Goal: Task Accomplishment & Management: Complete application form

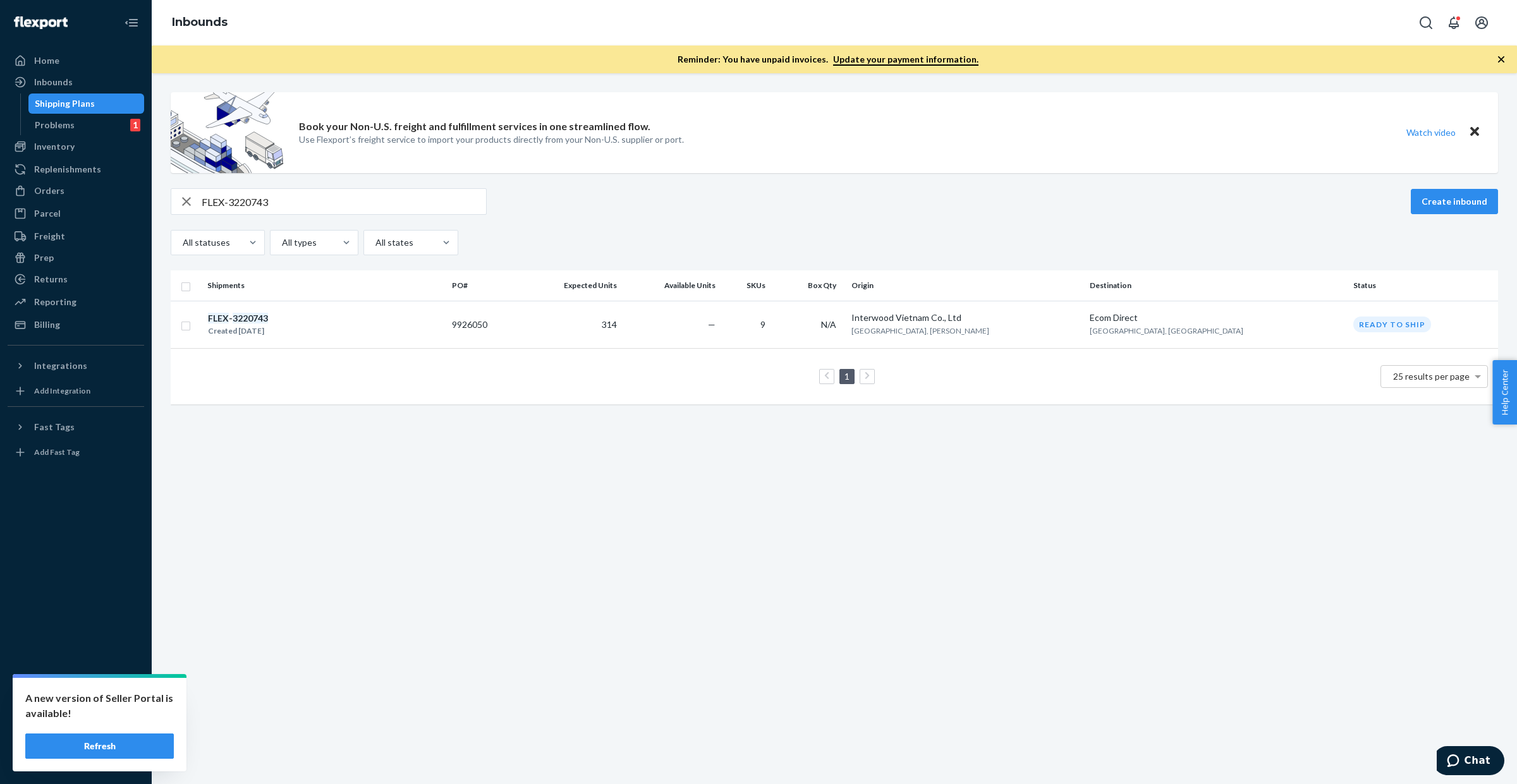
click at [117, 753] on button "Refresh" at bounding box center [100, 746] width 149 height 26
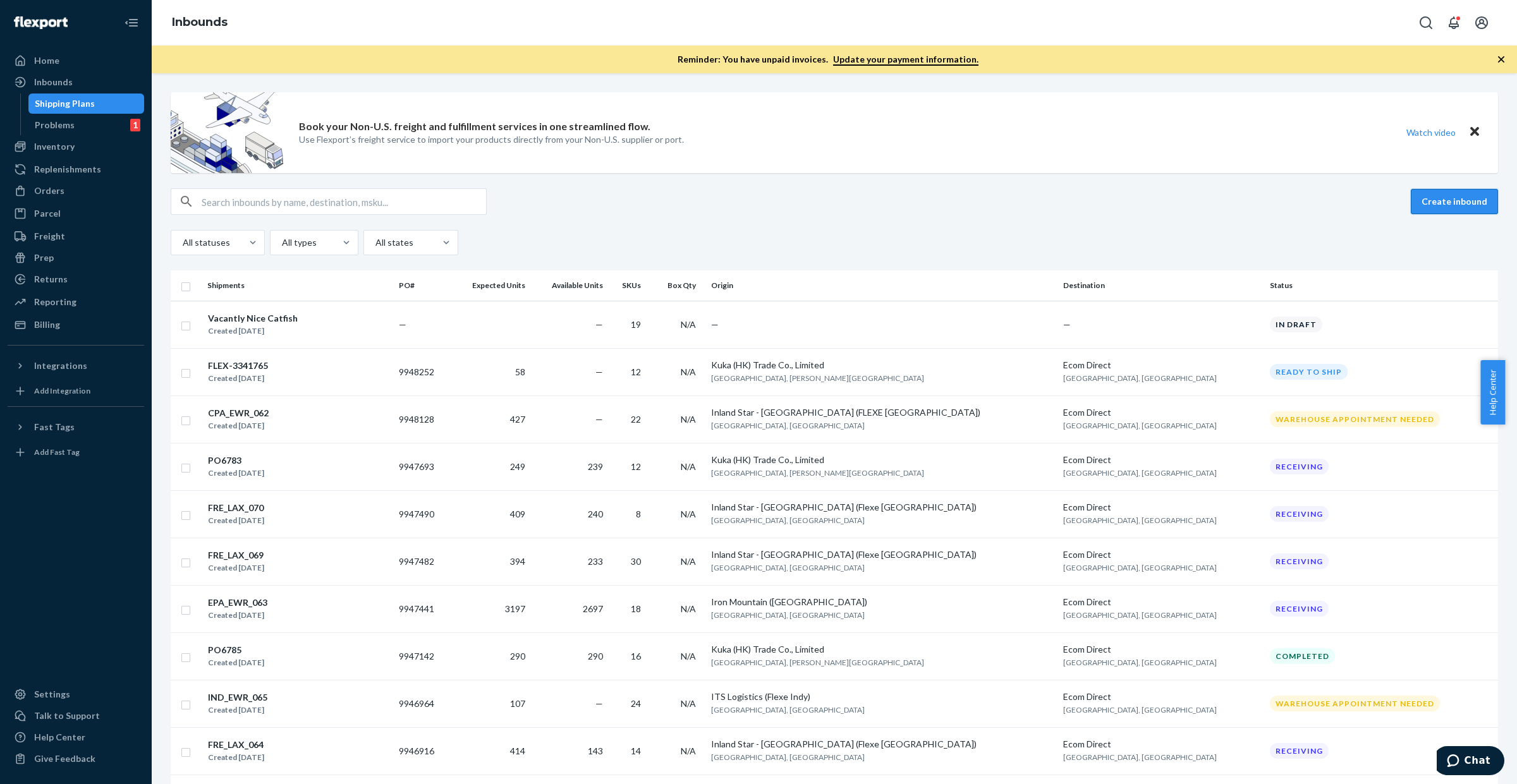
click at [1433, 199] on button "Create inbound" at bounding box center [1454, 201] width 87 height 26
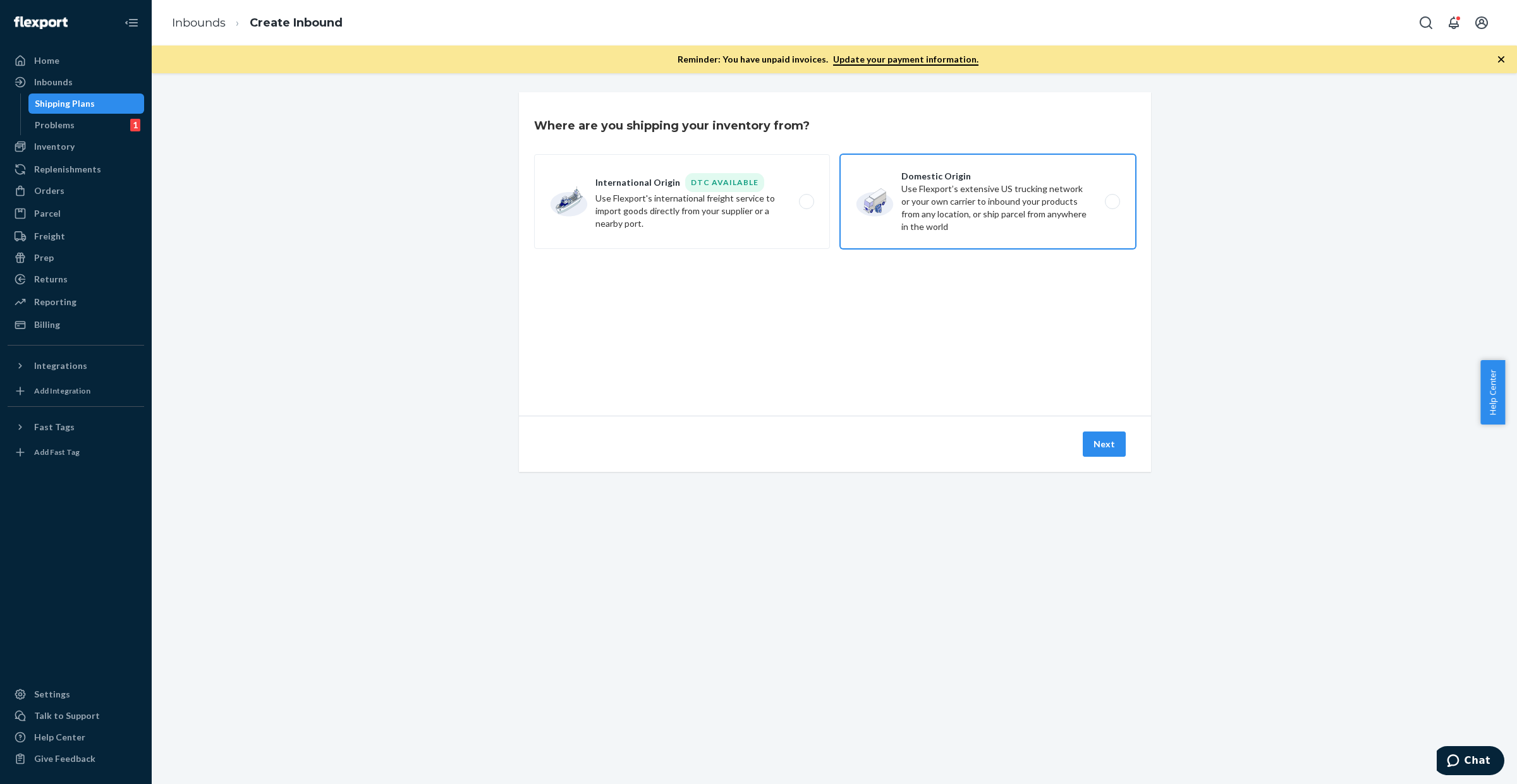
click at [1015, 196] on label "Domestic Origin Use Flexport’s extensive US trucking network or your own carrie…" at bounding box center [988, 201] width 296 height 94
click at [1112, 197] on input "Domestic Origin Use Flexport’s extensive US trucking network or your own carrie…" at bounding box center [1115, 201] width 9 height 9
radio input "true"
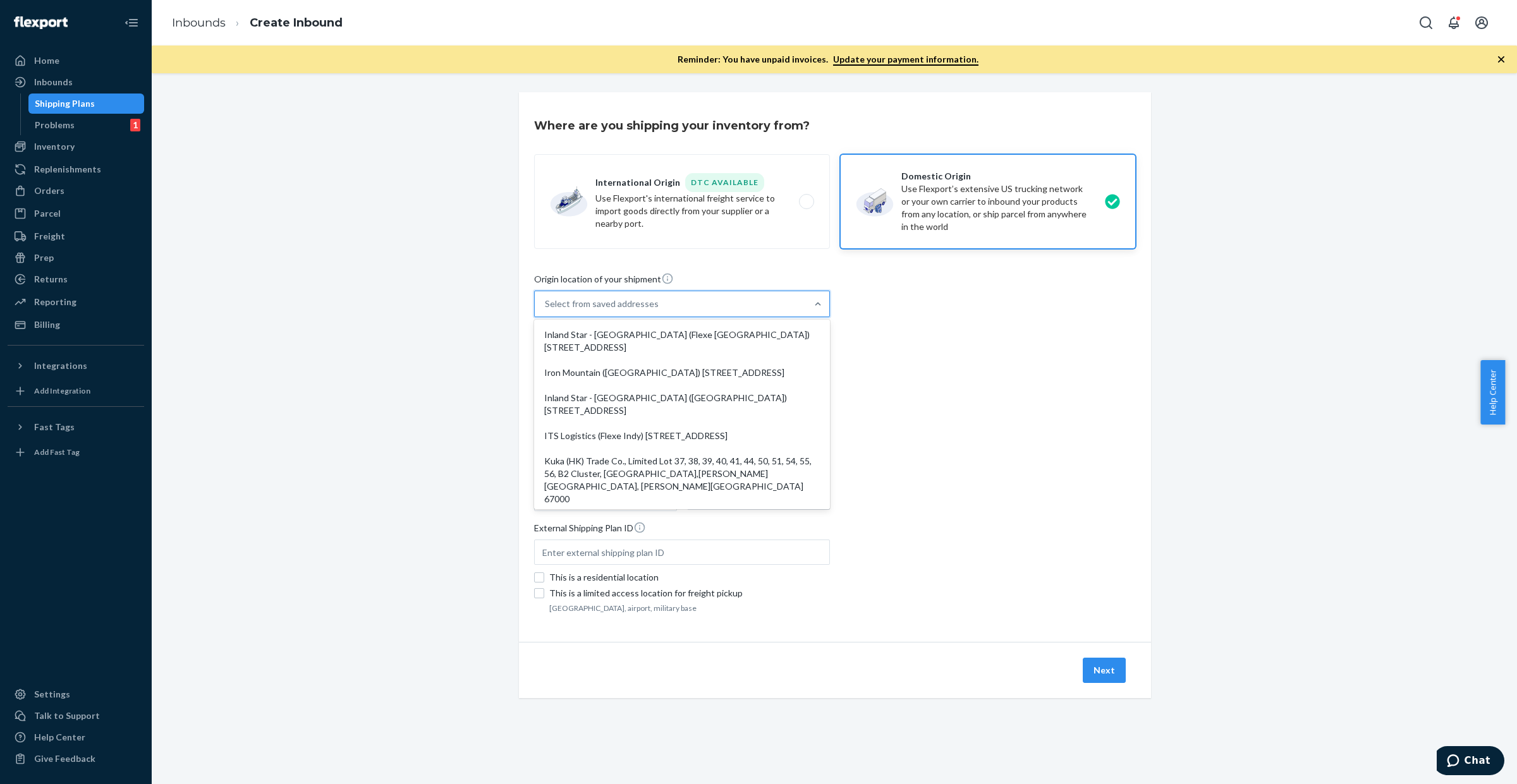
click at [737, 298] on div "Select from saved addresses" at bounding box center [671, 303] width 272 height 26
click at [546, 298] on input "option Inland Star - [GEOGRAPHIC_DATA] (Flexe [GEOGRAPHIC_DATA]) [STREET_ADDRES…" at bounding box center [545, 303] width 1 height 12
click at [736, 418] on div "Inland Star - [GEOGRAPHIC_DATA] ([GEOGRAPHIC_DATA]) [STREET_ADDRESS]" at bounding box center [681, 404] width 291 height 38
click at [546, 310] on input "option Inland Star - [GEOGRAPHIC_DATA] ([GEOGRAPHIC_DATA]) [STREET_ADDRESS] foc…" at bounding box center [545, 303] width 1 height 12
type input "Inland Star - [GEOGRAPHIC_DATA] (FLEXE [GEOGRAPHIC_DATA])"
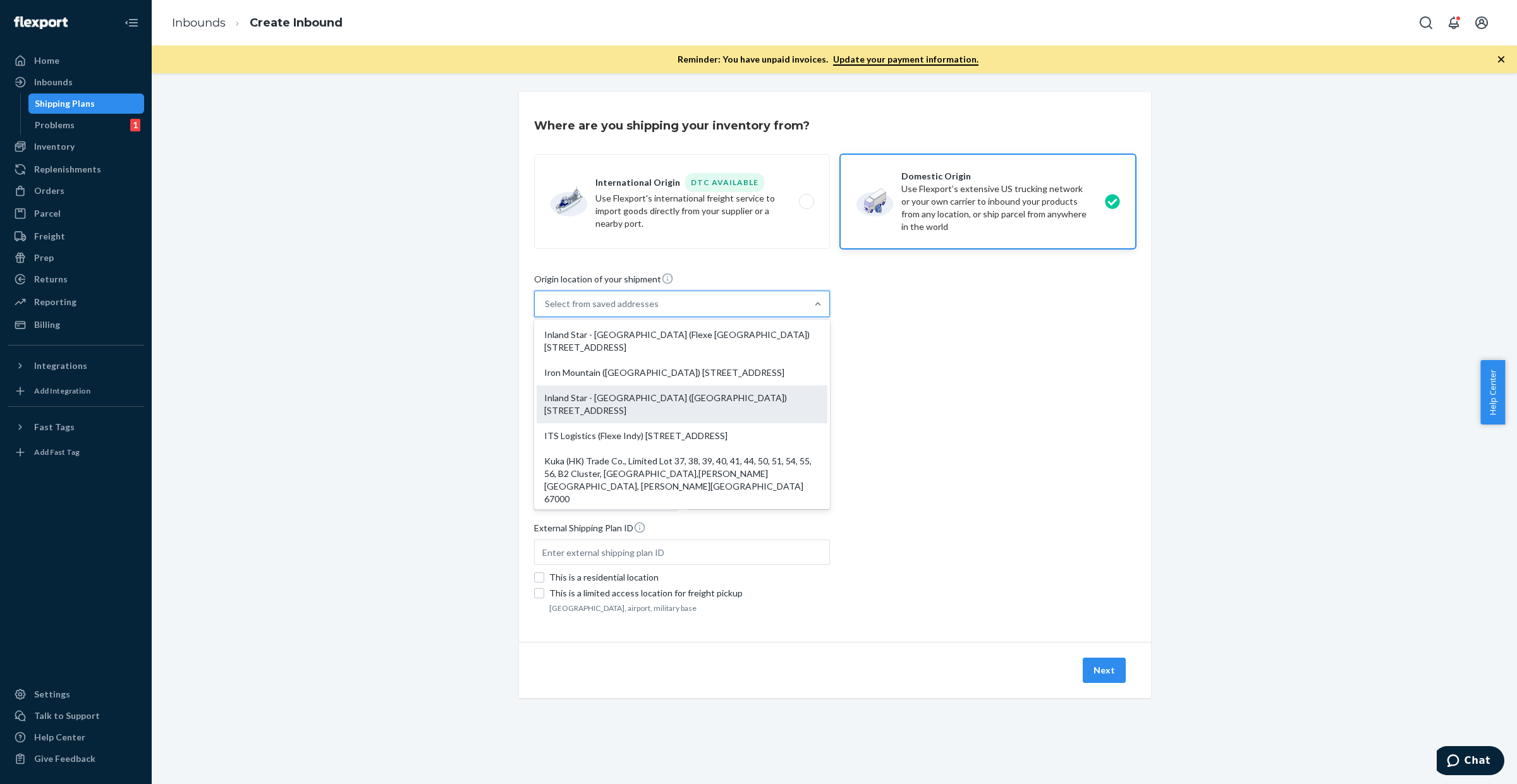
type input "[GEOGRAPHIC_DATA]"
type input "PA"
type input "17110"
type input "[STREET_ADDRESS]"
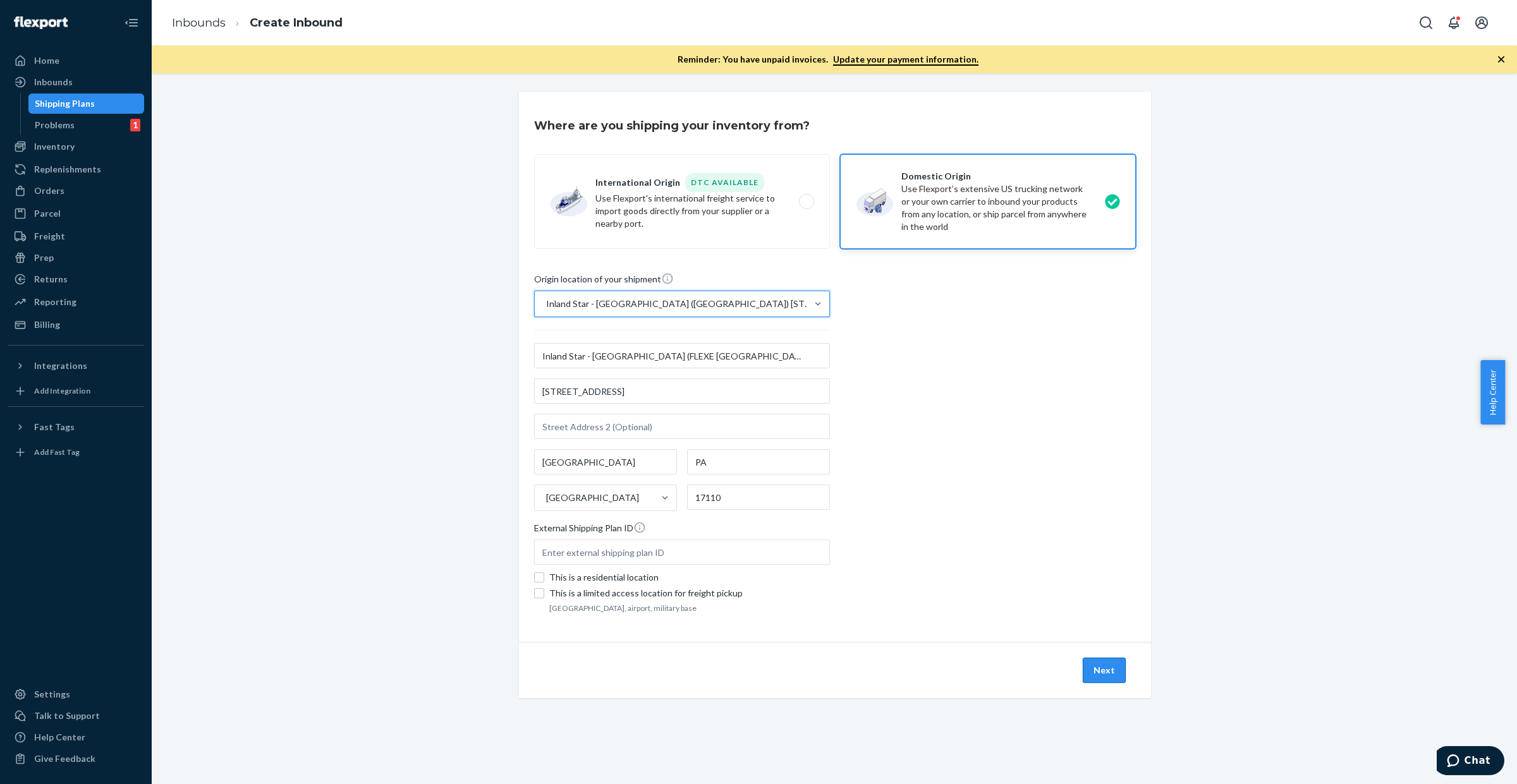
click at [1102, 668] on button "Next" at bounding box center [1104, 671] width 43 height 26
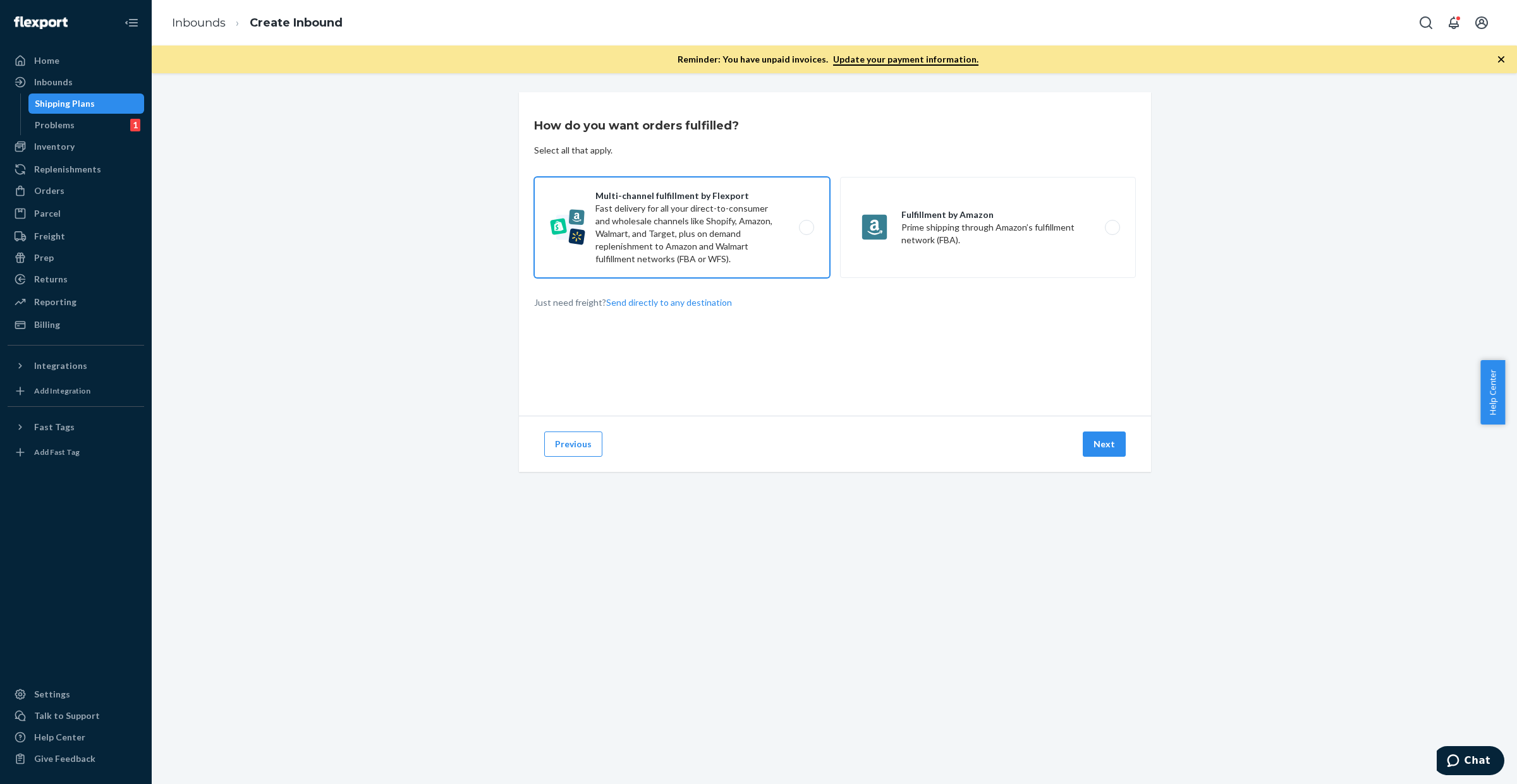
click at [675, 233] on label "Multi-channel fulfillment by Flexport Fast delivery for all your direct-to-cons…" at bounding box center [682, 228] width 296 height 101
click at [806, 232] on input "Multi-channel fulfillment by Flexport Fast delivery for all your direct-to-cons…" at bounding box center [810, 228] width 9 height 9
radio input "true"
click at [1104, 449] on button "Next" at bounding box center [1104, 444] width 43 height 26
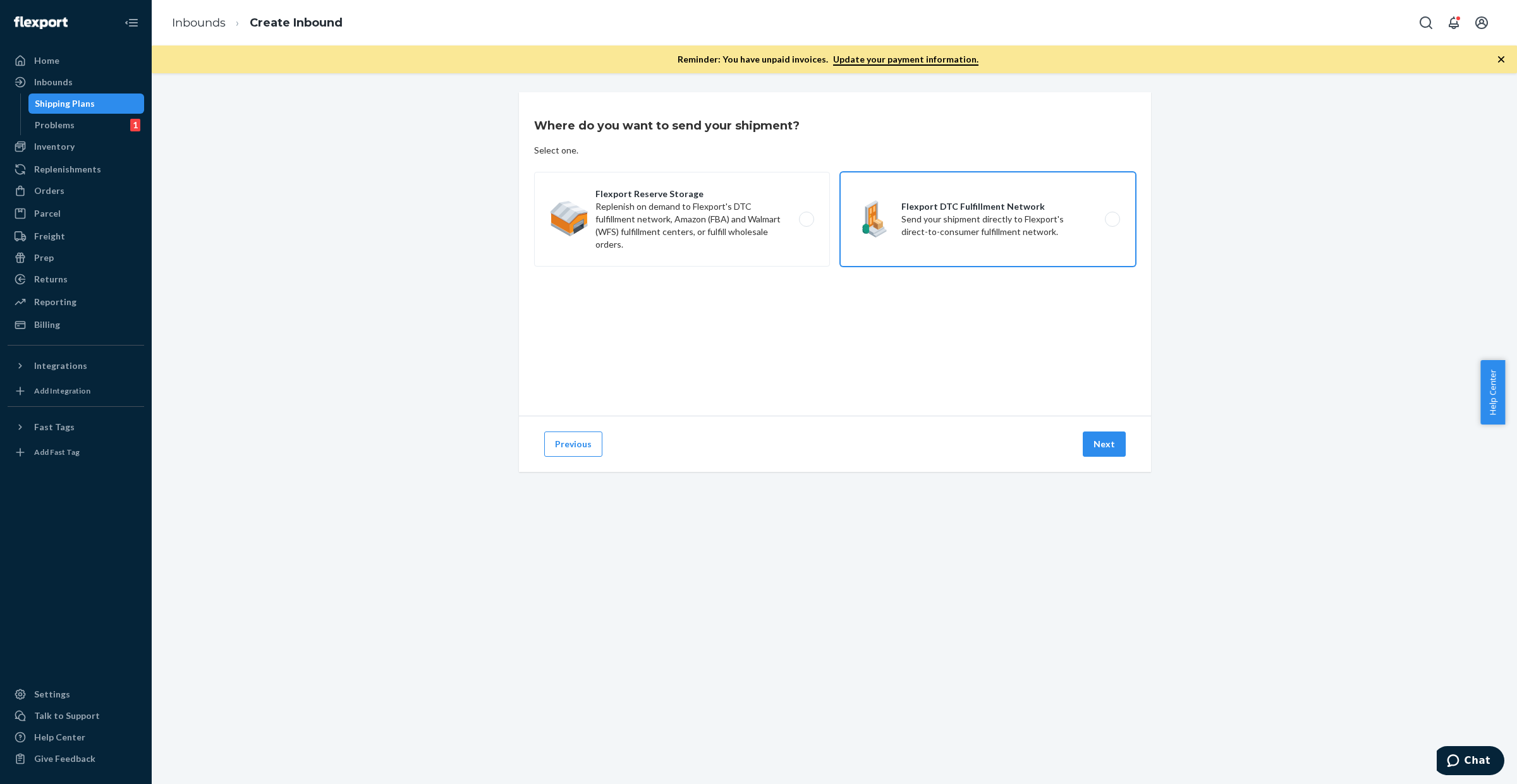
click at [926, 200] on label "Flexport DTC Fulfillment Network Send your shipment directly to Flexport's dire…" at bounding box center [988, 218] width 296 height 94
click at [1112, 216] on input "Flexport DTC Fulfillment Network Send your shipment directly to Flexport's dire…" at bounding box center [1115, 219] width 9 height 9
radio input "true"
click at [1113, 443] on button "Next" at bounding box center [1104, 444] width 43 height 26
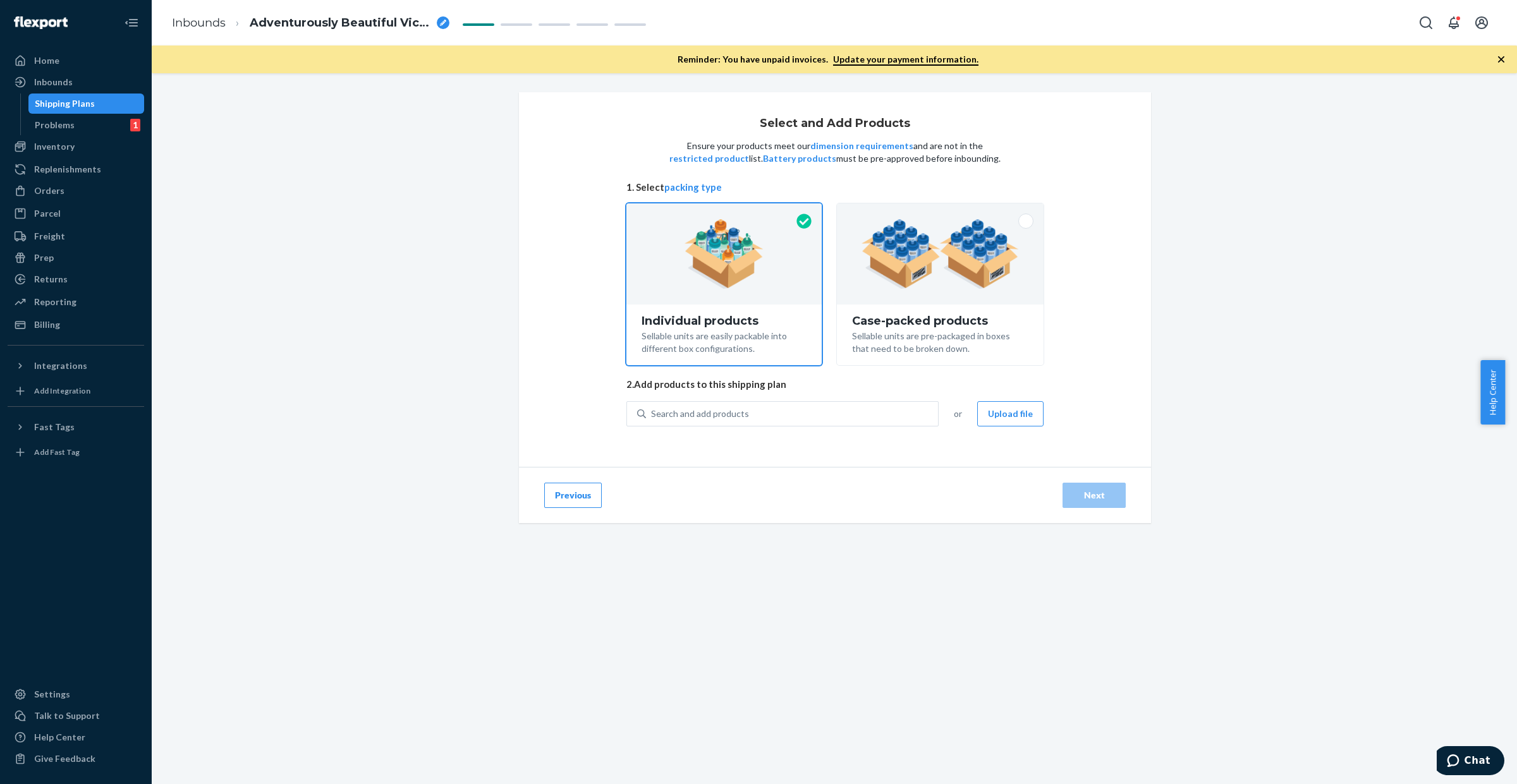
click at [1008, 418] on button "Upload file" at bounding box center [1010, 414] width 67 height 26
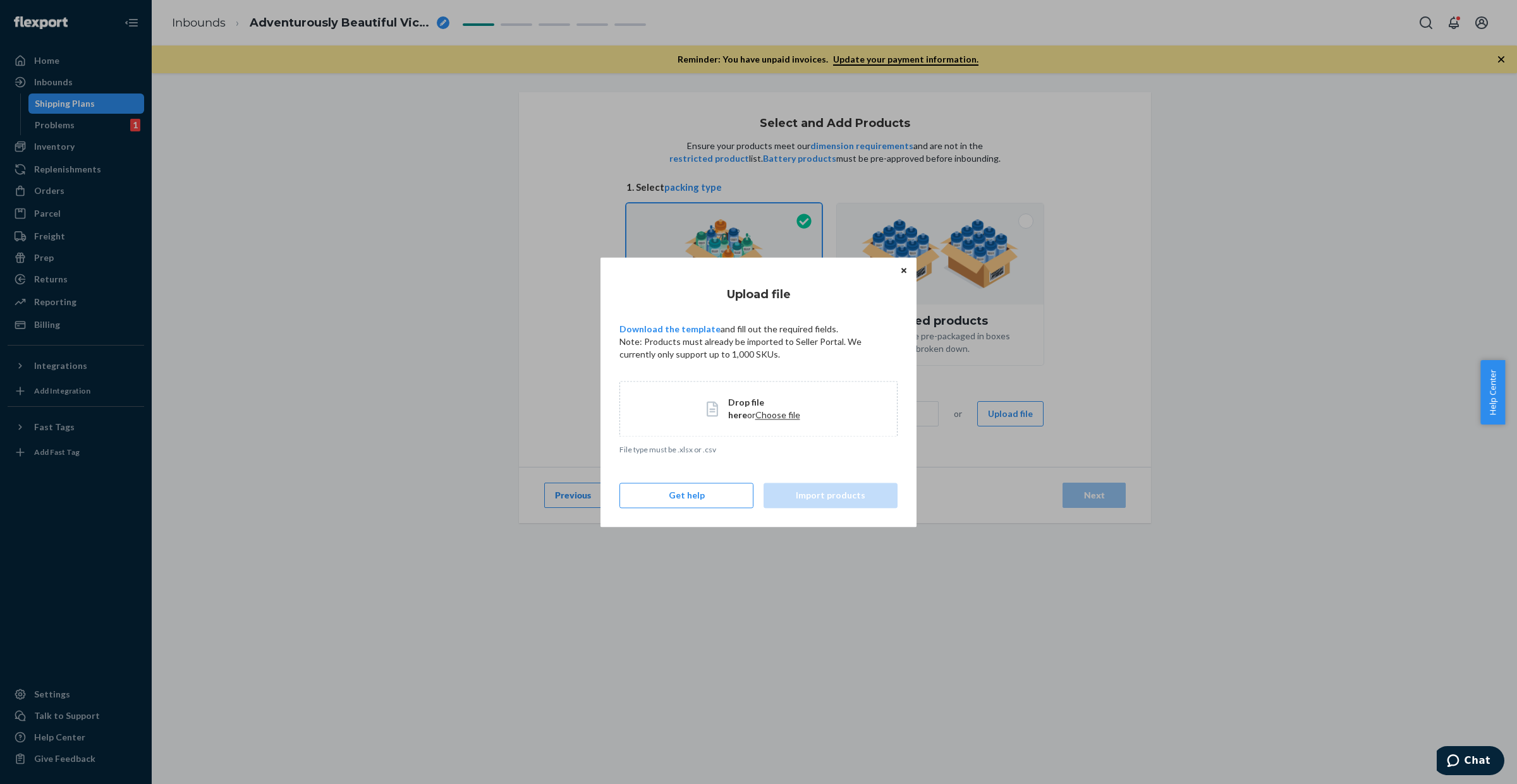
click at [759, 414] on span "Choose file" at bounding box center [778, 414] width 45 height 10
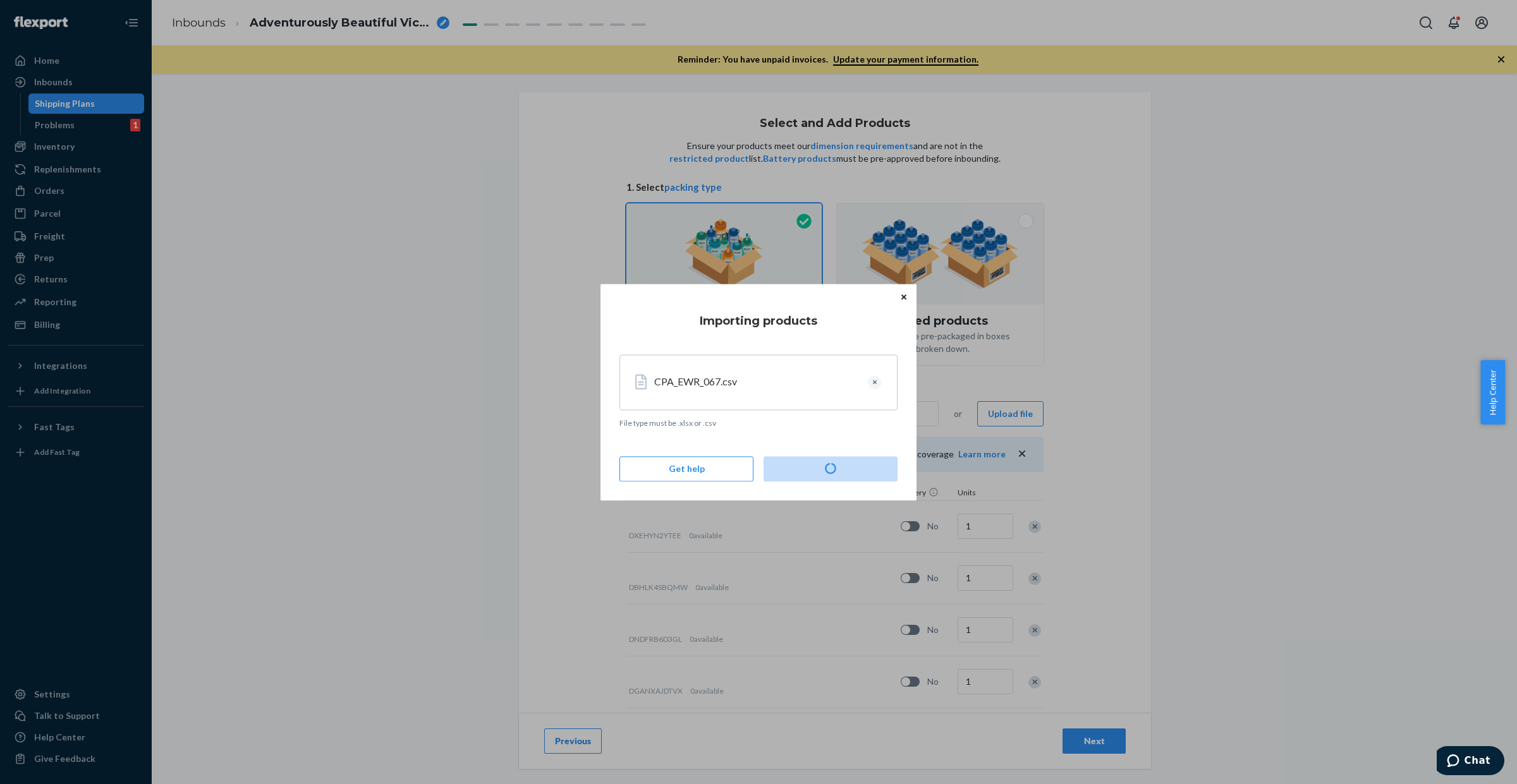
type input "14"
type input "71"
type input "26"
type input "3"
type input "171"
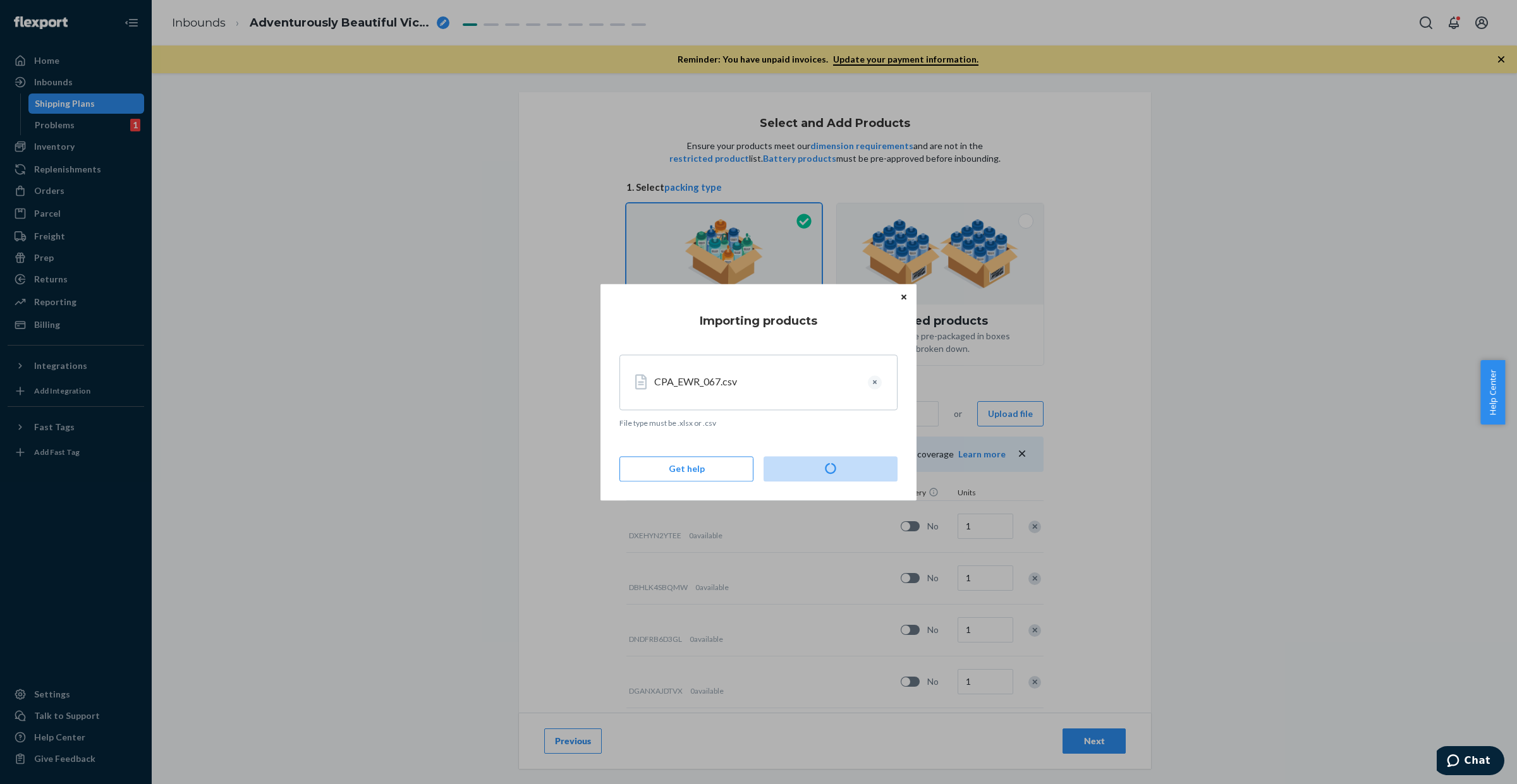
type input "21"
type input "8"
type input "33"
type input "9"
type input "62"
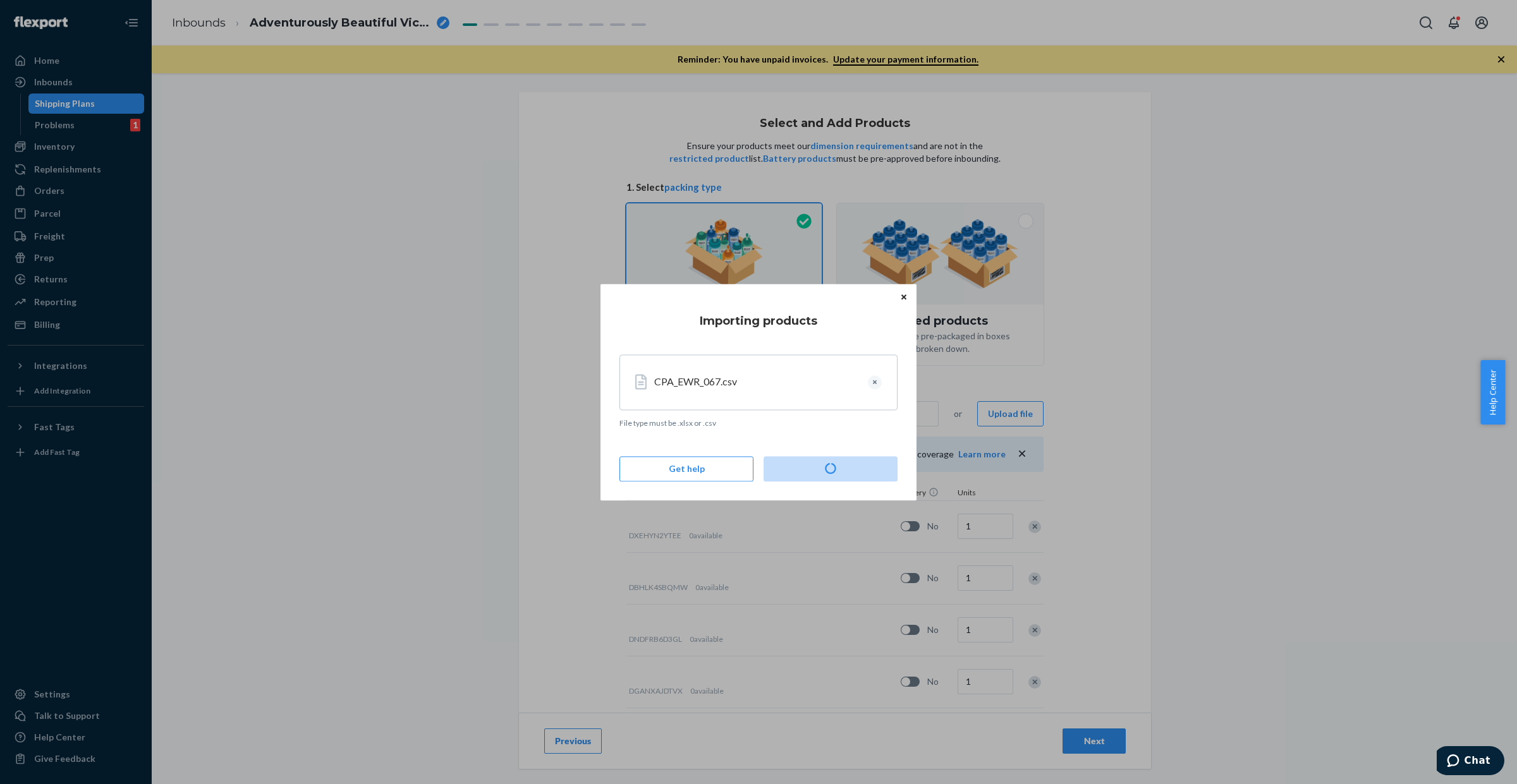
type input "63"
type input "11"
type input "3"
type input "7"
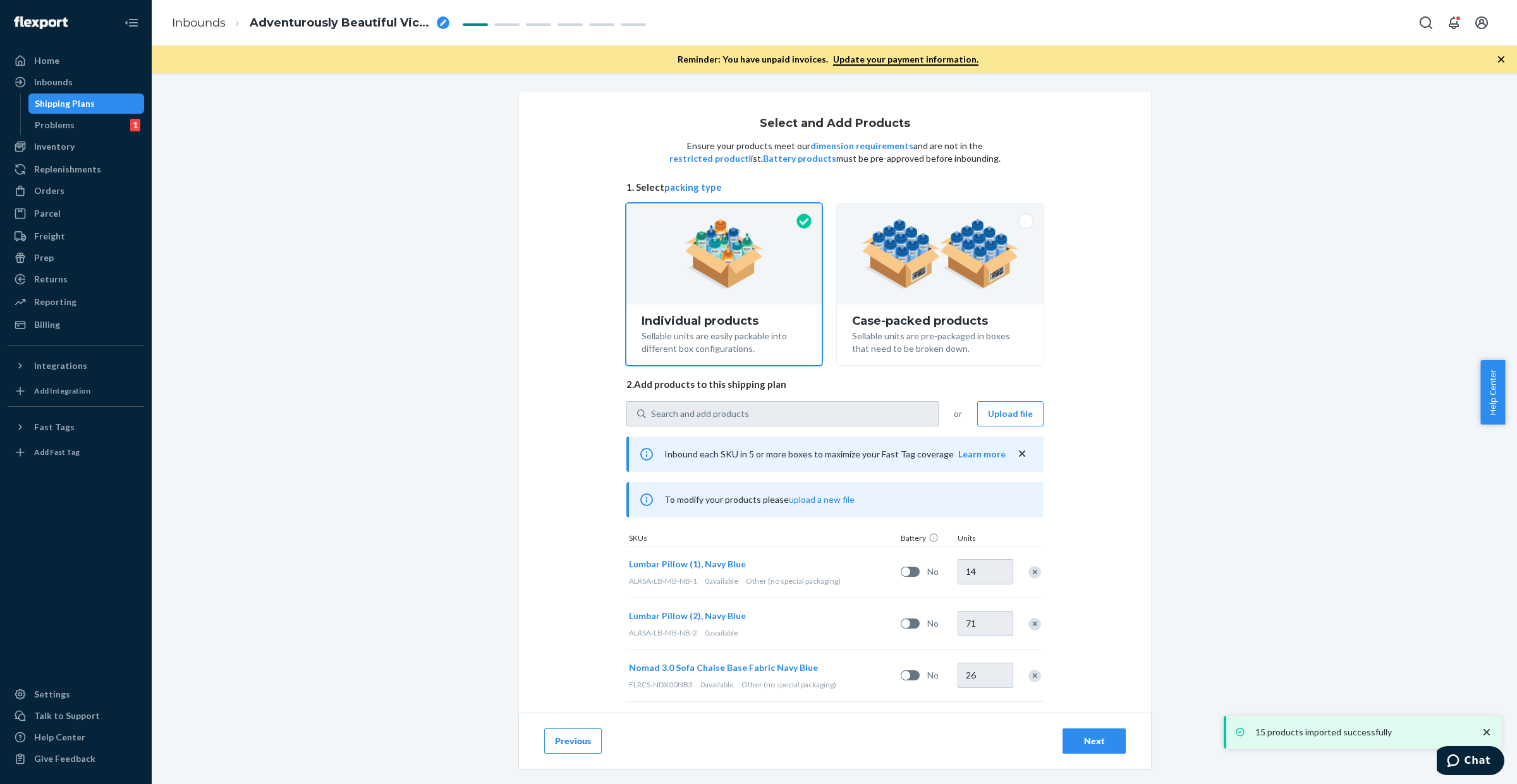
click at [443, 26] on div "breadcrumbs" at bounding box center [443, 22] width 12 height 12
type input "CPA_EWR_067"
click at [423, 274] on div "Select and Add Products Ensure your products meet our dimension requirements an…" at bounding box center [834, 314] width 1346 height 443
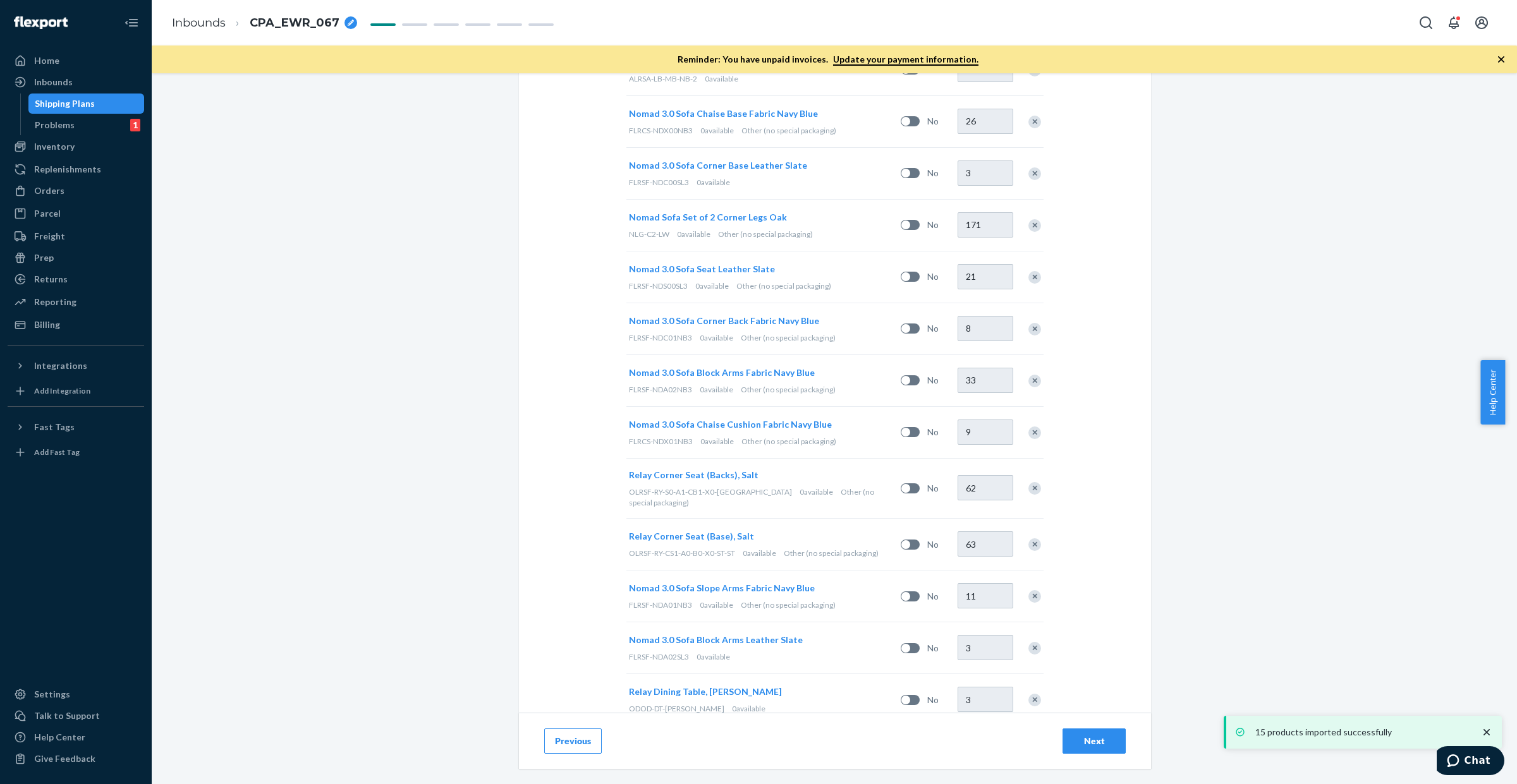
scroll to position [637, 0]
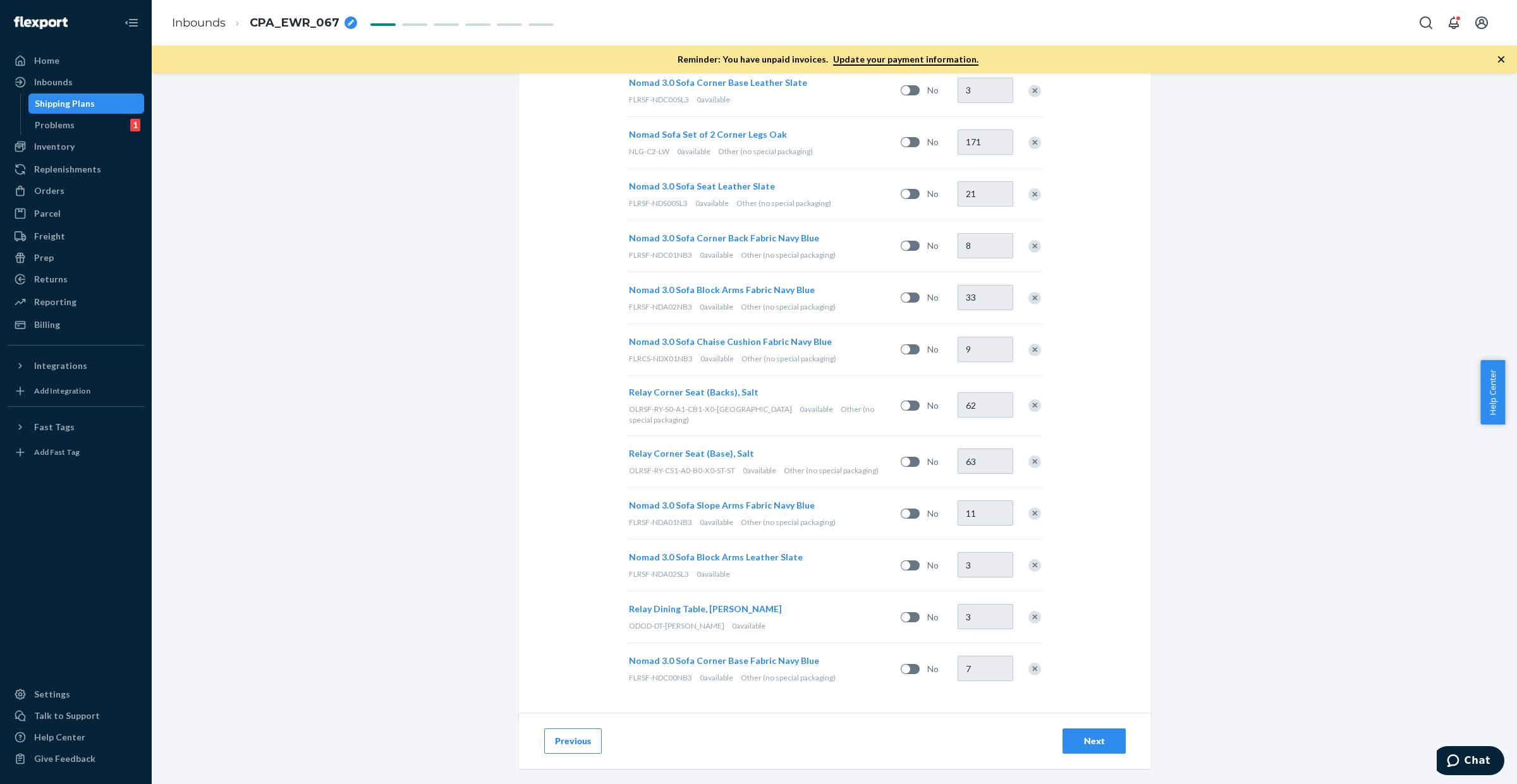
click at [1098, 744] on div "Next" at bounding box center [1094, 741] width 42 height 12
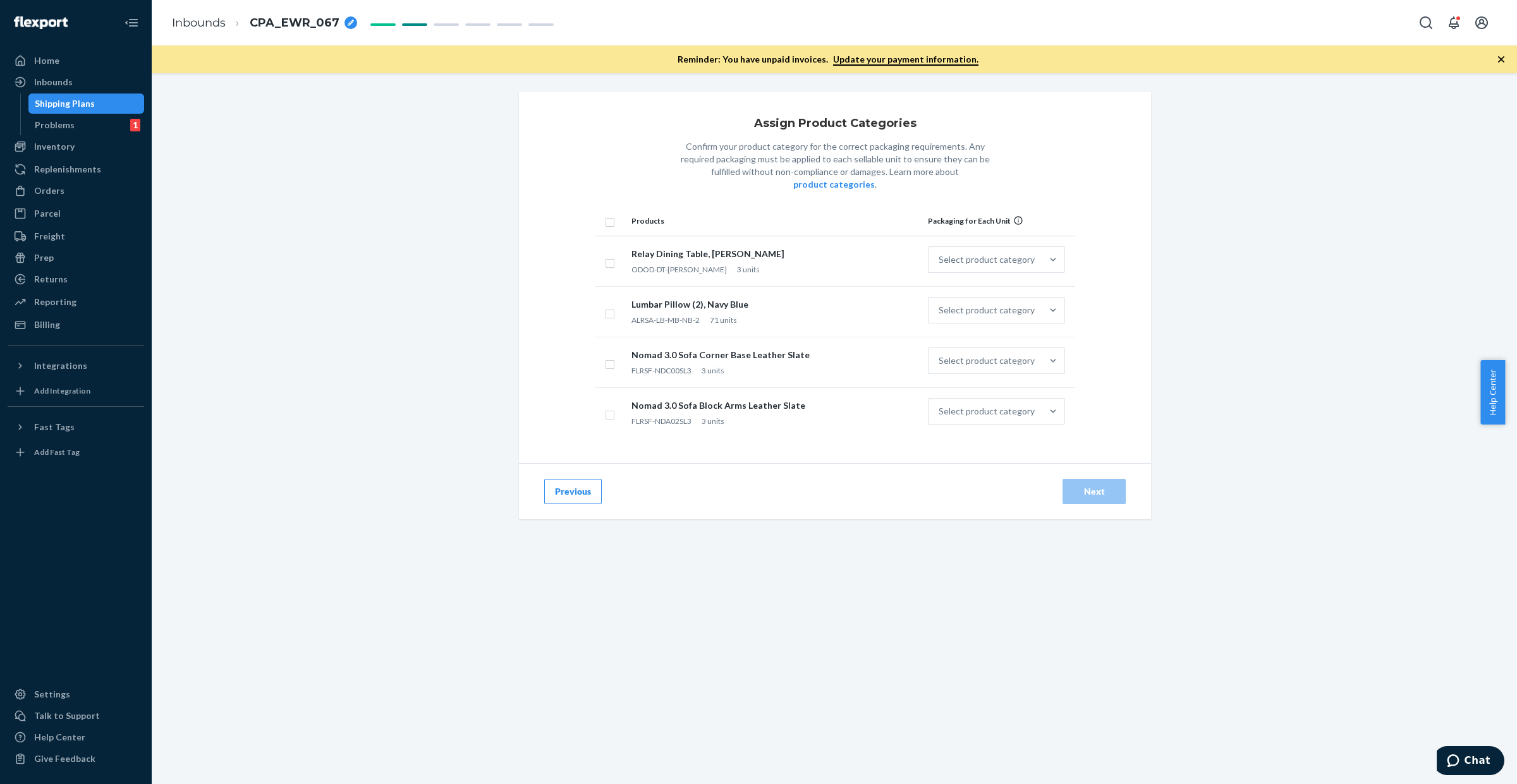
click at [606, 215] on input "checkbox" at bounding box center [610, 221] width 10 height 13
checkbox input "true"
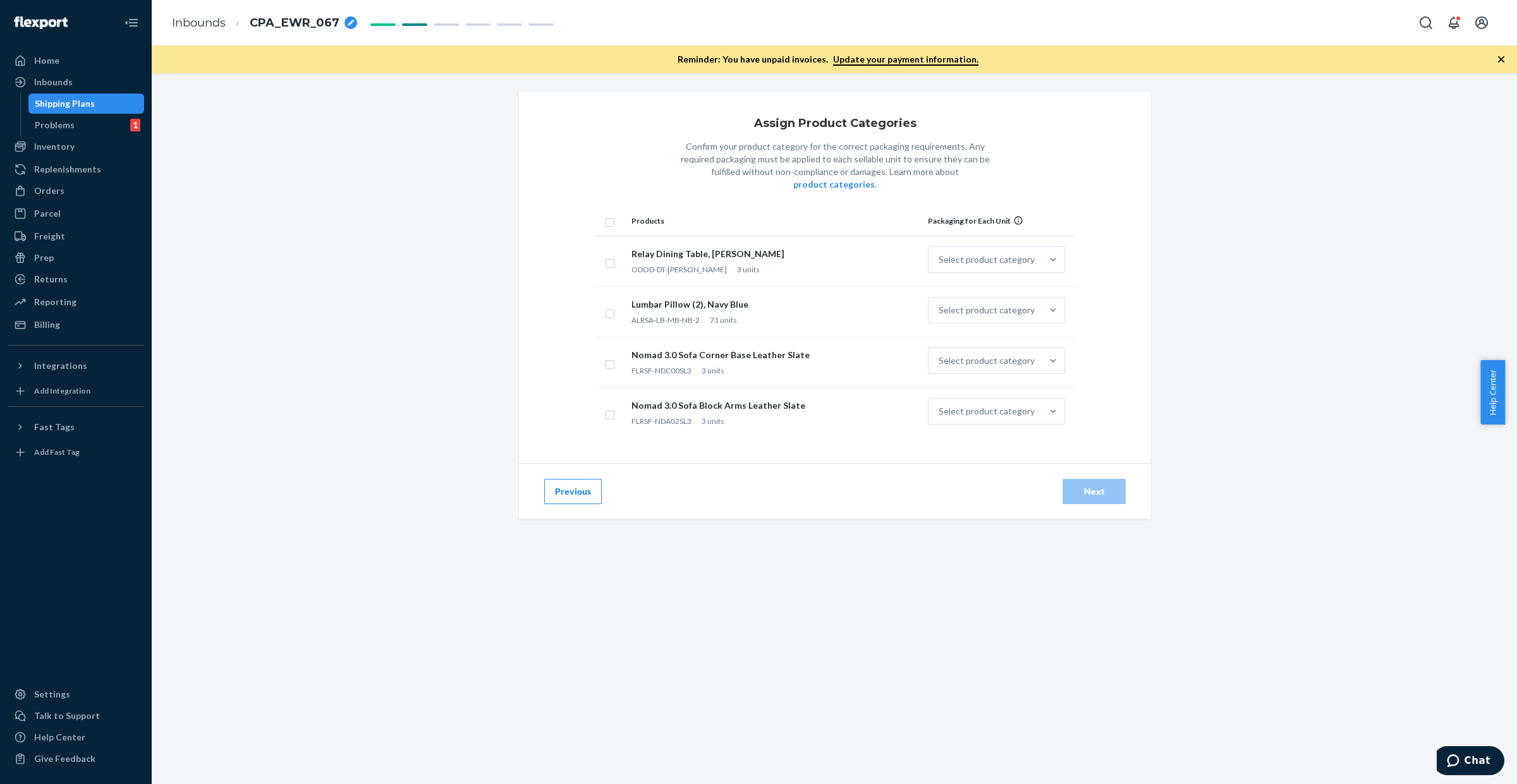
checkbox input "true"
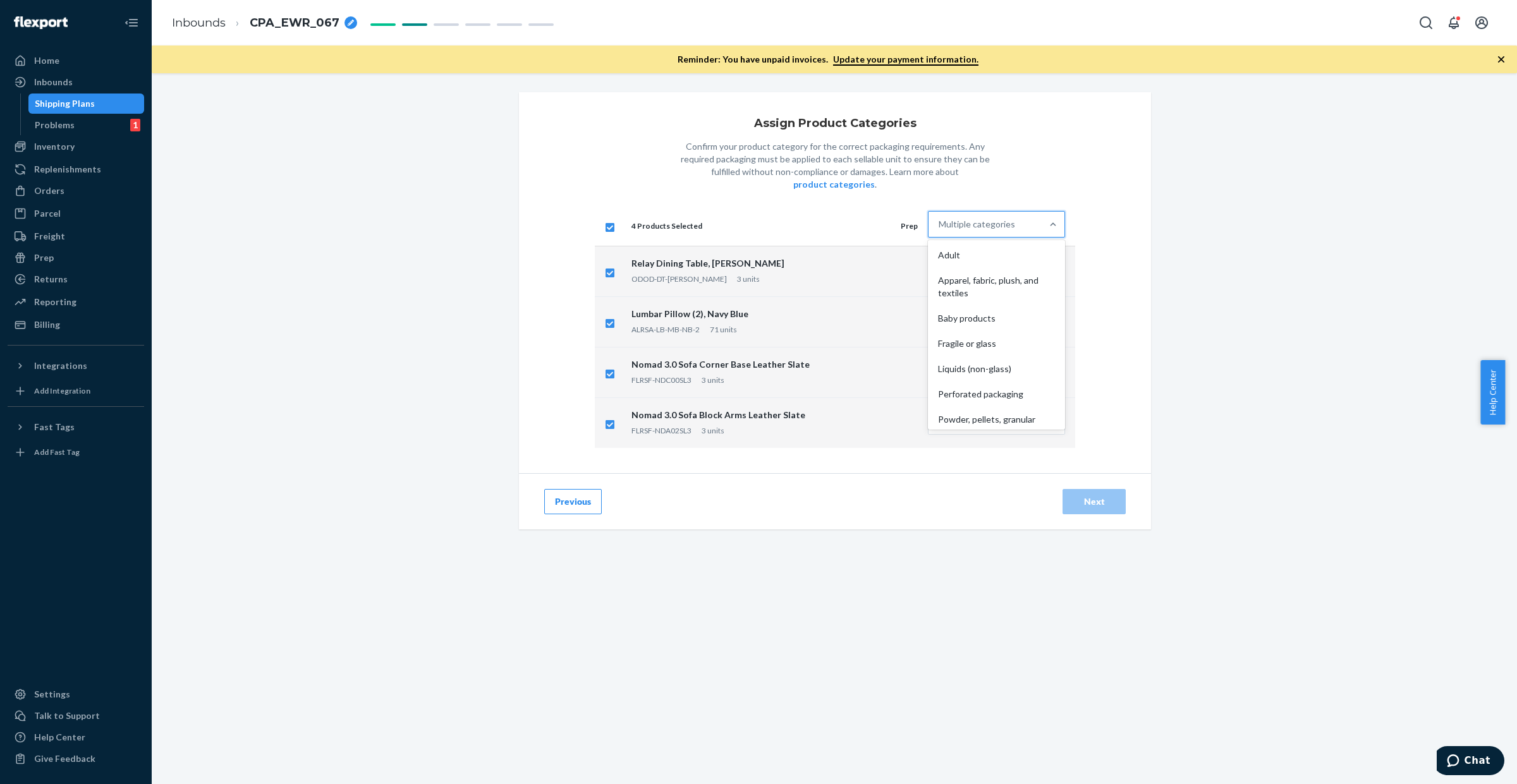
click at [1013, 215] on div "Multiple categories" at bounding box center [985, 224] width 114 height 26
click at [940, 218] on input "option Adult focused, 1 of 10. 10 results available. Use Up and Down to choose …" at bounding box center [939, 224] width 1 height 12
click at [999, 402] on div "Other (no special packaging)" at bounding box center [996, 414] width 132 height 26
click at [940, 231] on input "option Other (no special packaging) focused, 10 of 10. 10 results available. Us…" at bounding box center [939, 224] width 1 height 12
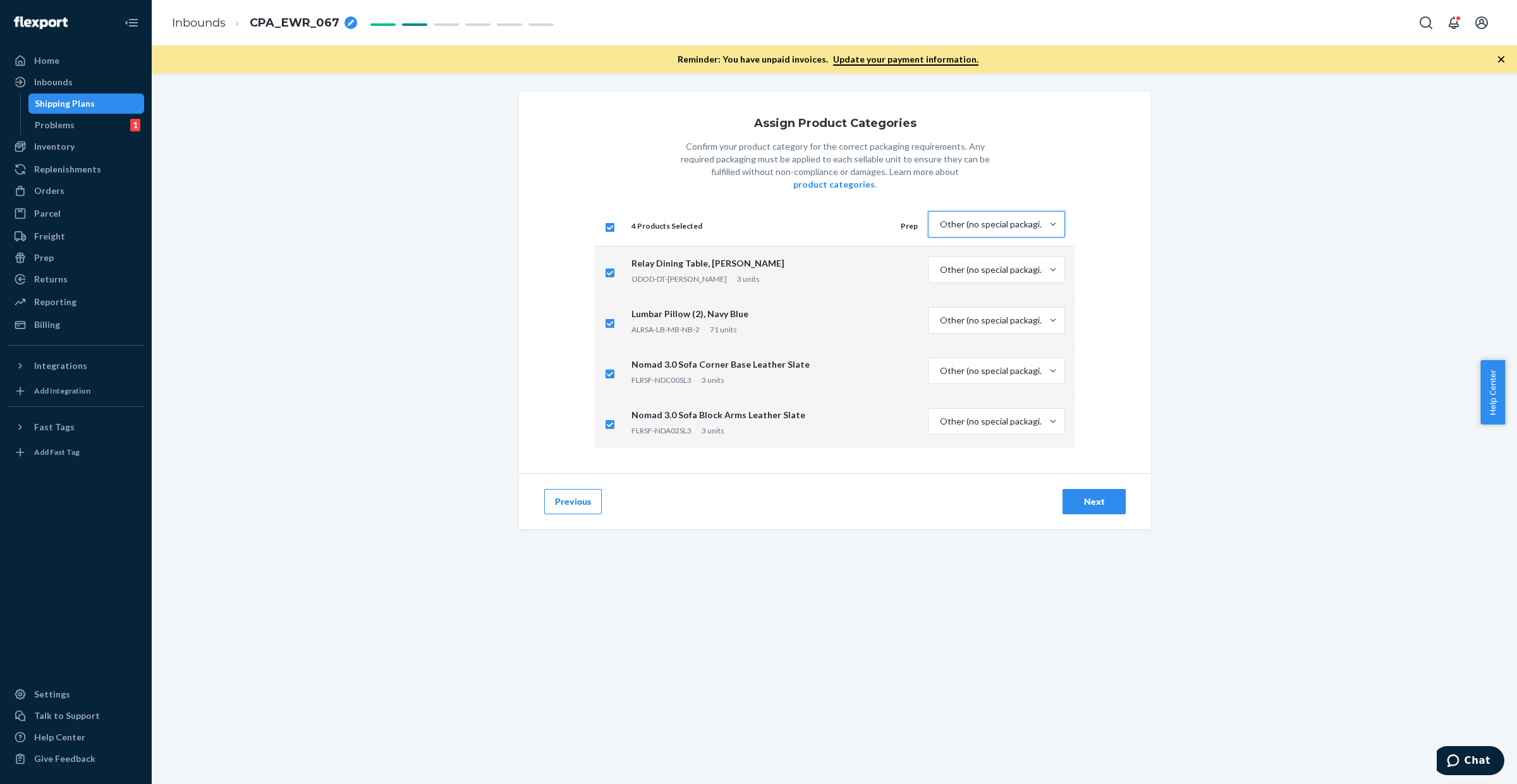
click at [1082, 495] on div "Next" at bounding box center [1094, 501] width 42 height 12
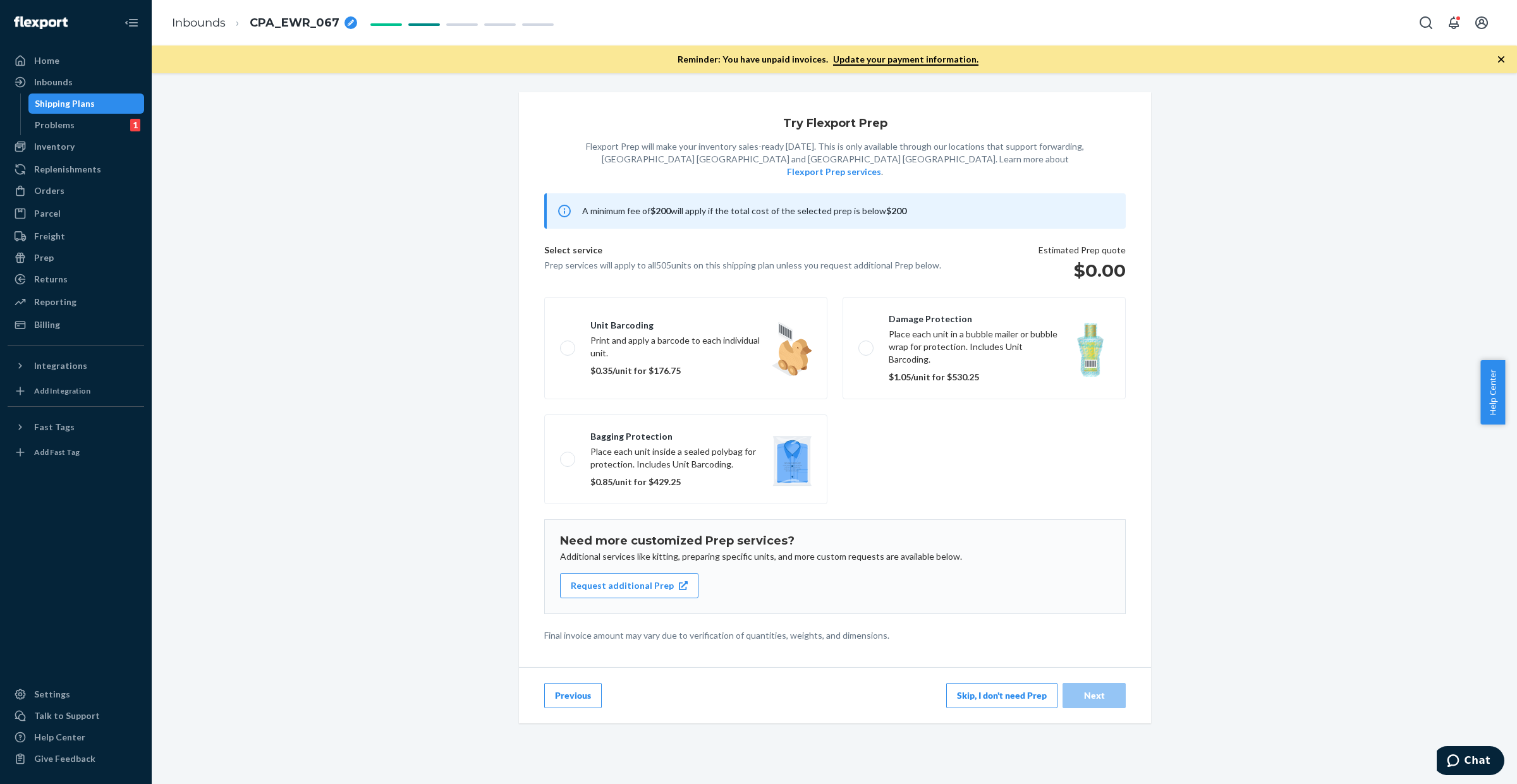
click at [967, 683] on button "Skip, I don't need Prep" at bounding box center [1002, 695] width 112 height 26
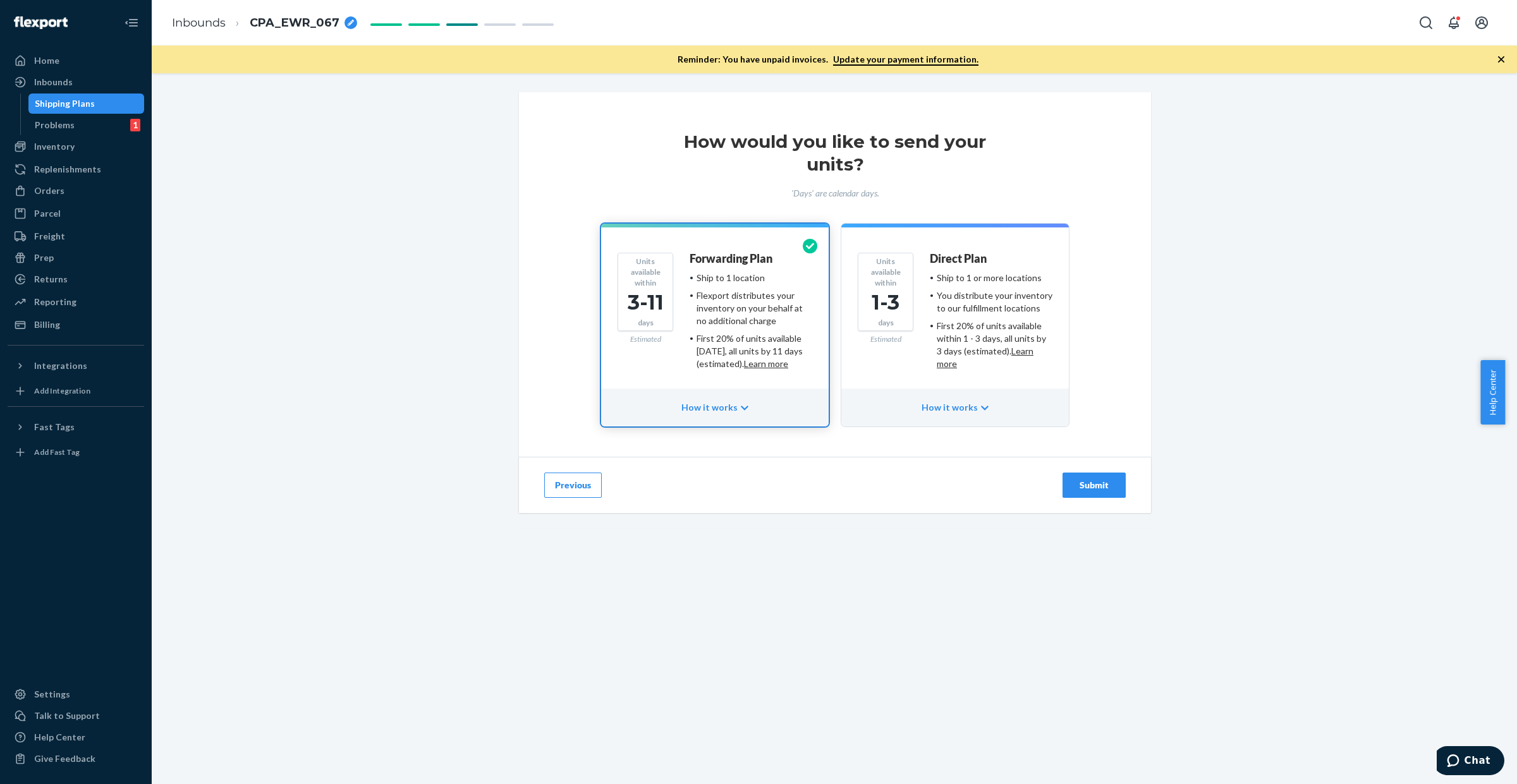
click at [959, 314] on div "You distribute your inventory to our fulfillment locations" at bounding box center [994, 301] width 115 height 26
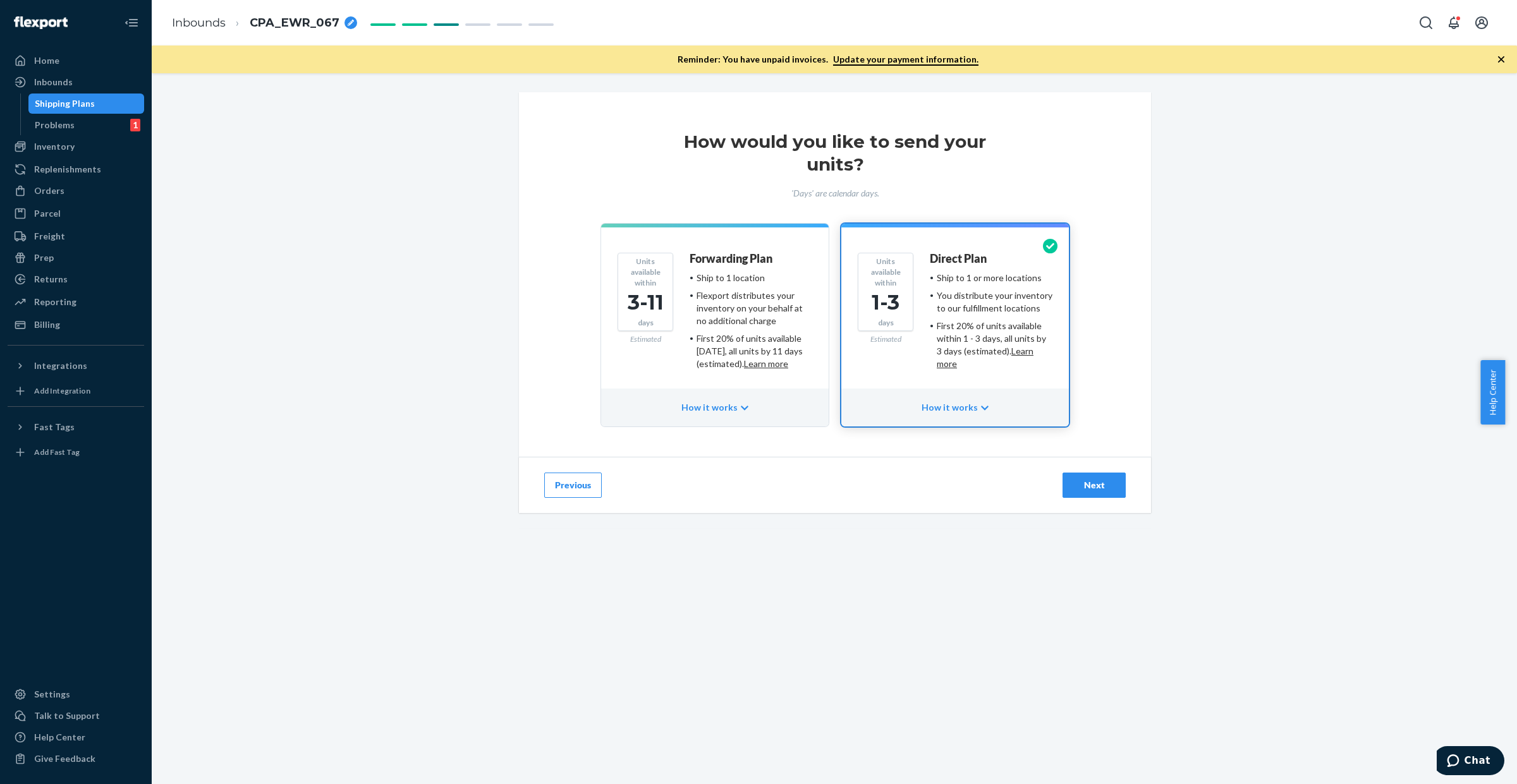
click at [1085, 481] on div "Next" at bounding box center [1094, 485] width 42 height 12
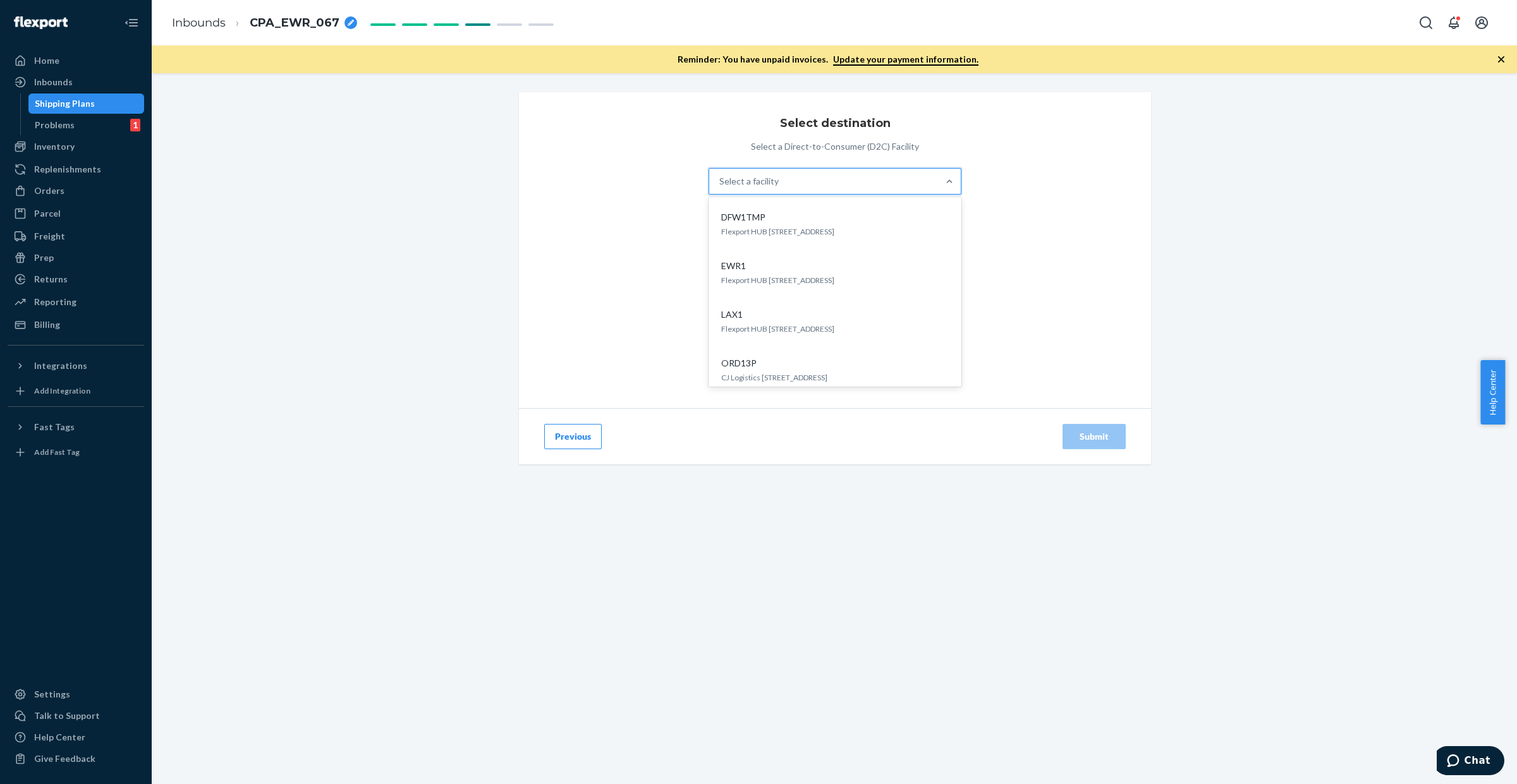
click at [782, 173] on div "Select a facility" at bounding box center [823, 181] width 229 height 26
click at [720, 175] on input "option DFW1TMP focused, 1 of 5. 5 results available. Use Up and Down to choose …" at bounding box center [719, 181] width 1 height 12
click at [765, 274] on div "EWR1 Flexport HUB [STREET_ADDRESS]" at bounding box center [835, 273] width 233 height 38
click at [1086, 437] on div "Submit" at bounding box center [1094, 436] width 42 height 12
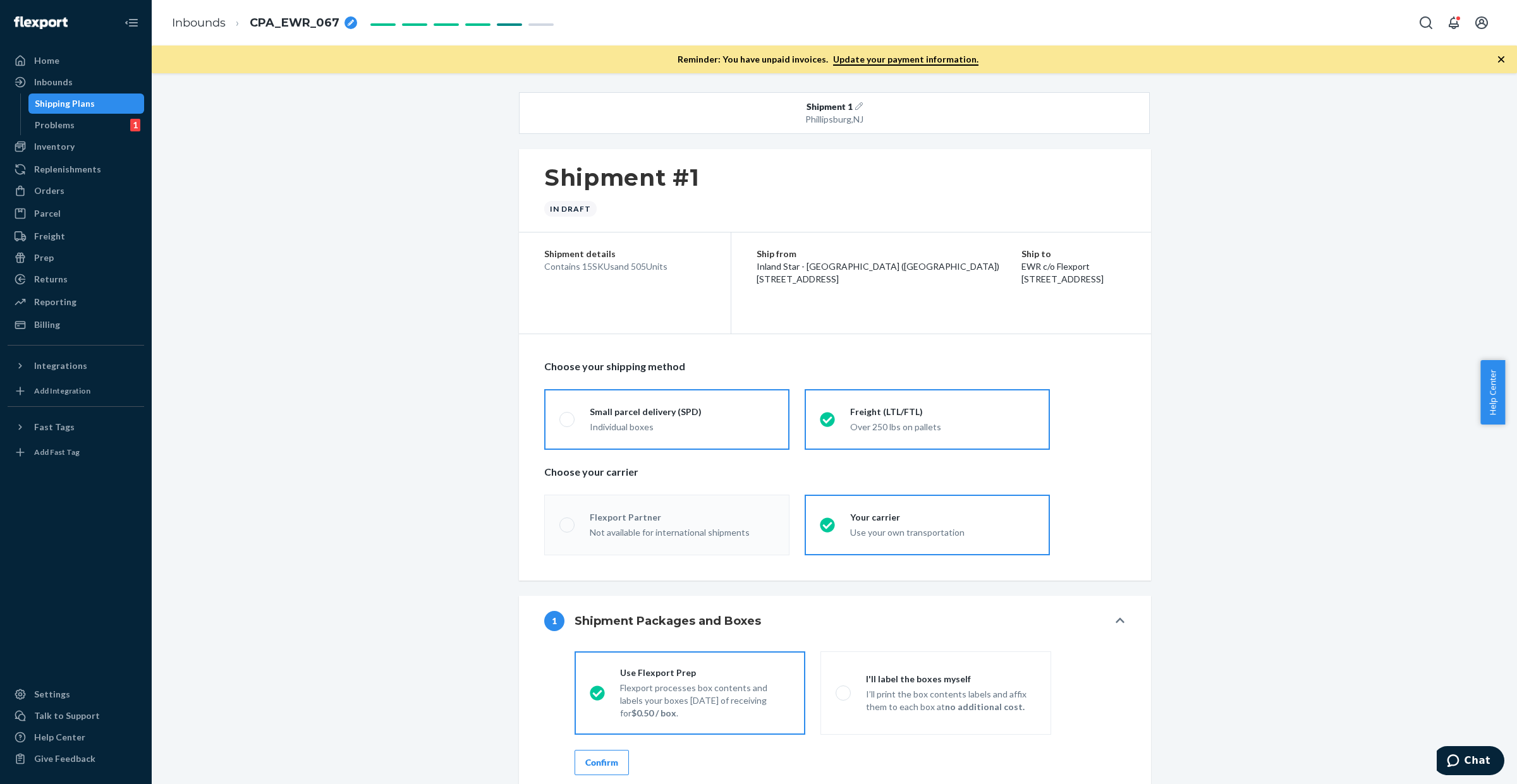
radio input "true"
radio input "false"
radio input "true"
radio input "false"
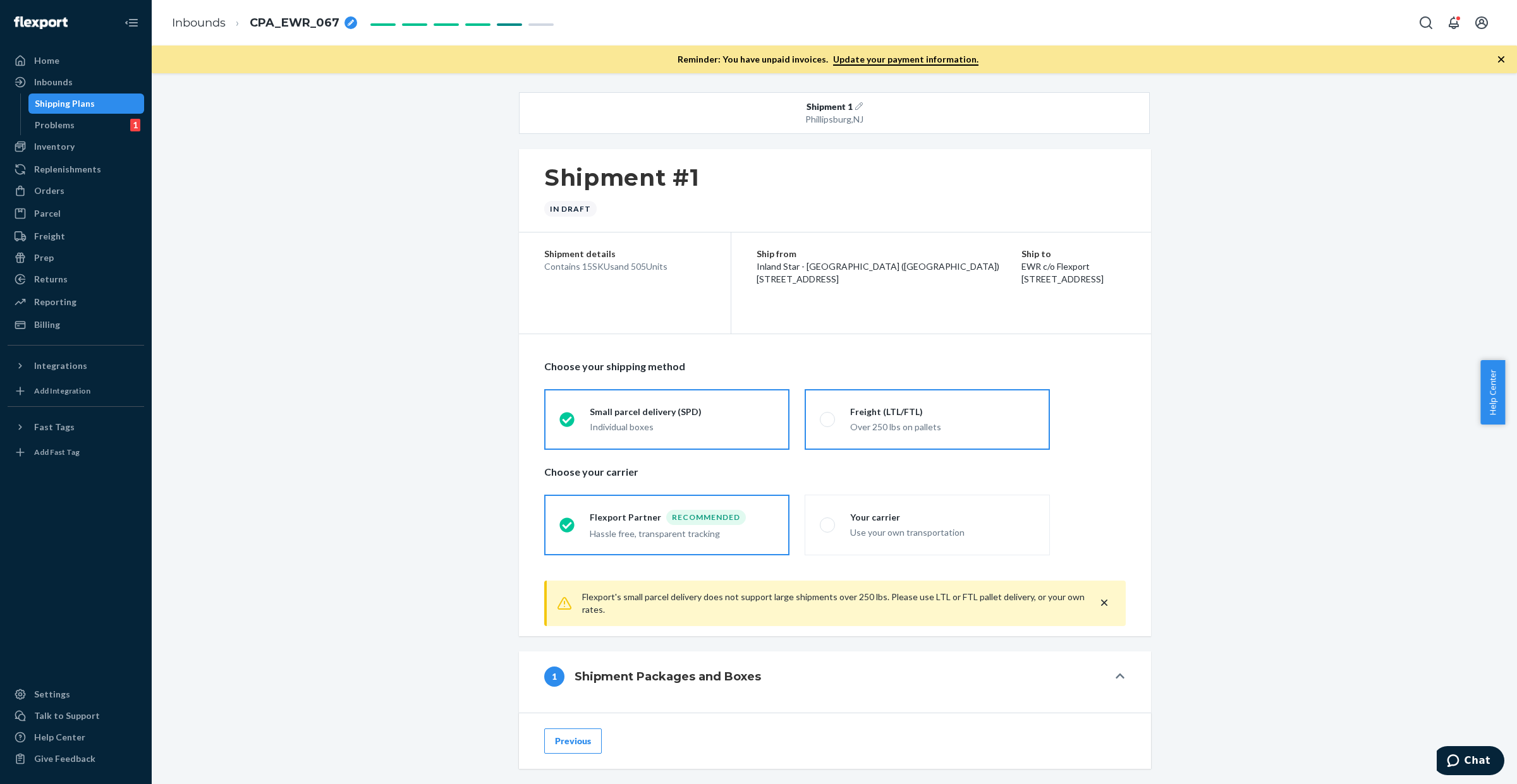
click at [871, 423] on div "Over 250 lbs on pallets" at bounding box center [942, 426] width 184 height 12
click at [828, 423] on input "Freight (LTL/FTL) Over 250 lbs on pallets" at bounding box center [823, 419] width 9 height 9
radio input "true"
radio input "false"
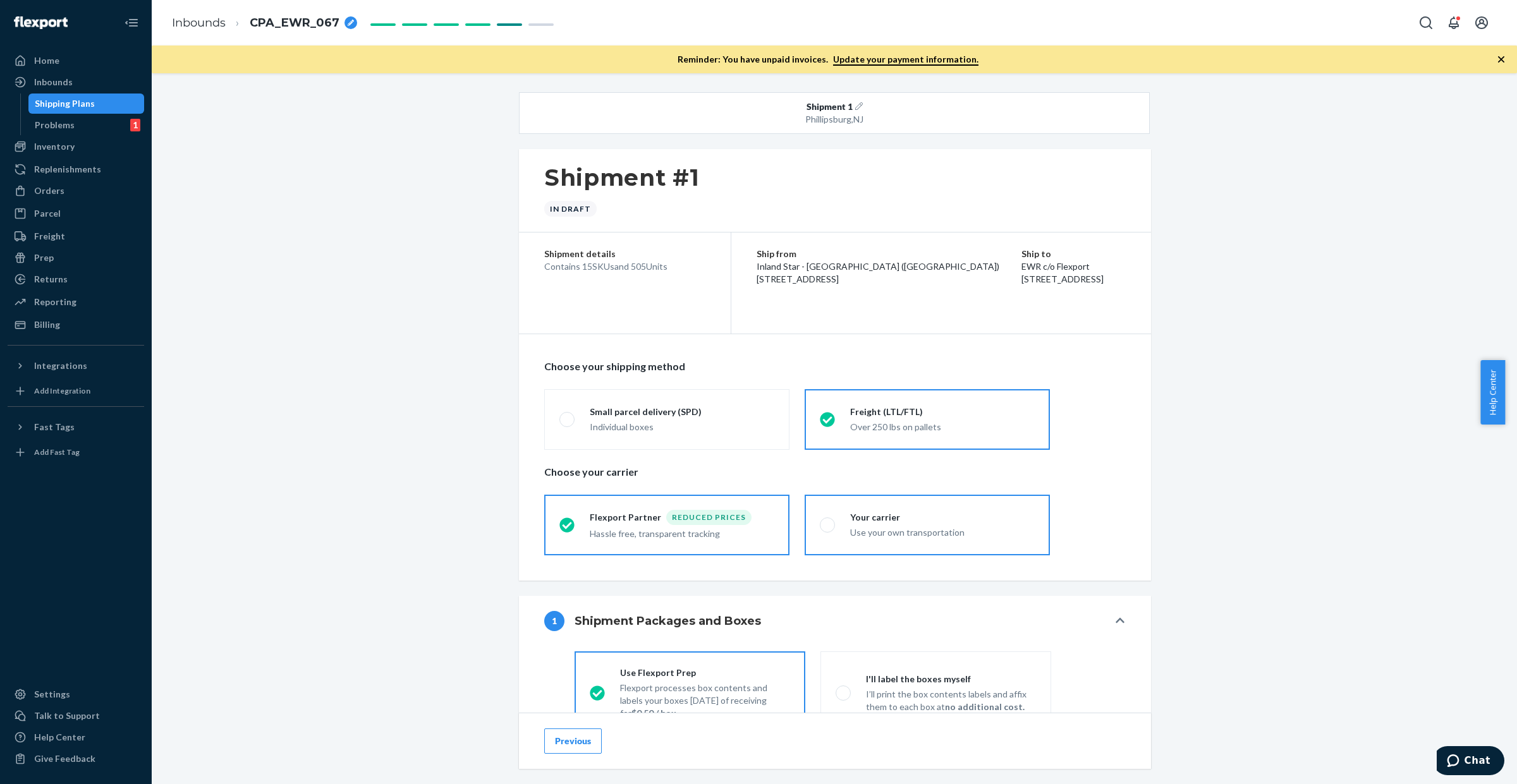
click at [861, 513] on div "Your carrier" at bounding box center [942, 517] width 184 height 12
click at [828, 521] on input "Your carrier Use your own transportation" at bounding box center [823, 525] width 9 height 9
radio input "true"
radio input "false"
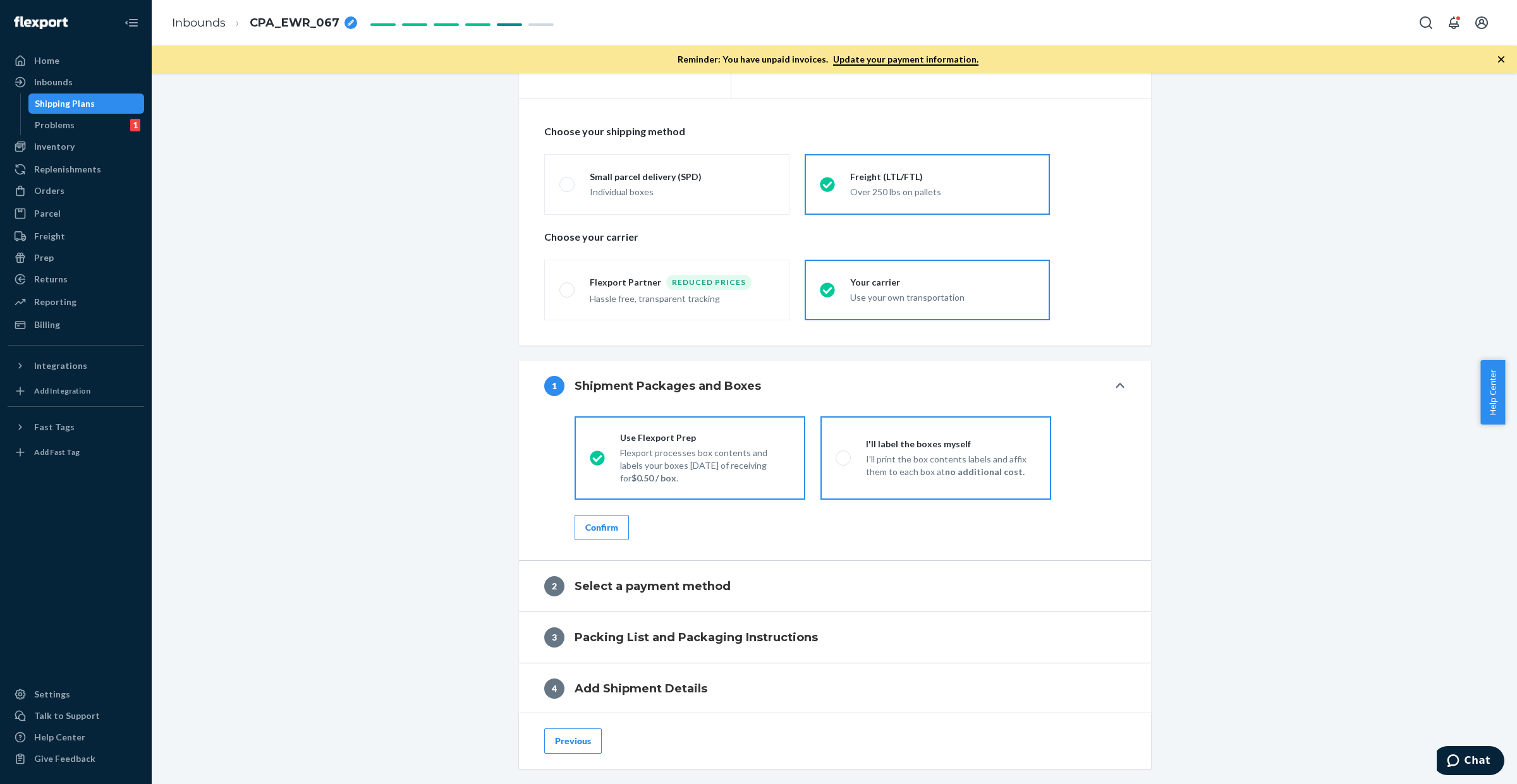
scroll to position [237, 0]
click at [914, 441] on div "I'll label the boxes myself" at bounding box center [951, 442] width 170 height 12
click at [843, 452] on input "I'll label the boxes myself I’ll print the box contents labels and affix them t…" at bounding box center [840, 456] width 9 height 9
radio input "true"
radio input "false"
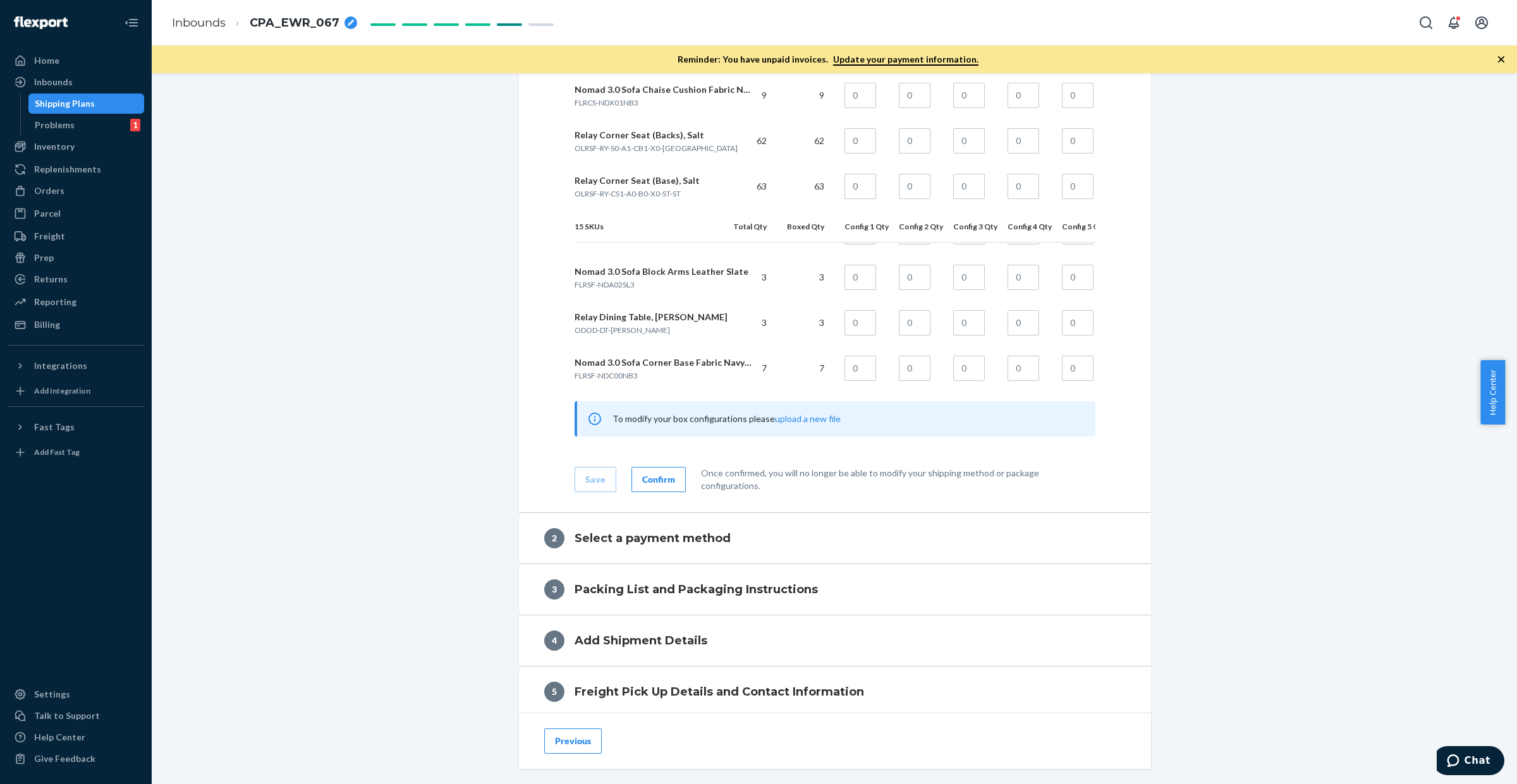
scroll to position [1497, 0]
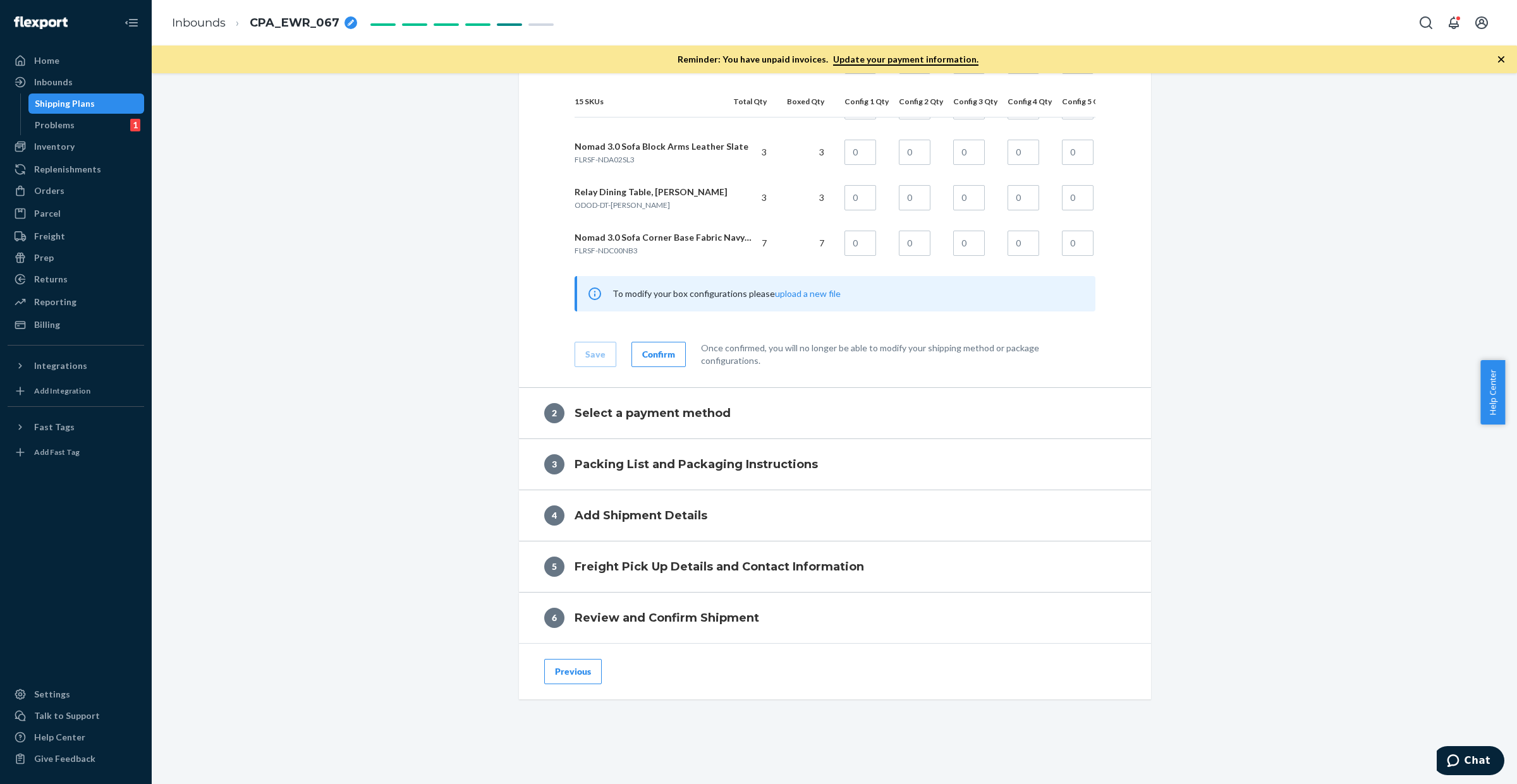
click at [645, 352] on div "Confirm" at bounding box center [658, 354] width 32 height 12
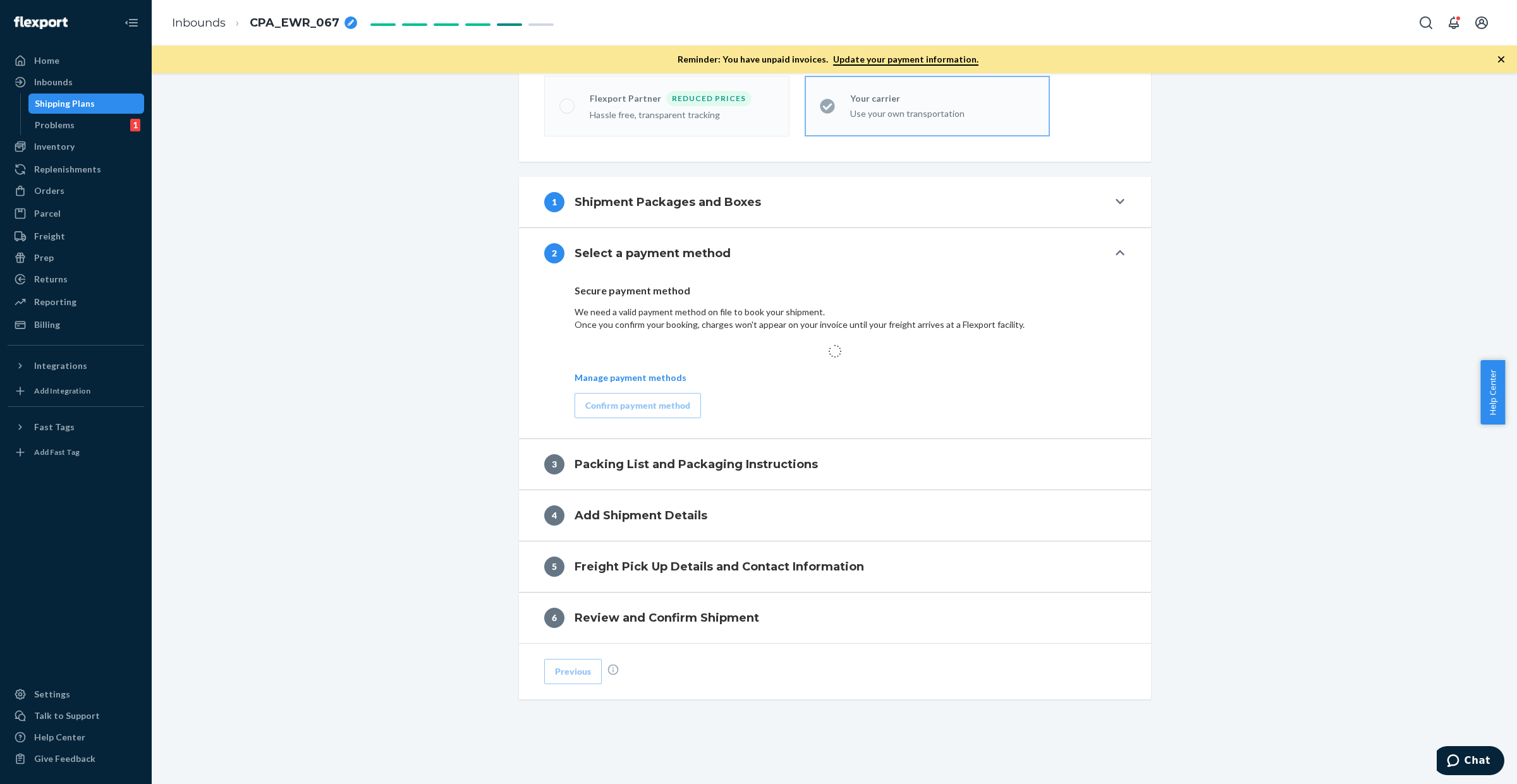
scroll to position [421, 0]
click at [617, 407] on div "Confirm payment method" at bounding box center [638, 405] width 105 height 12
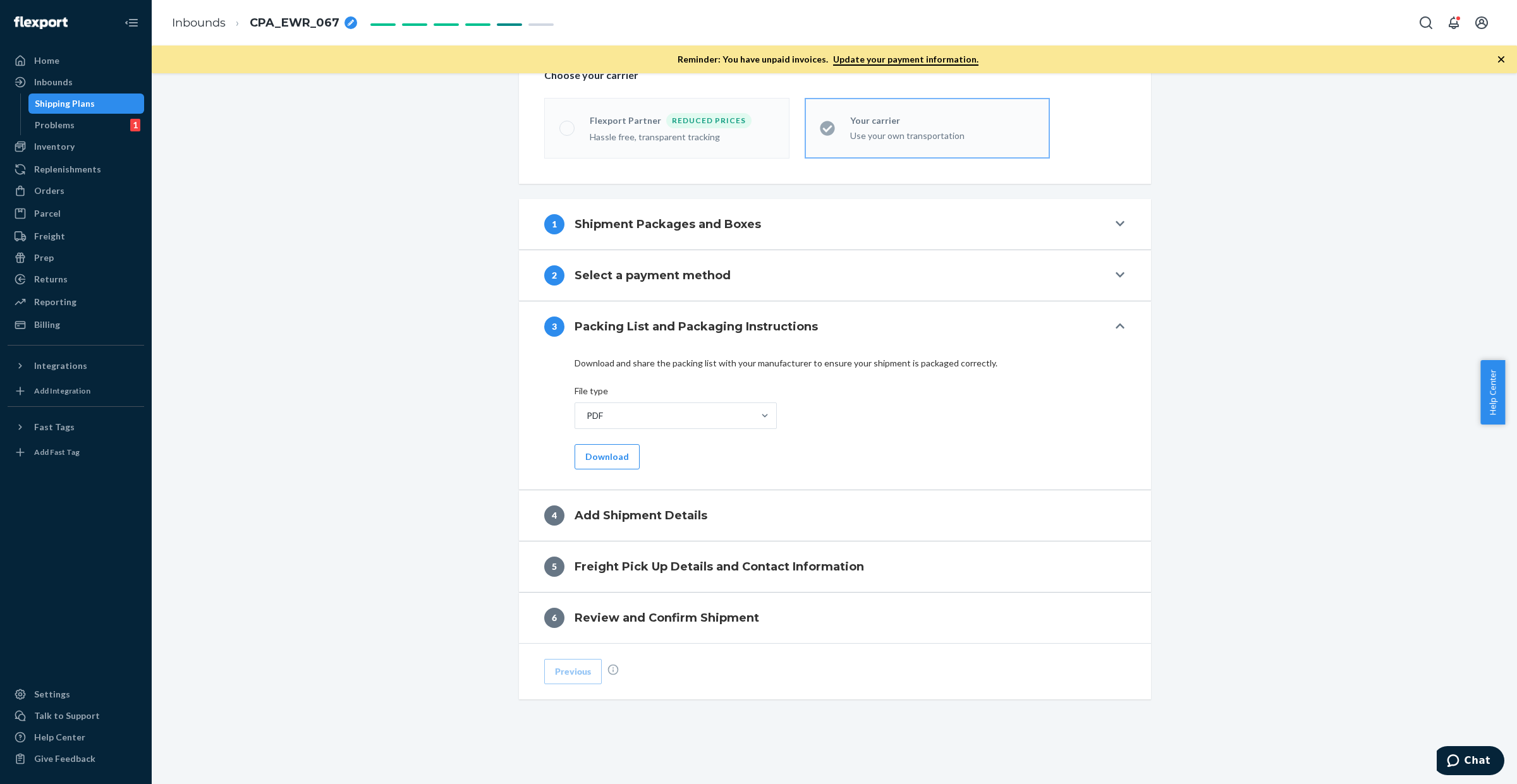
scroll to position [399, 0]
click at [594, 452] on button "Download" at bounding box center [607, 457] width 65 height 26
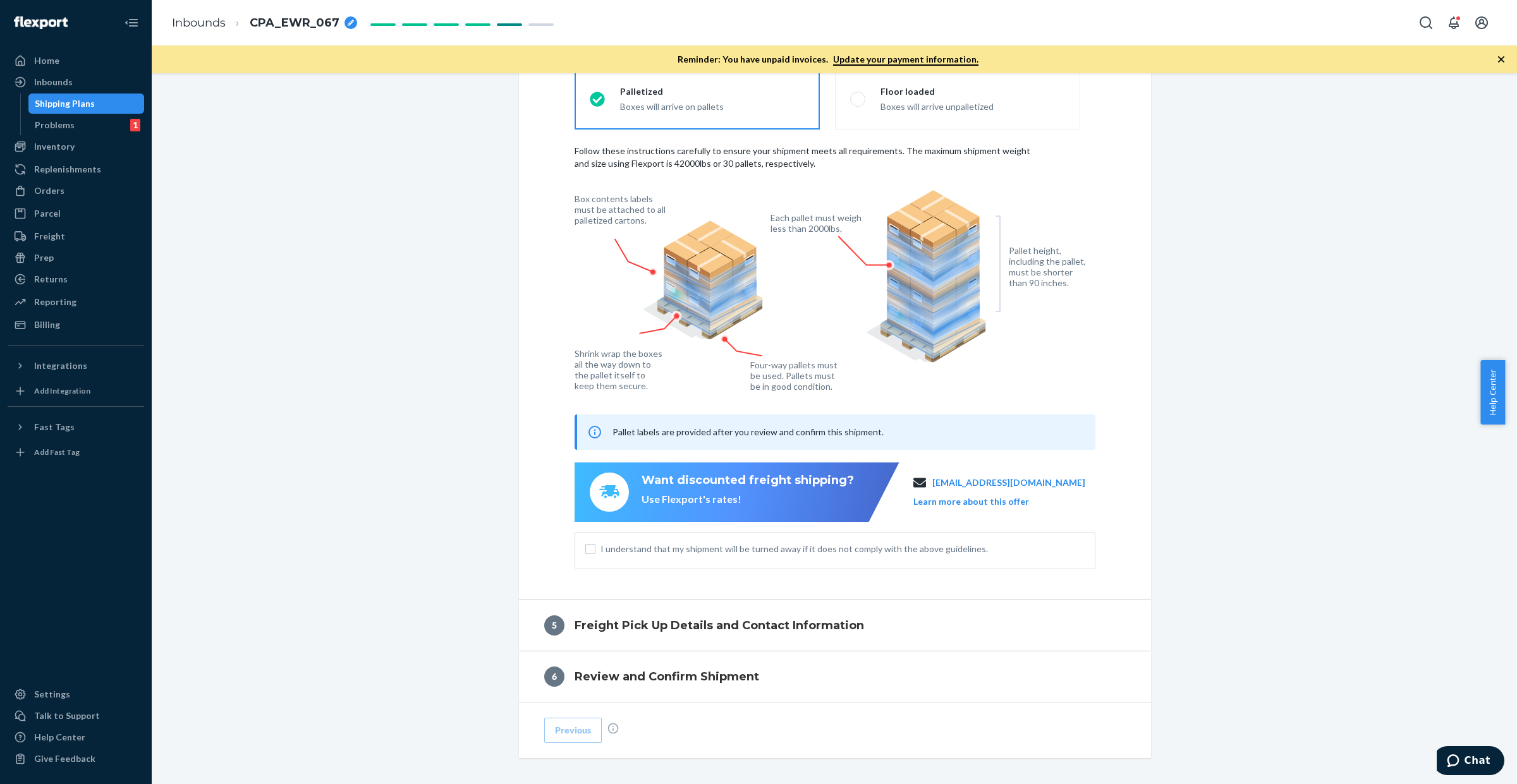
scroll to position [826, 0]
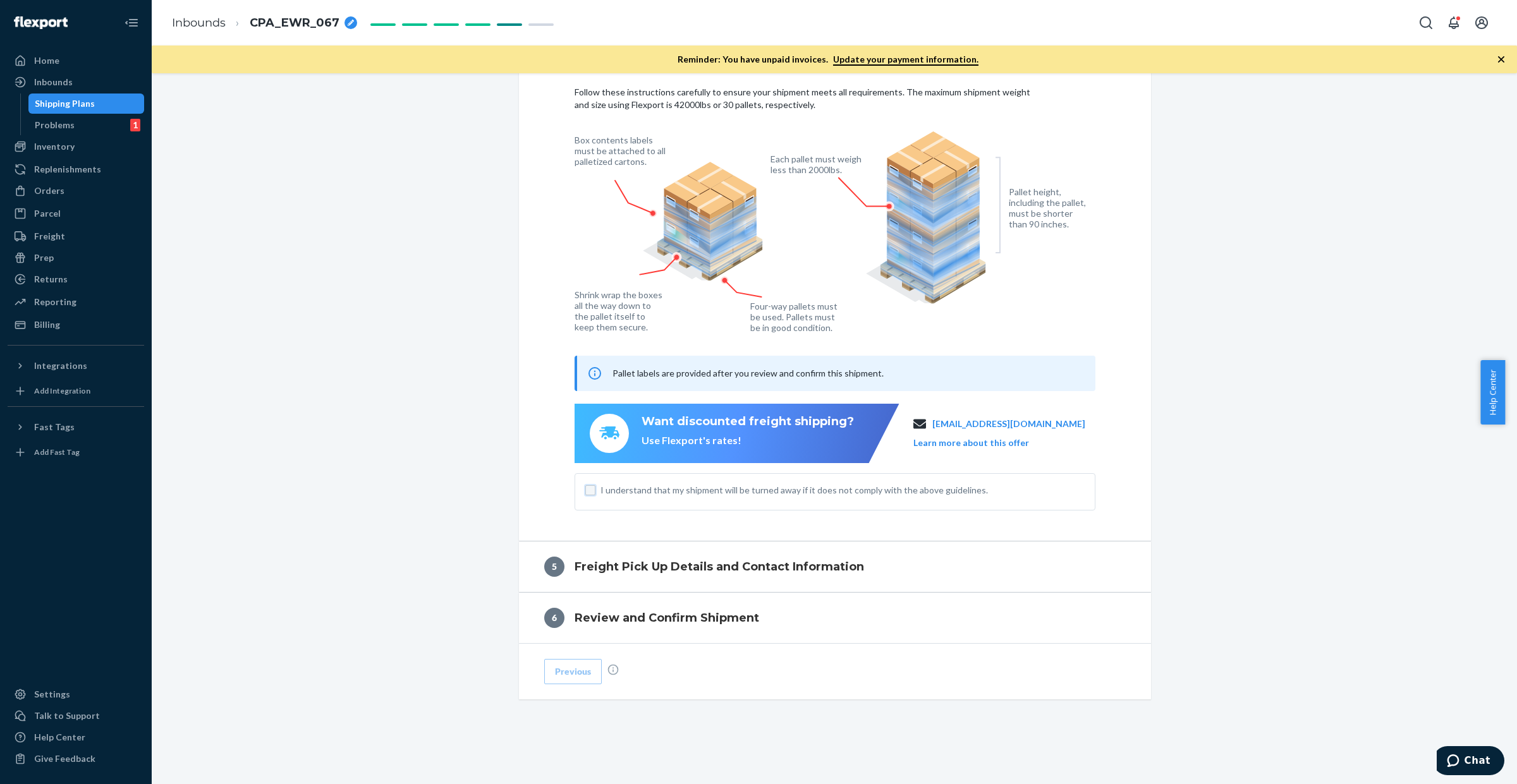
click at [589, 493] on input "I understand that my shipment will be turned away if it does not comply with th…" at bounding box center [591, 490] width 10 height 10
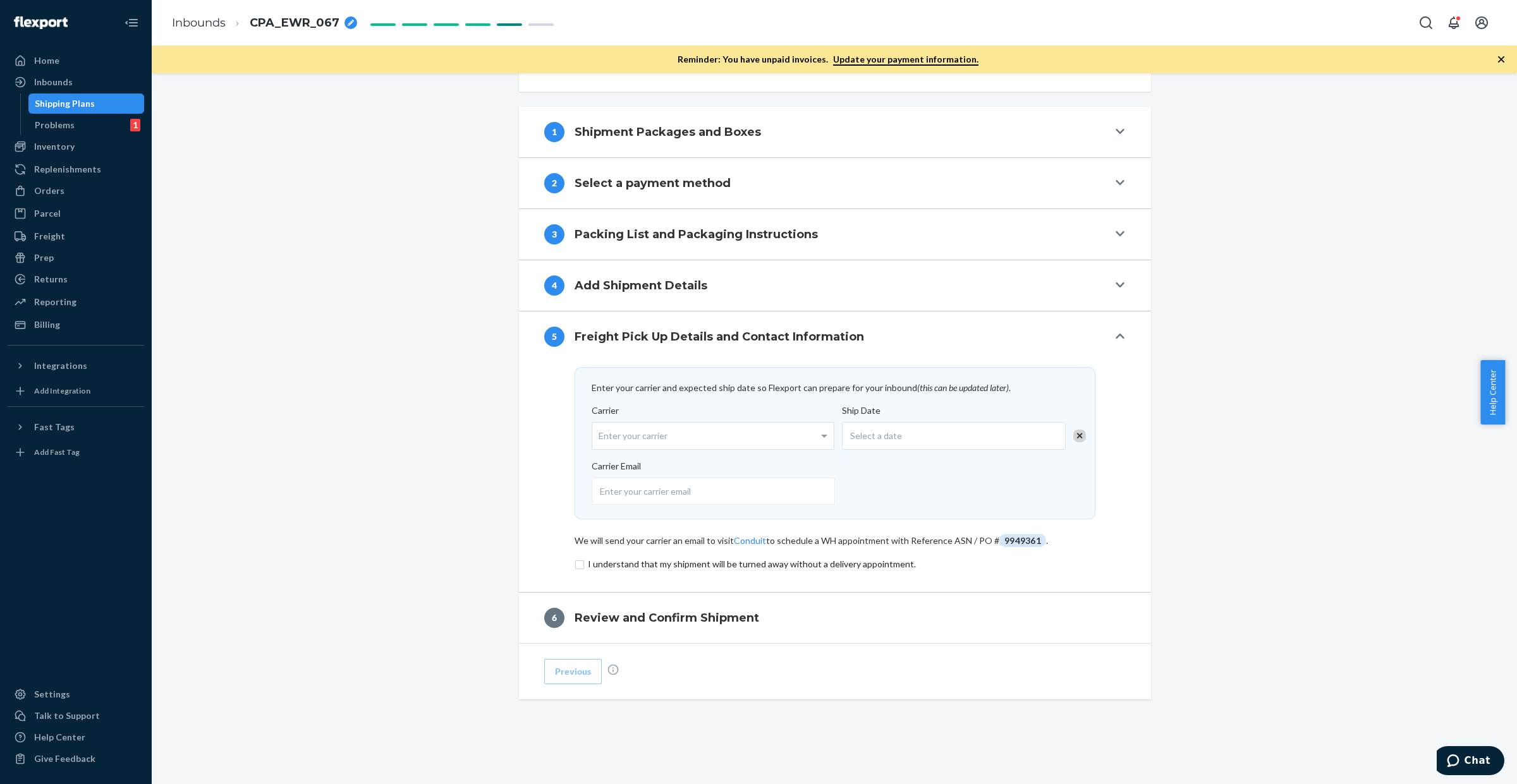
scroll to position [491, 0]
click at [611, 436] on div "Enter your carrier" at bounding box center [713, 436] width 241 height 27
click at [602, 436] on input "Carrier Enter your carrier No results found" at bounding box center [599, 436] width 3 height 24
type input "flexport"
click at [889, 424] on div "Select a date" at bounding box center [953, 436] width 224 height 28
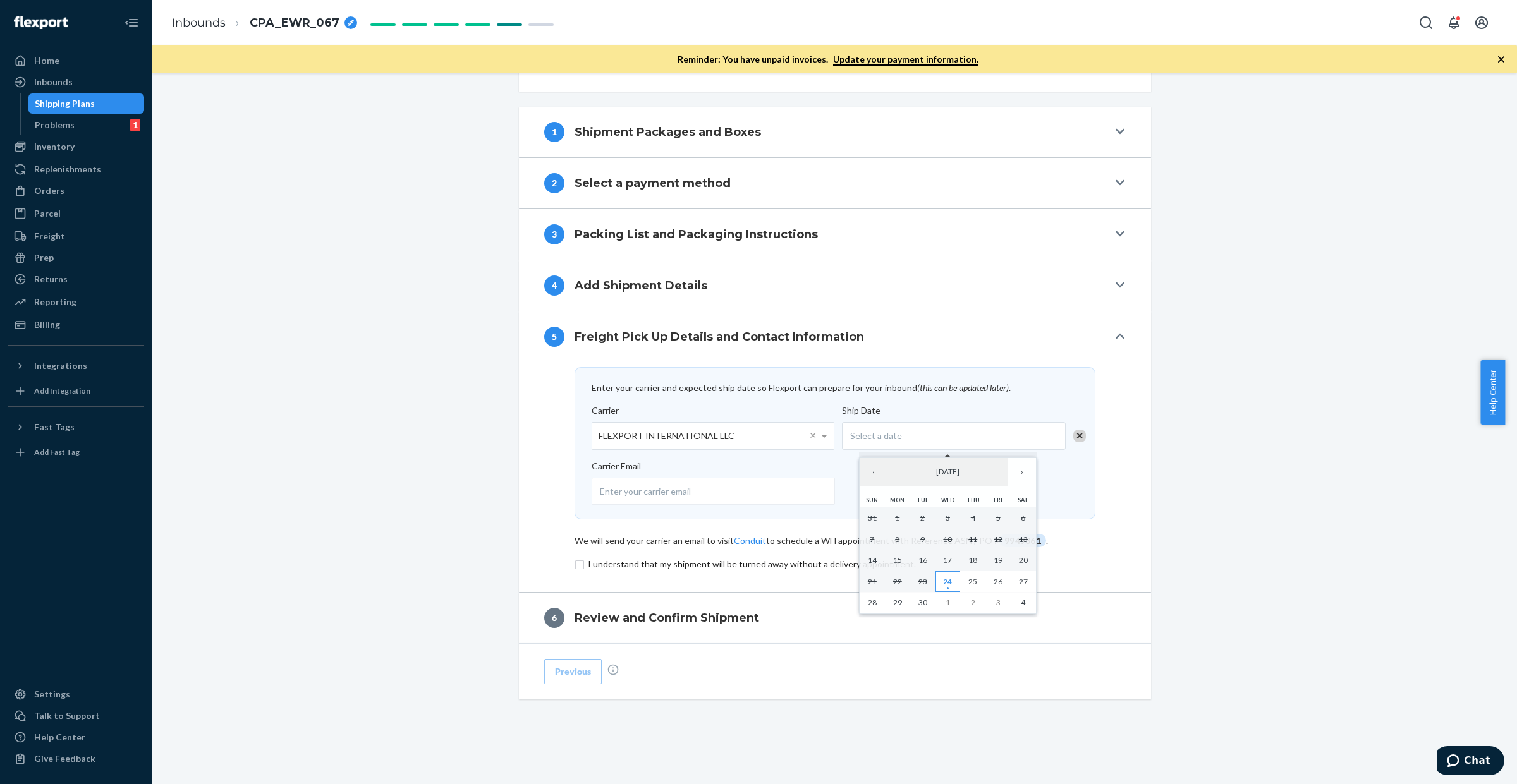
click at [943, 582] on button "24" at bounding box center [948, 582] width 26 height 22
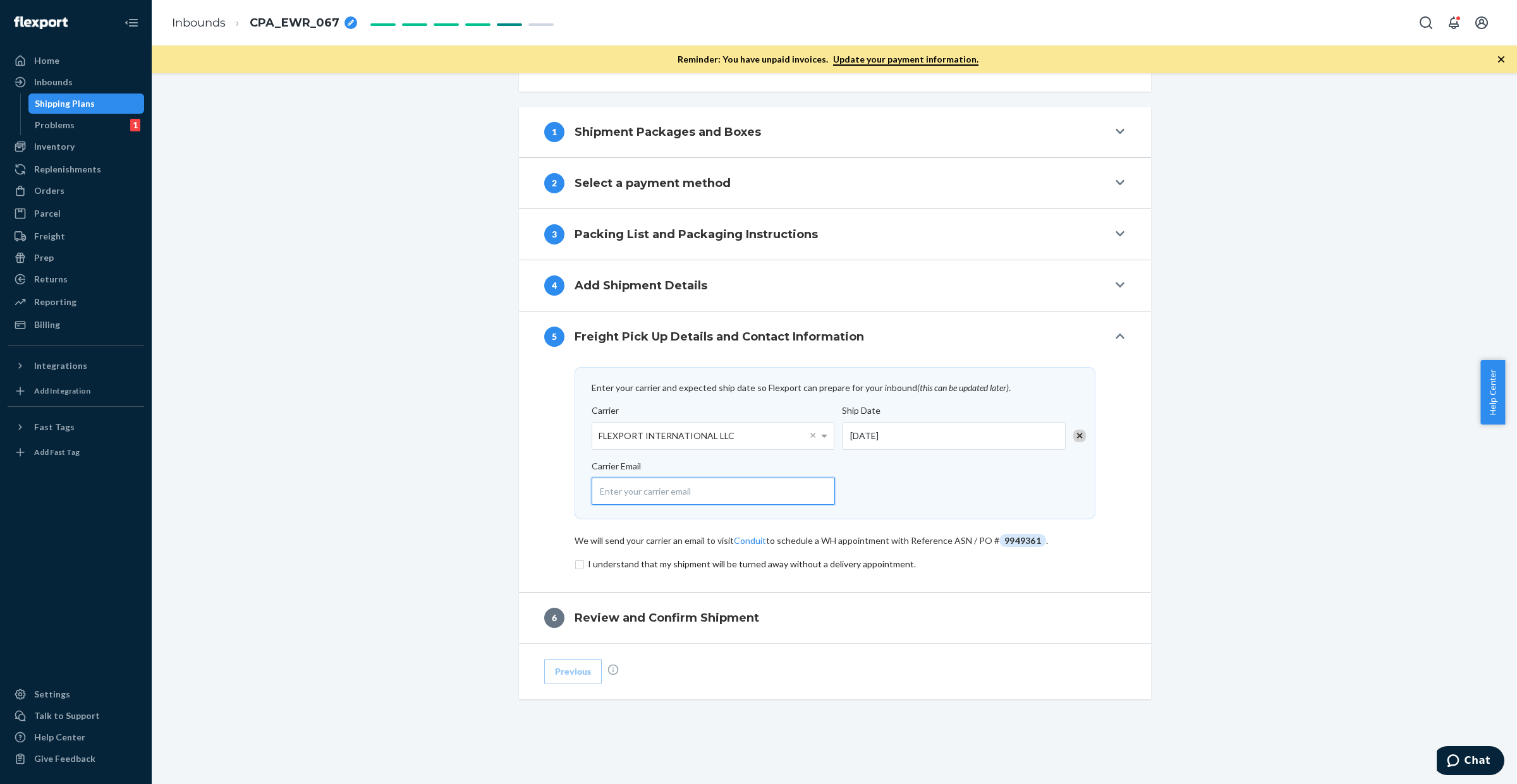
click at [754, 493] on input "email" at bounding box center [713, 491] width 243 height 27
type input "[EMAIL_ADDRESS][DOMAIN_NAME]"
click at [656, 566] on input "checkbox" at bounding box center [835, 565] width 521 height 15
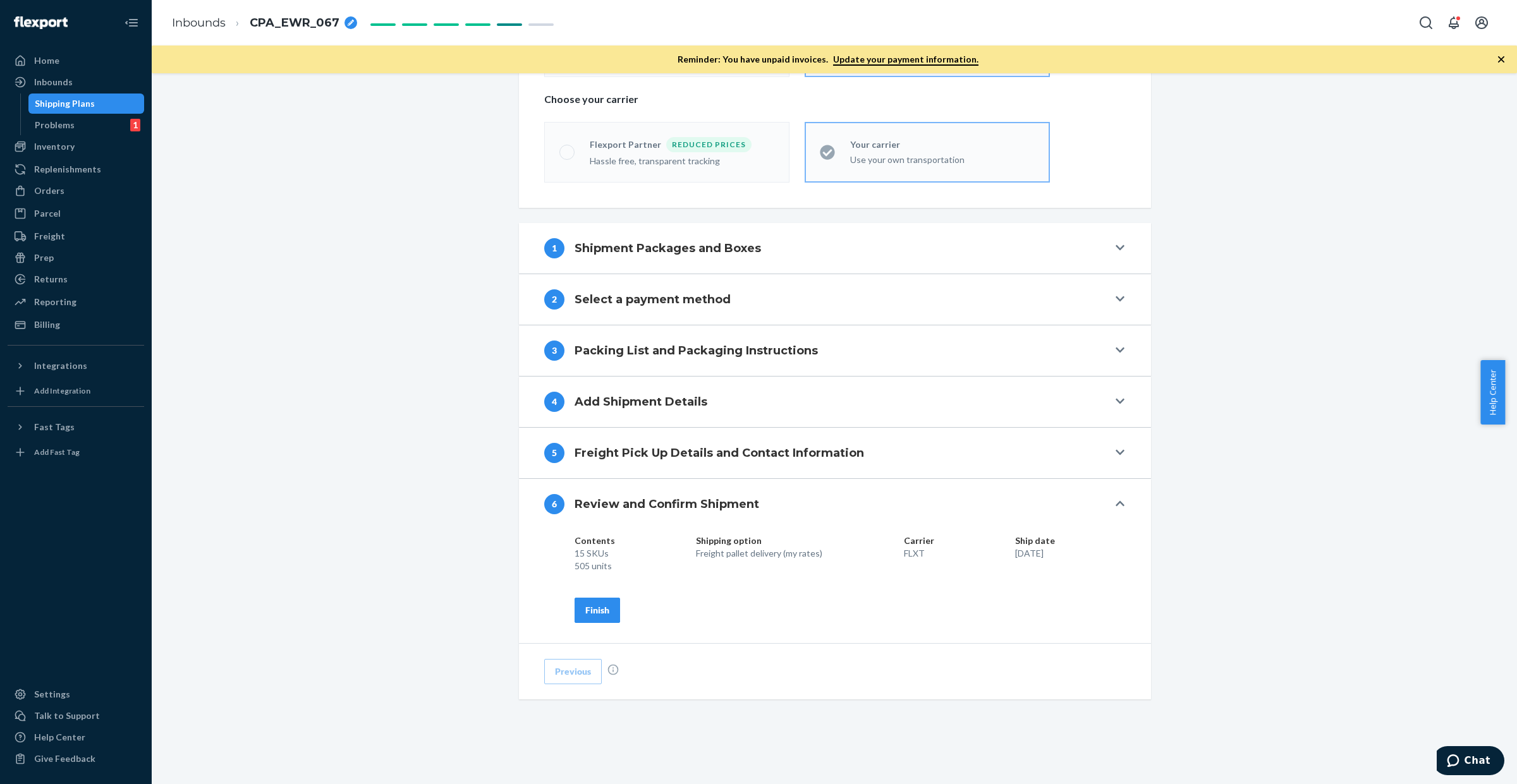
scroll to position [374, 0]
click at [588, 605] on div "Finish" at bounding box center [597, 609] width 24 height 12
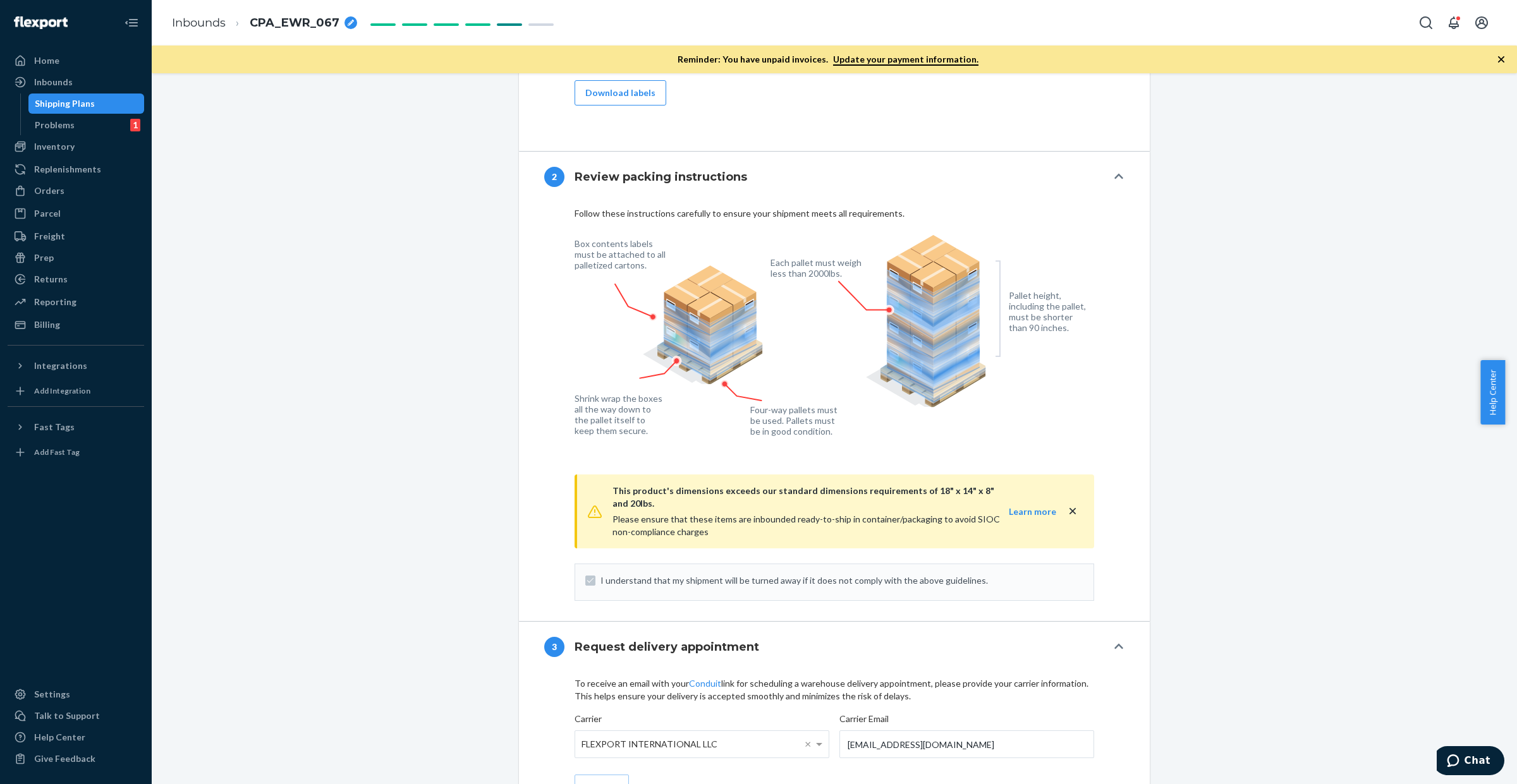
scroll to position [1338, 0]
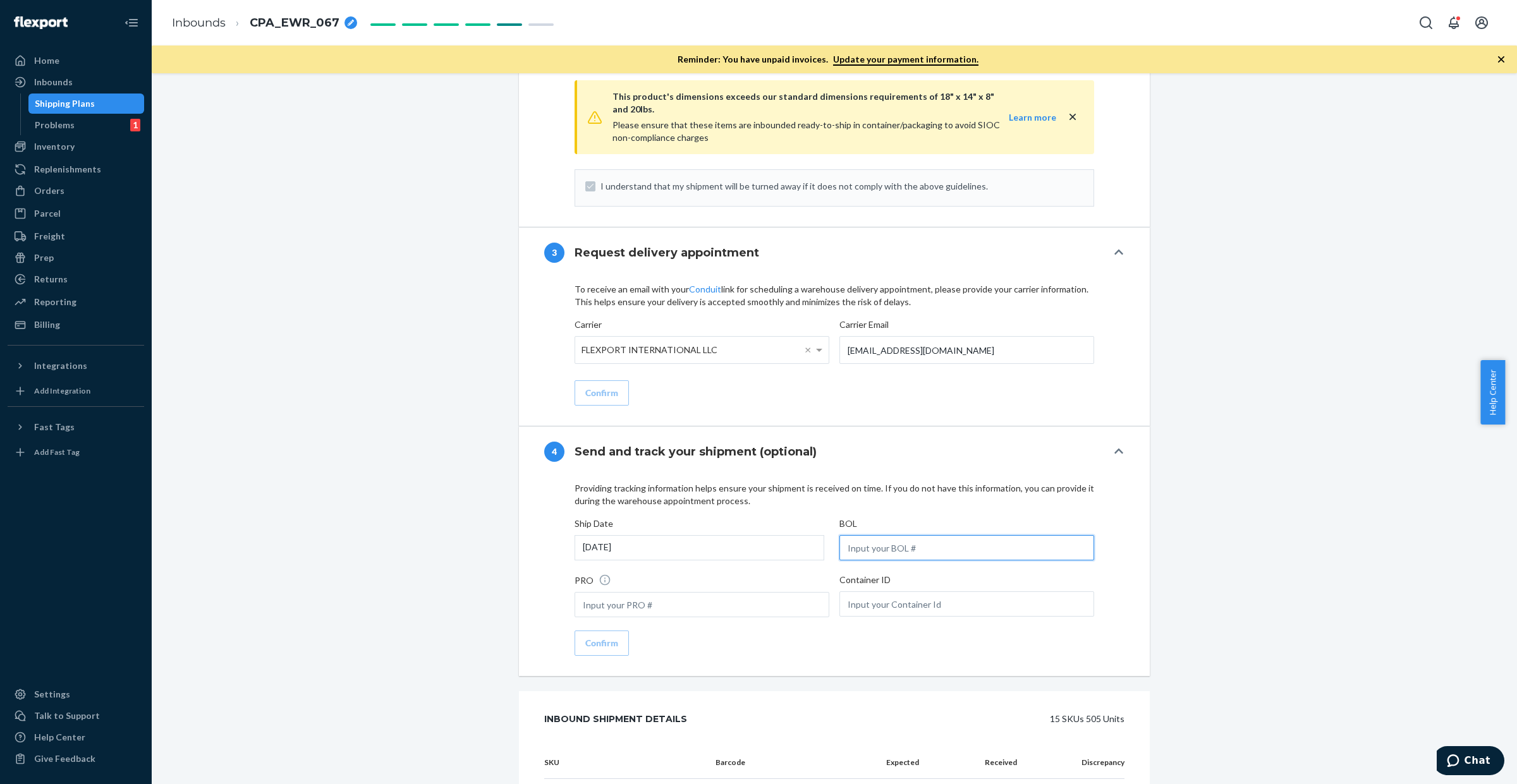
click at [898, 535] on input "text" at bounding box center [966, 547] width 255 height 26
paste input "SW4141524"
type input "SW4141524"
click at [586, 637] on div "Confirm" at bounding box center [602, 643] width 32 height 12
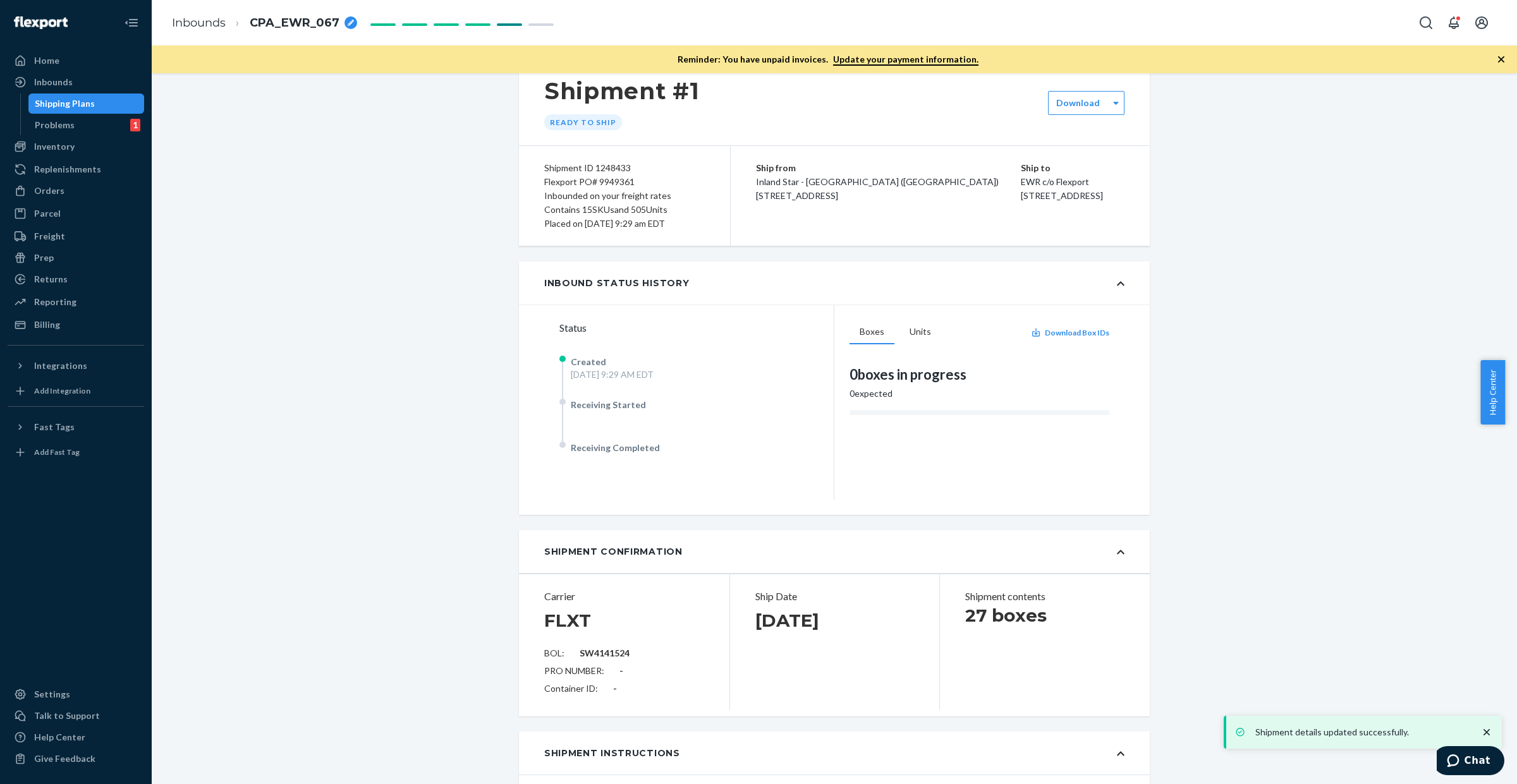
scroll to position [0, 0]
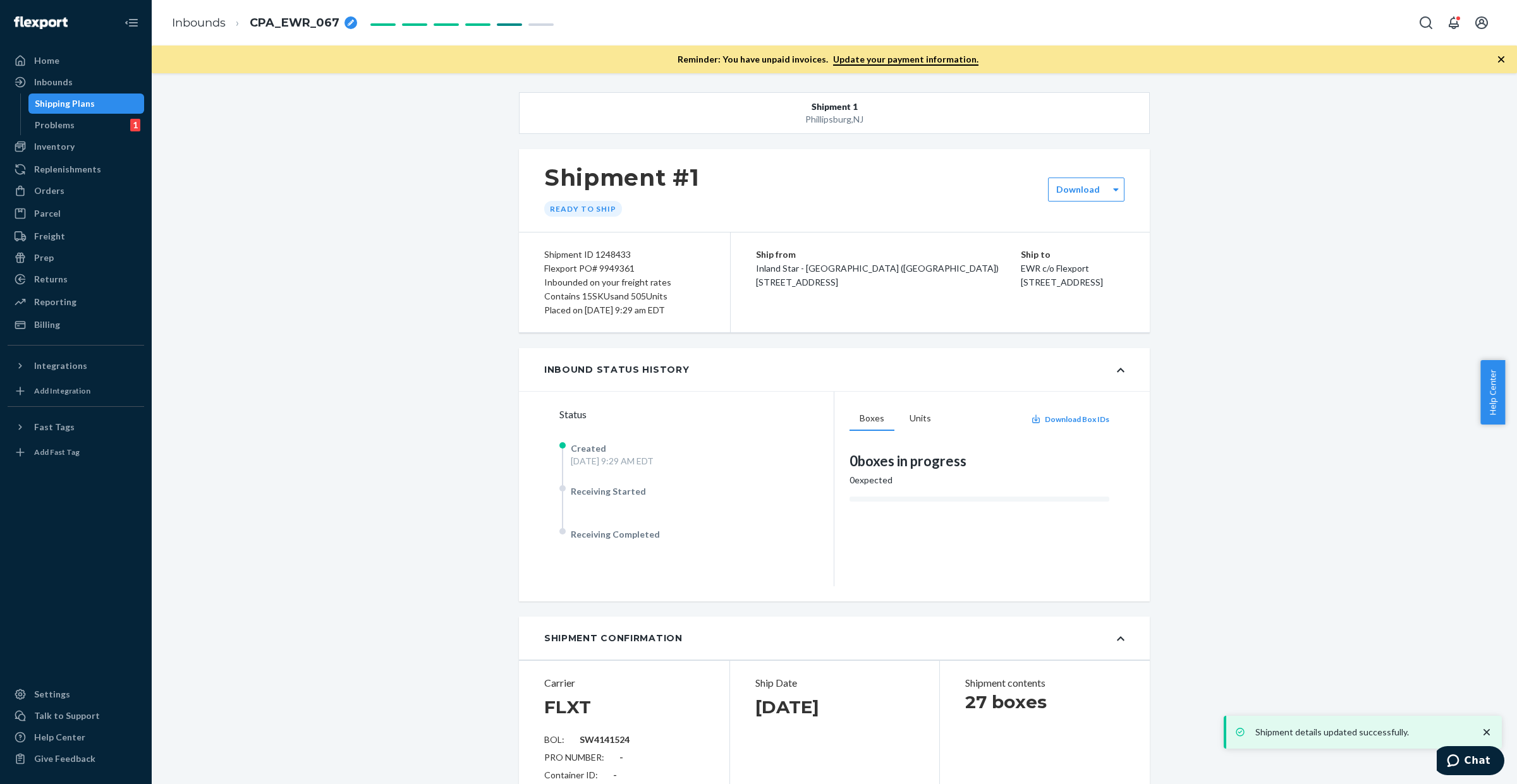
click at [611, 272] on div "Flexport PO# 9949361" at bounding box center [624, 268] width 160 height 14
copy div "9949361"
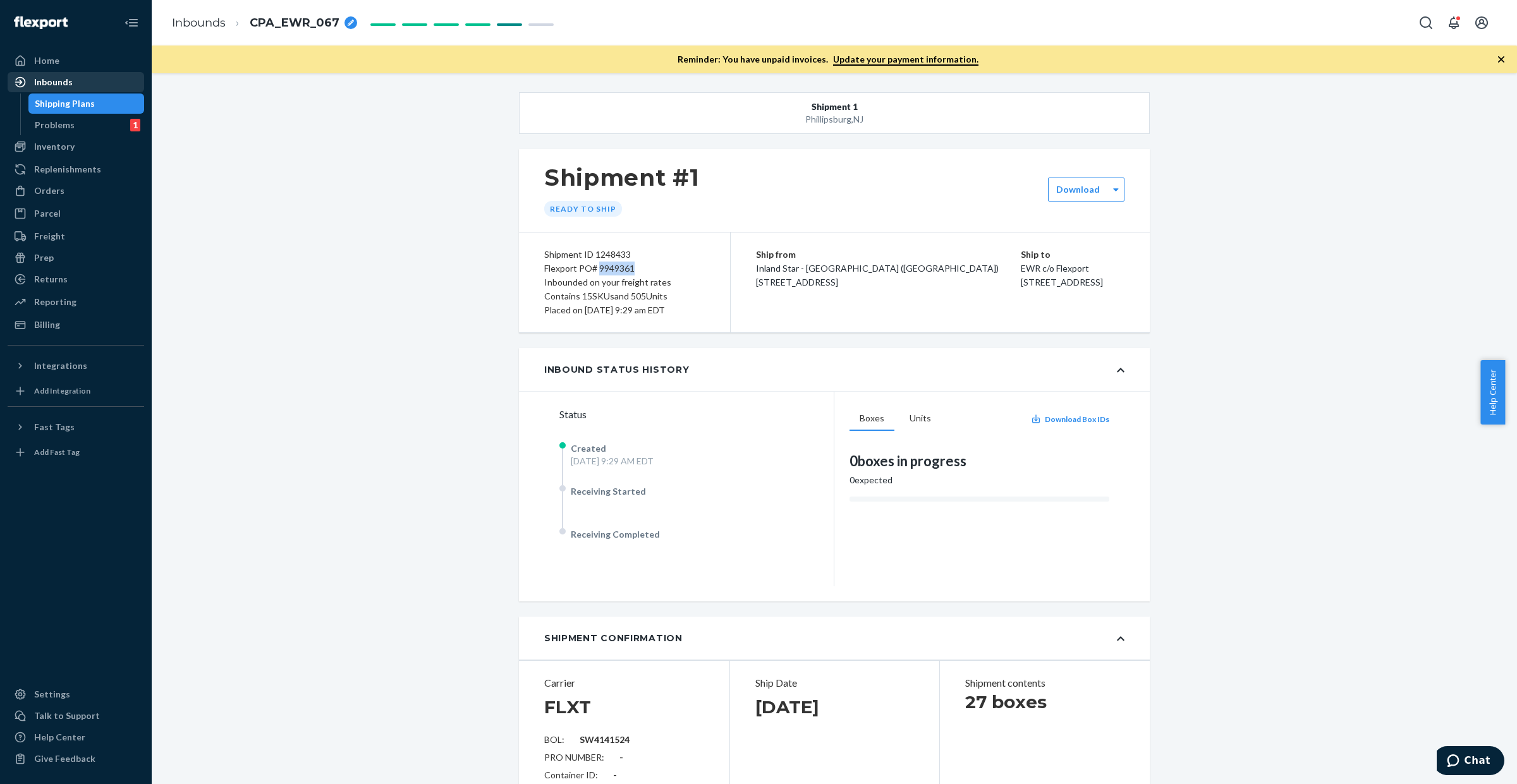
click at [76, 79] on div "Inbounds" at bounding box center [75, 82] width 134 height 18
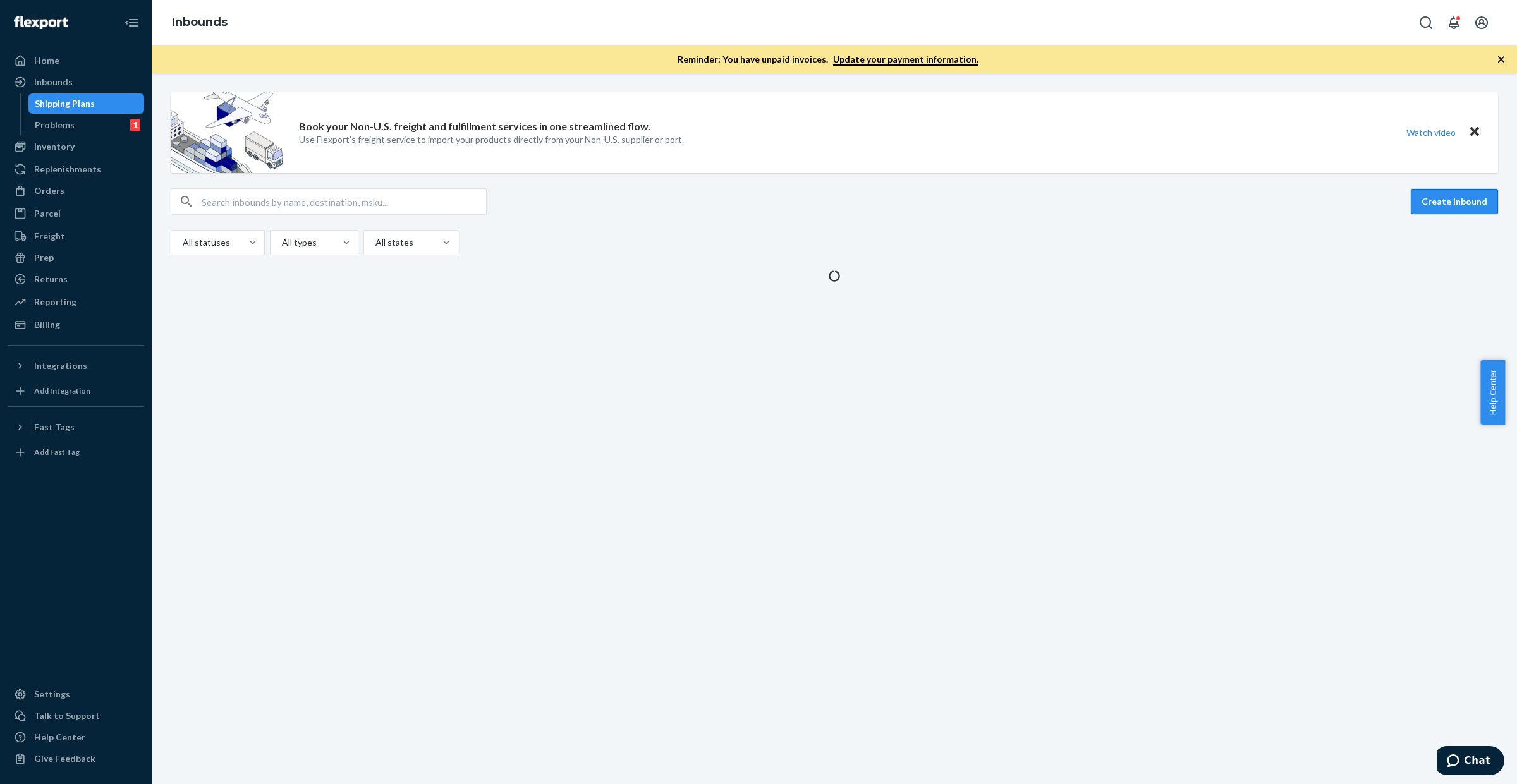
click at [1440, 197] on button "Create inbound" at bounding box center [1454, 201] width 87 height 26
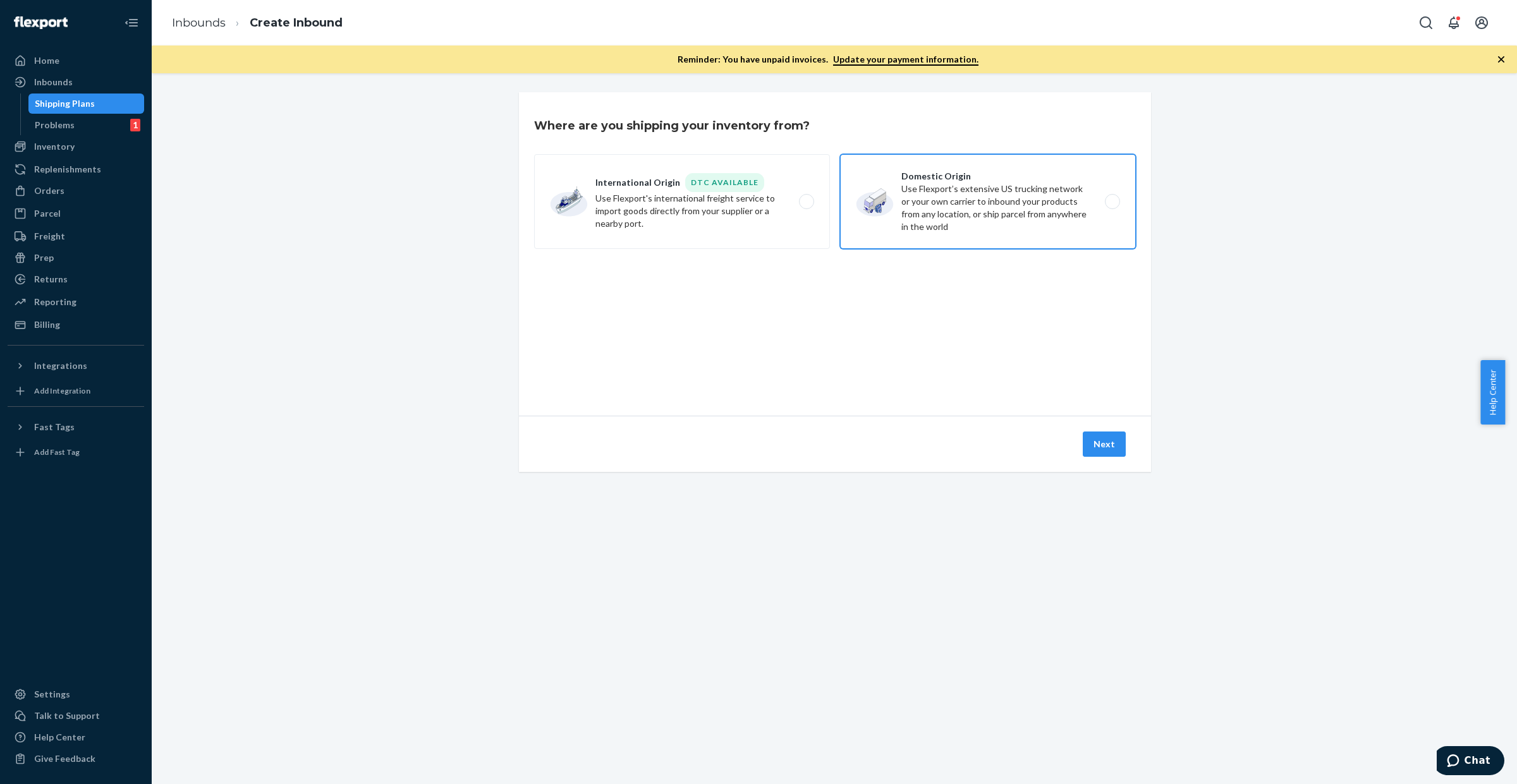
click at [952, 197] on label "Domestic Origin Use Flexport’s extensive US trucking network or your own carrie…" at bounding box center [988, 201] width 296 height 94
click at [1112, 197] on input "Domestic Origin Use Flexport’s extensive US trucking network or your own carrie…" at bounding box center [1115, 201] width 9 height 9
radio input "true"
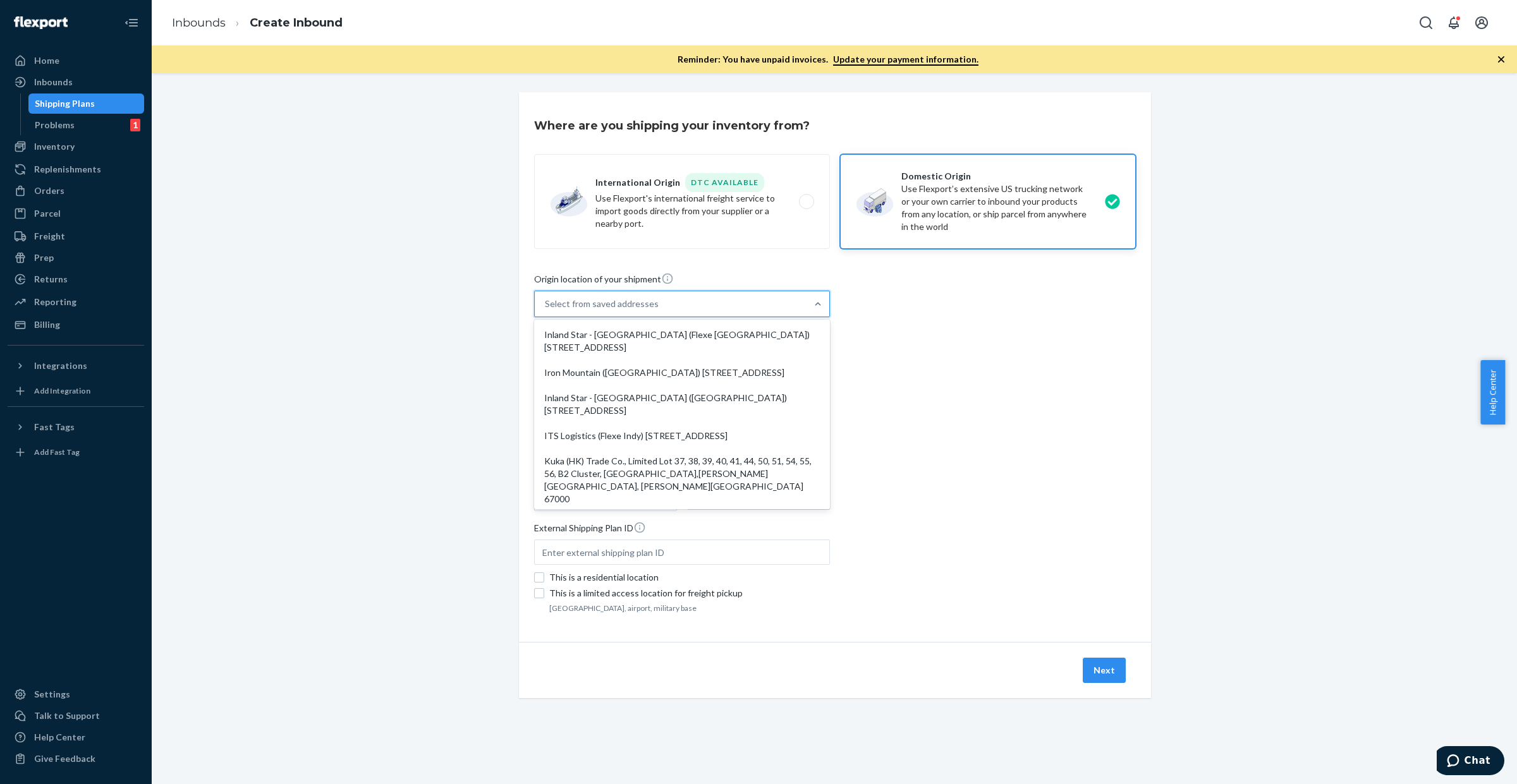
click at [722, 306] on div "Select from saved addresses" at bounding box center [671, 303] width 272 height 26
click at [546, 306] on input "option Inland Star - [GEOGRAPHIC_DATA] (Flexe [GEOGRAPHIC_DATA]) [STREET_ADDRES…" at bounding box center [545, 303] width 1 height 12
click at [702, 385] on div "Iron Mountain ([GEOGRAPHIC_DATA]) [STREET_ADDRESS]" at bounding box center [681, 373] width 291 height 26
click at [546, 310] on input "option Iron Mountain ([GEOGRAPHIC_DATA]) [STREET_ADDRESS] focused, 2 of 10. 10 …" at bounding box center [545, 303] width 1 height 12
type input "Iron Mountain ([GEOGRAPHIC_DATA])"
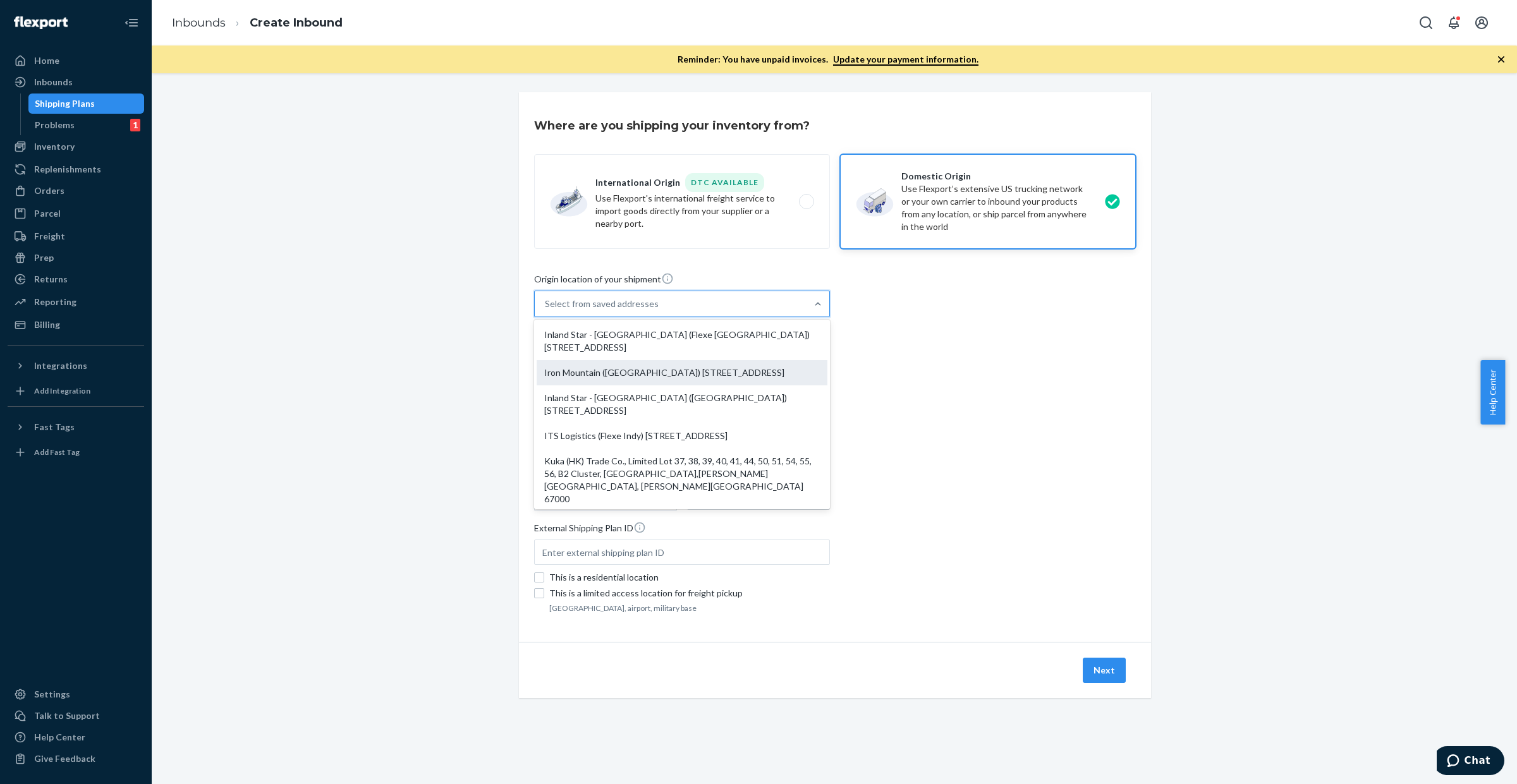
type input "[STREET_ADDRESS]"
type input "Easton"
type input "PA"
type input "18045"
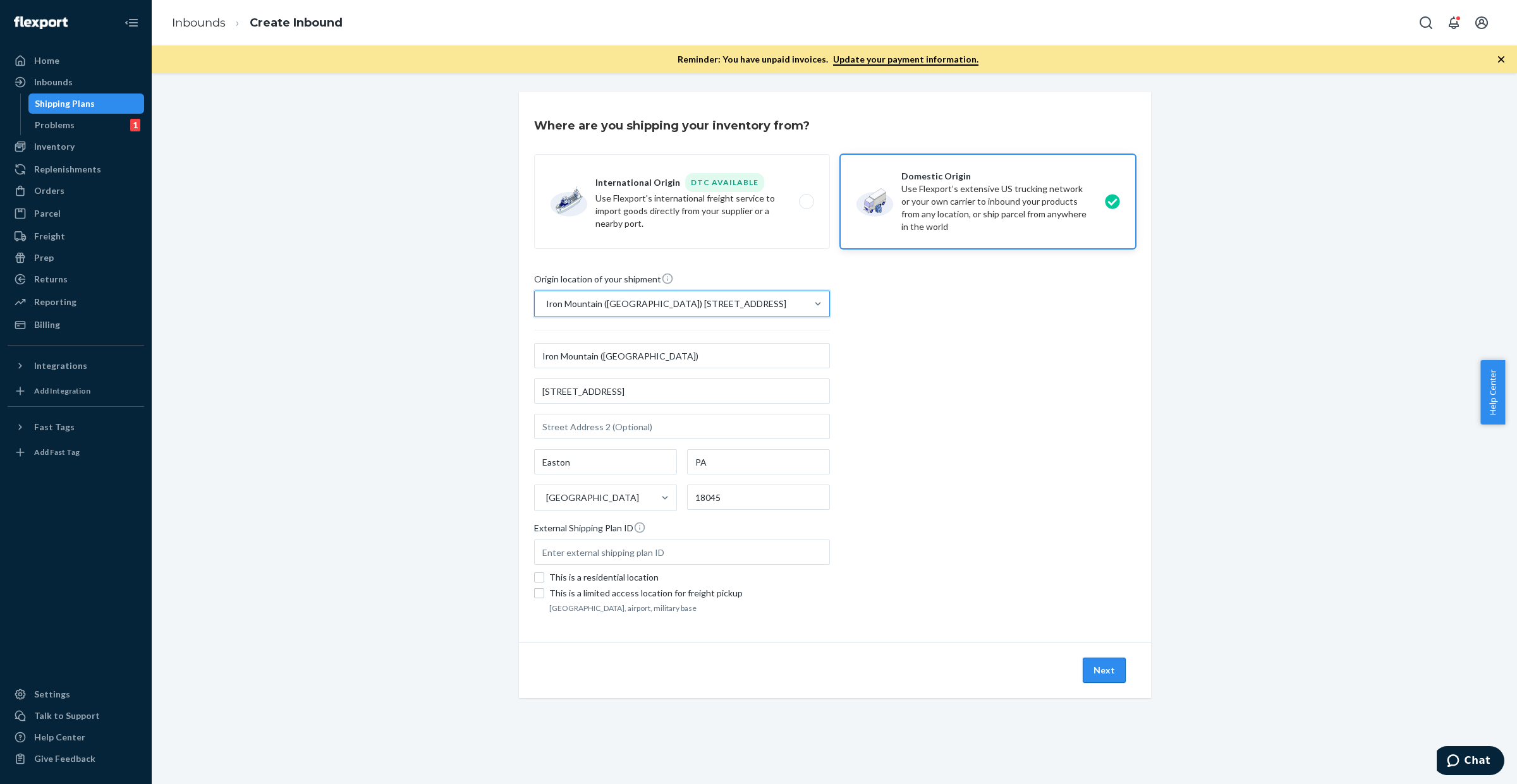
click at [1093, 667] on button "Next" at bounding box center [1104, 671] width 43 height 26
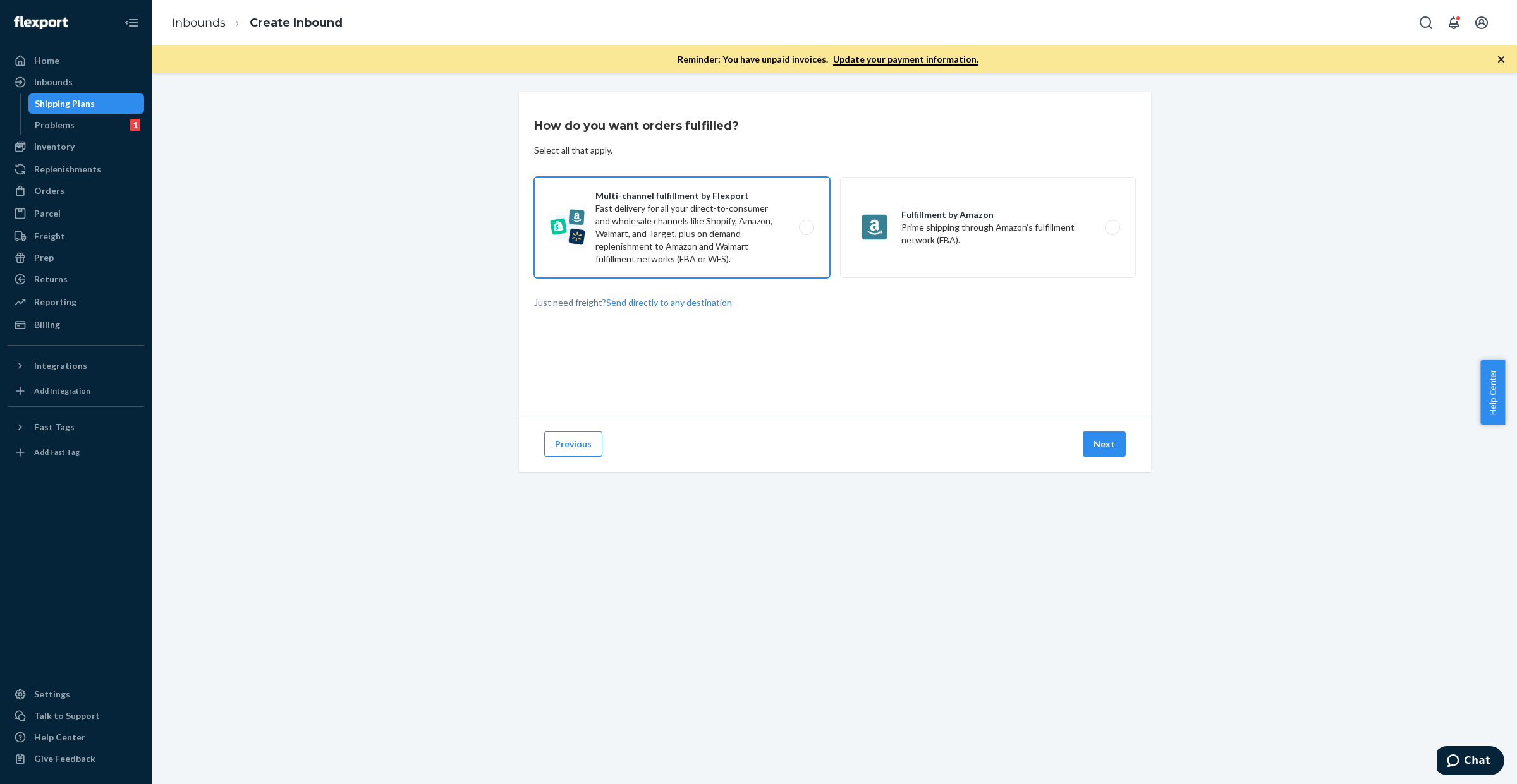
click at [664, 192] on label "Multi-channel fulfillment by Flexport Fast delivery for all your direct-to-cons…" at bounding box center [682, 228] width 296 height 101
click at [806, 224] on input "Multi-channel fulfillment by Flexport Fast delivery for all your direct-to-cons…" at bounding box center [810, 228] width 9 height 9
radio input "true"
click at [1112, 438] on button "Next" at bounding box center [1104, 444] width 43 height 26
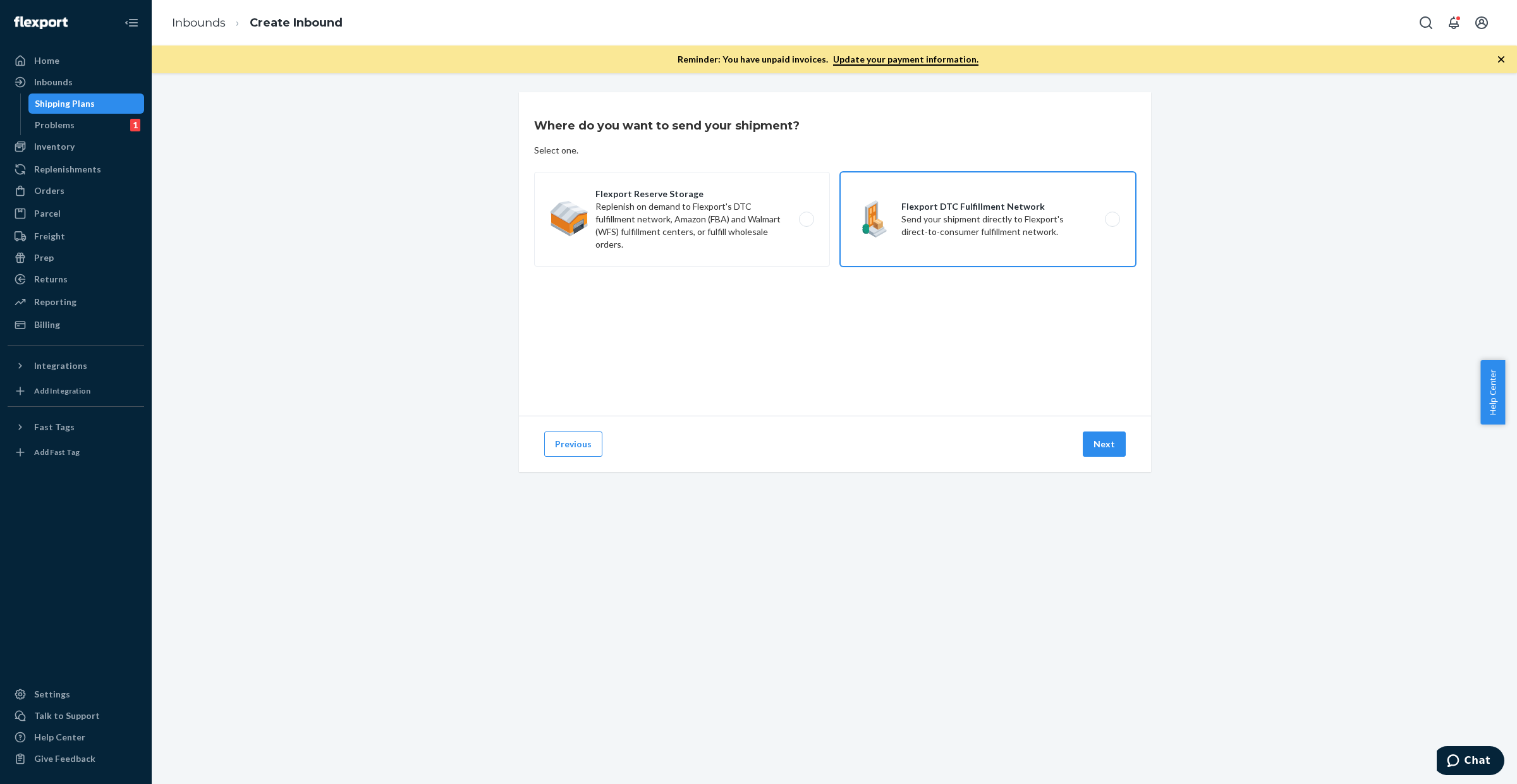
click at [930, 209] on label "Flexport DTC Fulfillment Network Send your shipment directly to Flexport's dire…" at bounding box center [988, 218] width 296 height 94
click at [1112, 216] on input "Flexport DTC Fulfillment Network Send your shipment directly to Flexport's dire…" at bounding box center [1115, 219] width 9 height 9
radio input "true"
click at [1103, 450] on button "Next" at bounding box center [1104, 444] width 43 height 26
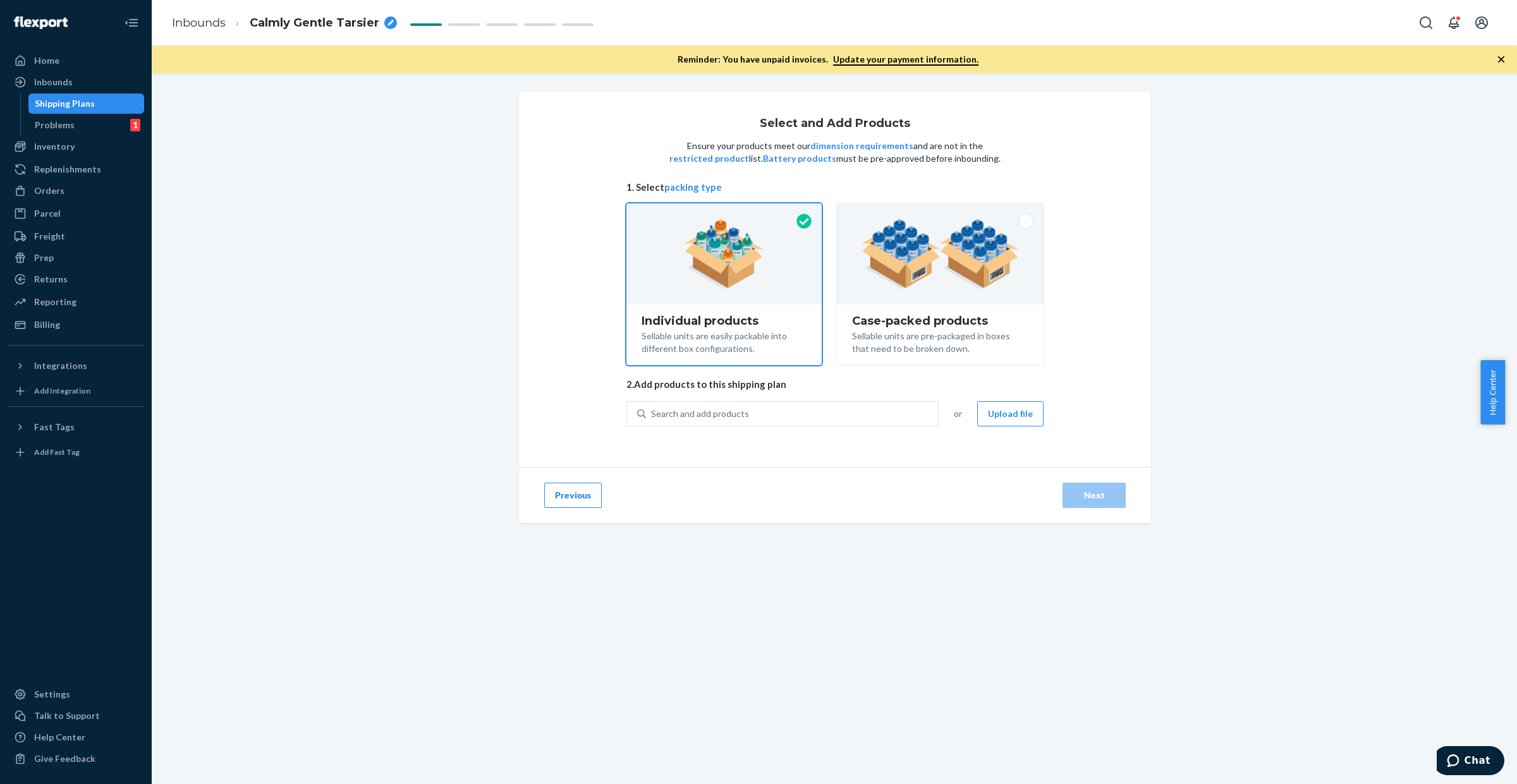
click at [1011, 415] on button "Upload file" at bounding box center [1010, 414] width 67 height 26
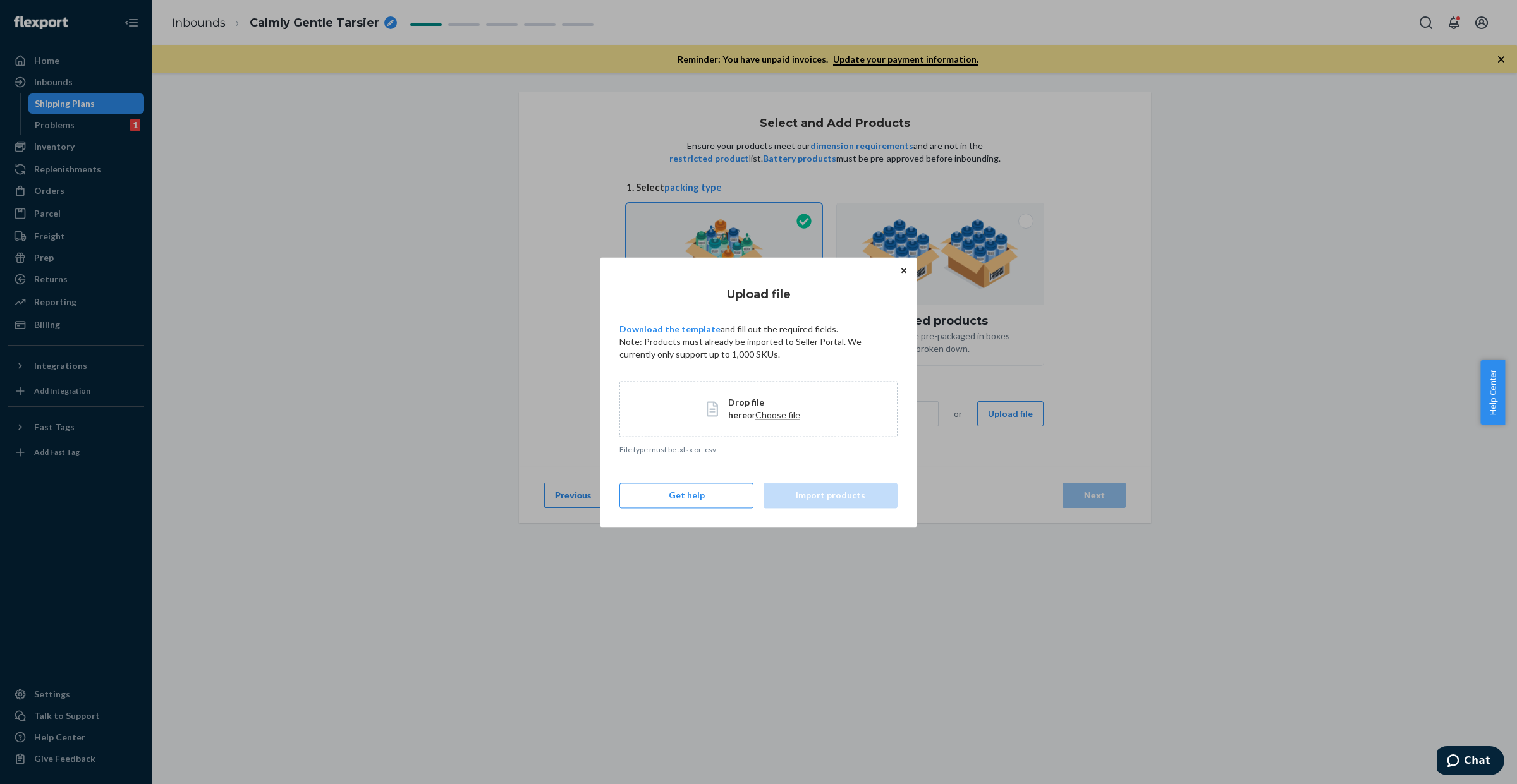
click at [759, 411] on span "Choose file" at bounding box center [778, 414] width 45 height 10
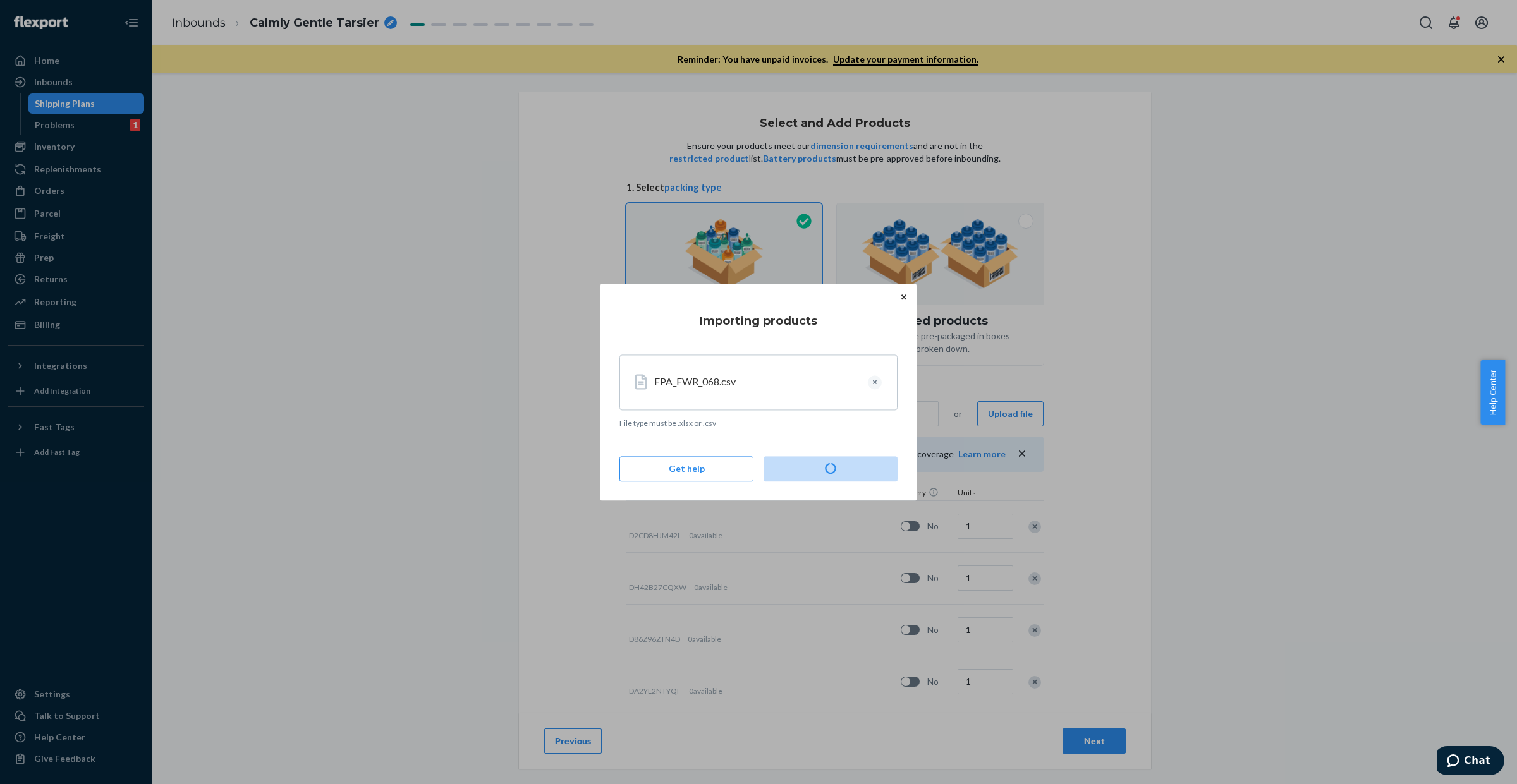
type input "70"
type input "65"
type input "9"
type input "26"
type input "21"
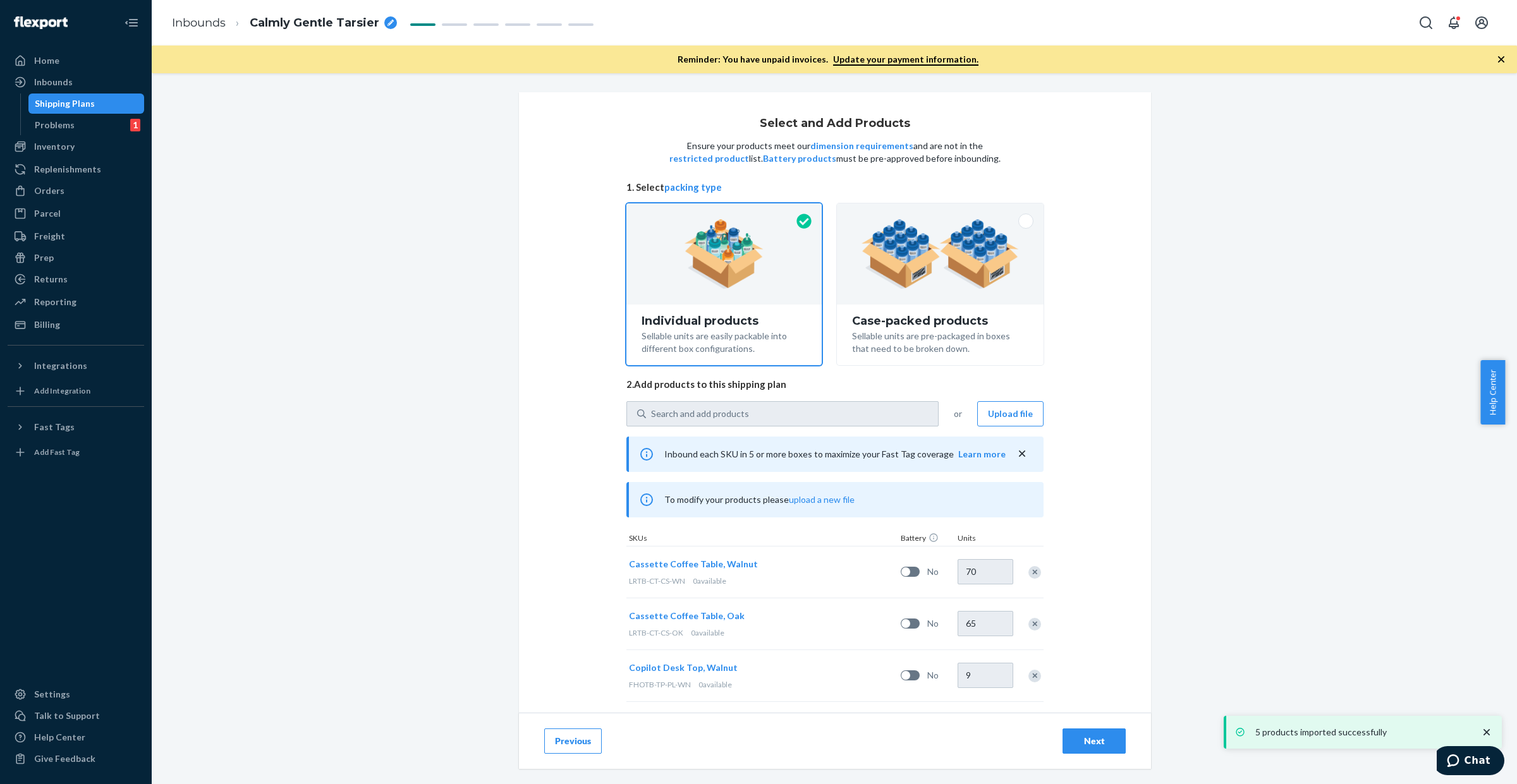
click at [384, 24] on div "breadcrumbs" at bounding box center [390, 22] width 12 height 12
click at [336, 24] on input "Calmly Gentle Tarsier" at bounding box center [313, 22] width 127 height 20
type input "EPA_EWR_068"
click at [331, 112] on div "Select and Add Products Ensure your products meet our dimension requirements an…" at bounding box center [834, 314] width 1346 height 443
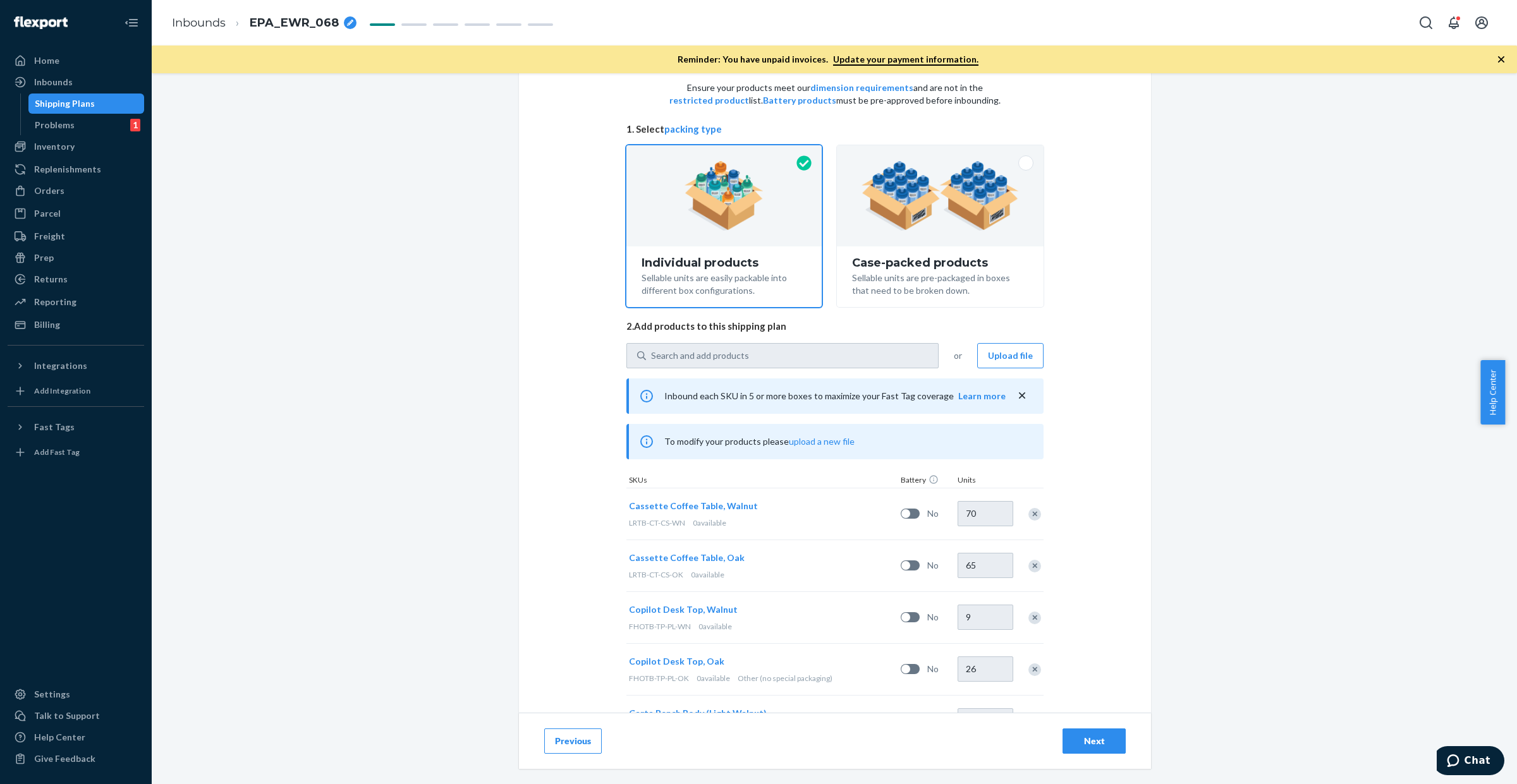
scroll to position [117, 0]
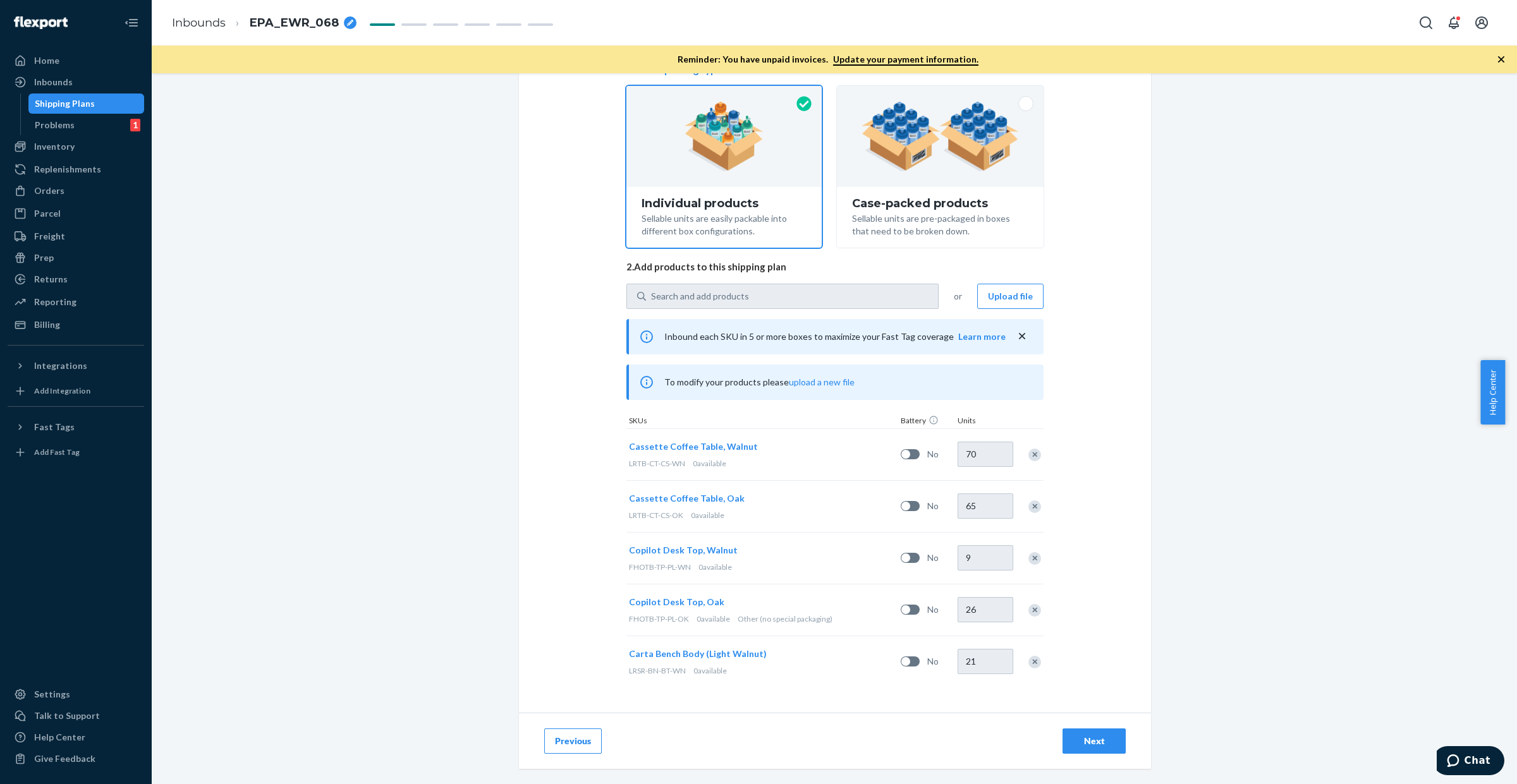
click at [1100, 737] on div "Next" at bounding box center [1094, 741] width 42 height 12
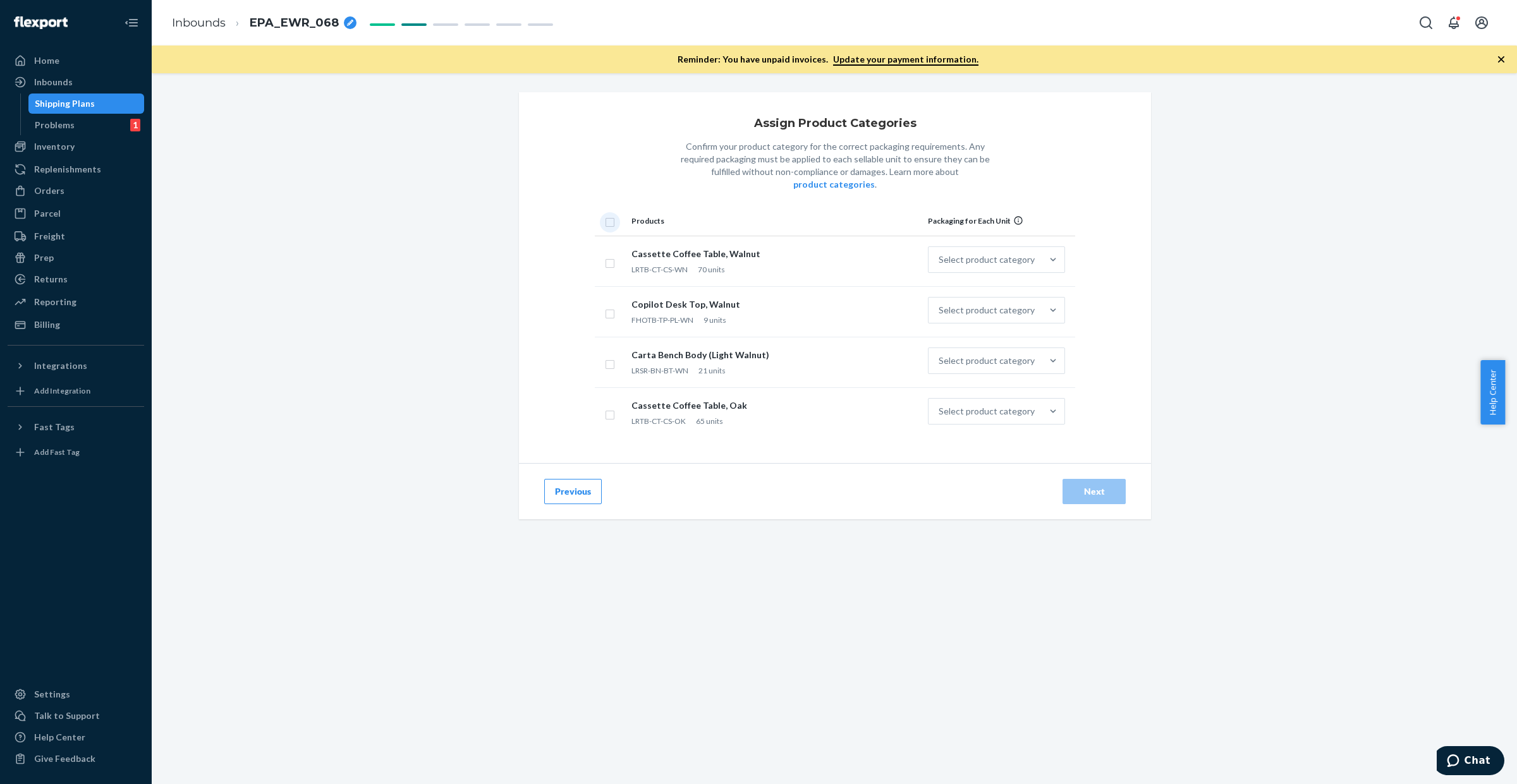
click at [605, 215] on input "checkbox" at bounding box center [610, 221] width 10 height 13
checkbox input "true"
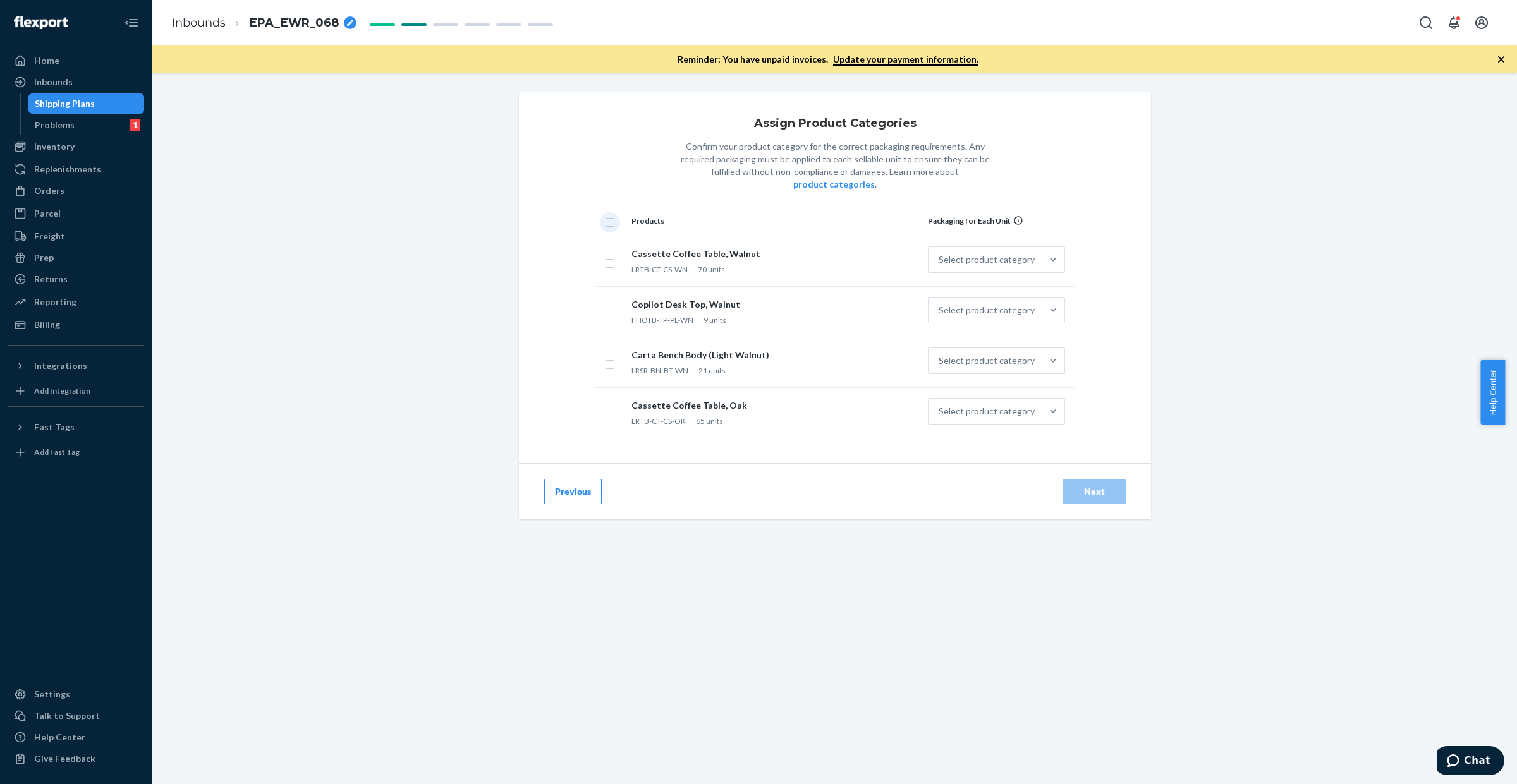
checkbox input "true"
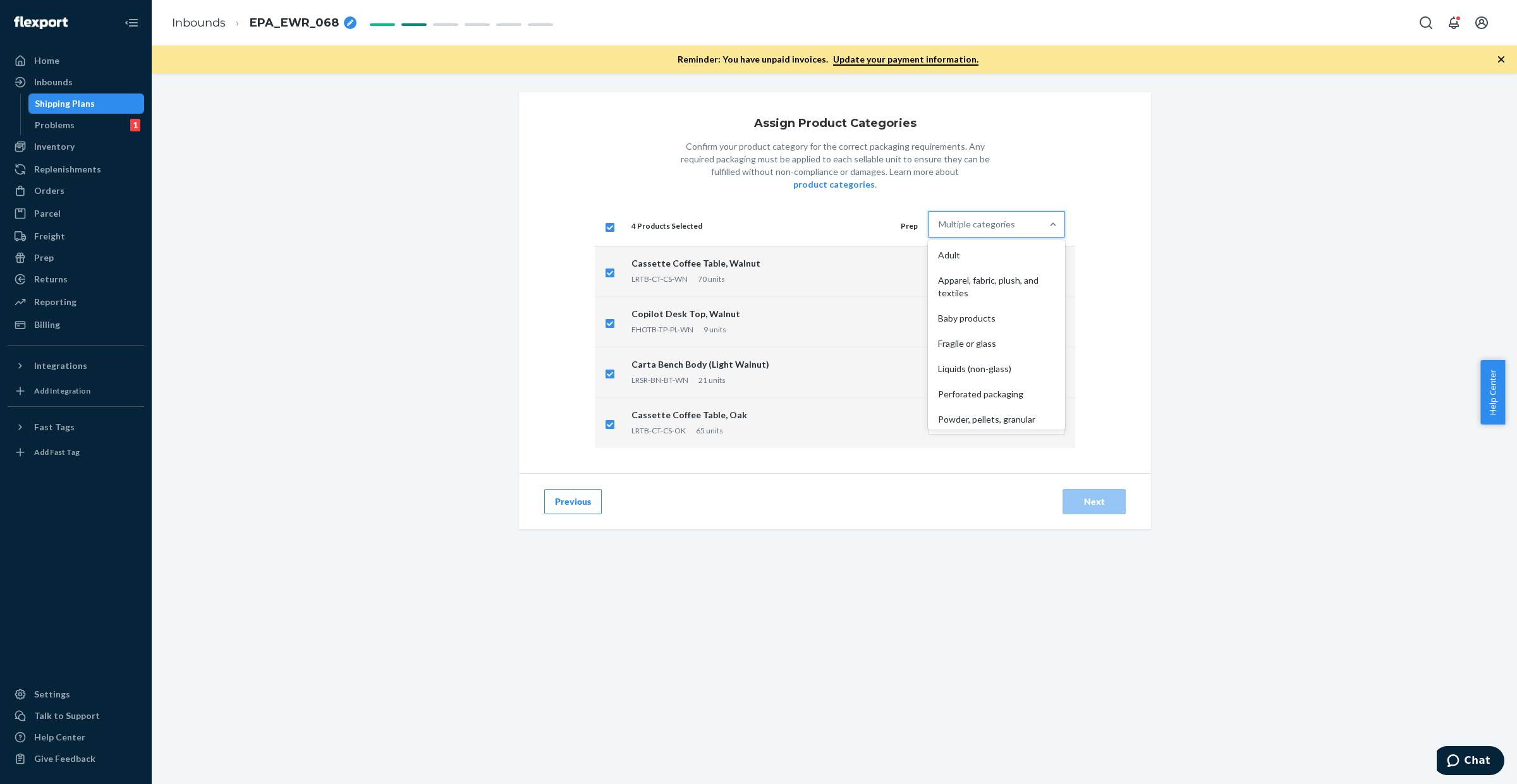
click at [939, 218] on div "Multiple categories" at bounding box center [977, 224] width 76 height 12
click at [939, 218] on input "option Adult focused, 1 of 10. 10 results available. Use Up and Down to choose …" at bounding box center [939, 224] width 1 height 12
click at [991, 402] on div "Other (no special packaging)" at bounding box center [996, 414] width 132 height 26
click at [940, 231] on input "option Other (no special packaging) focused, 10 of 10. 10 results available. Us…" at bounding box center [939, 224] width 1 height 12
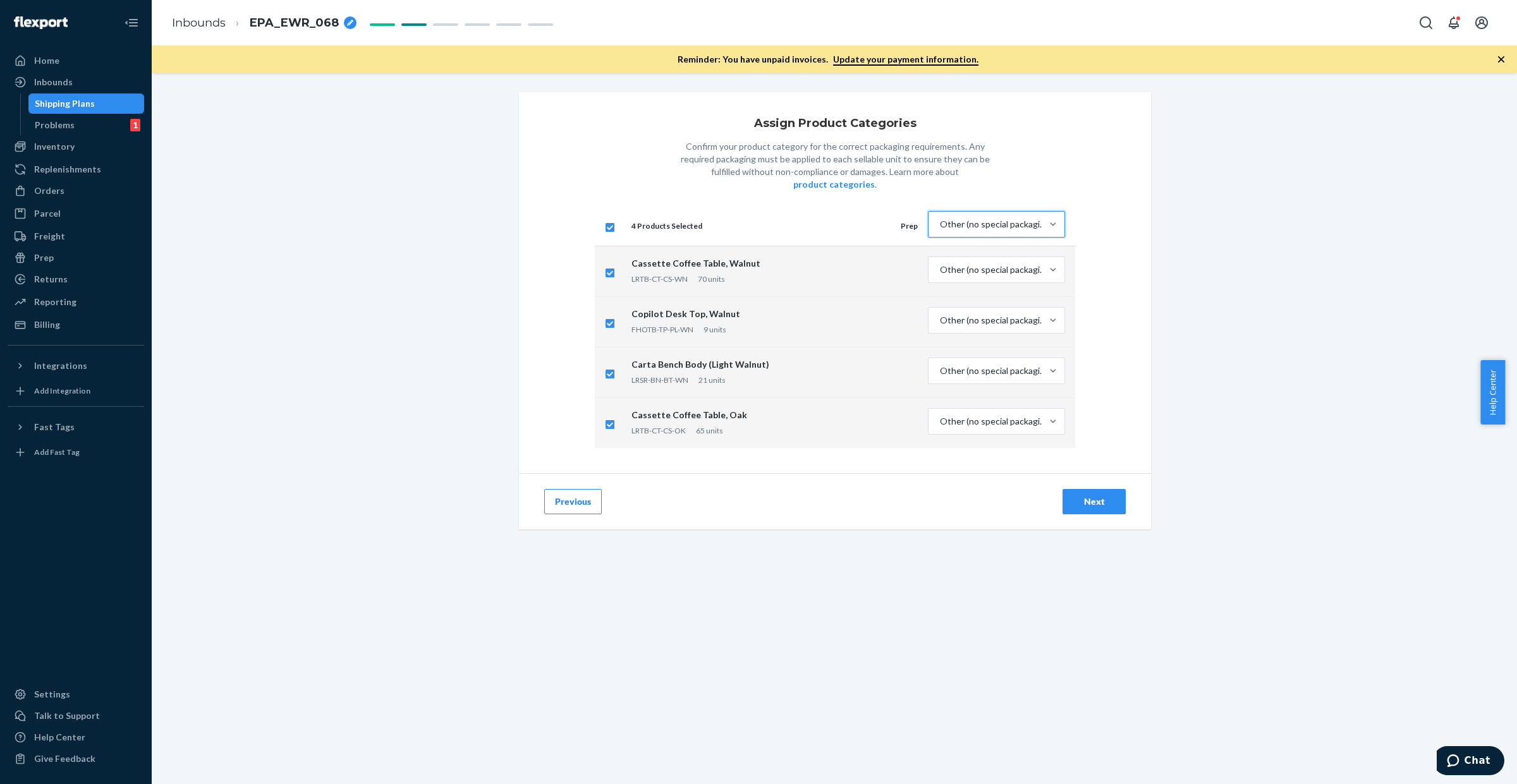
click at [1076, 495] on div "Next" at bounding box center [1094, 501] width 42 height 12
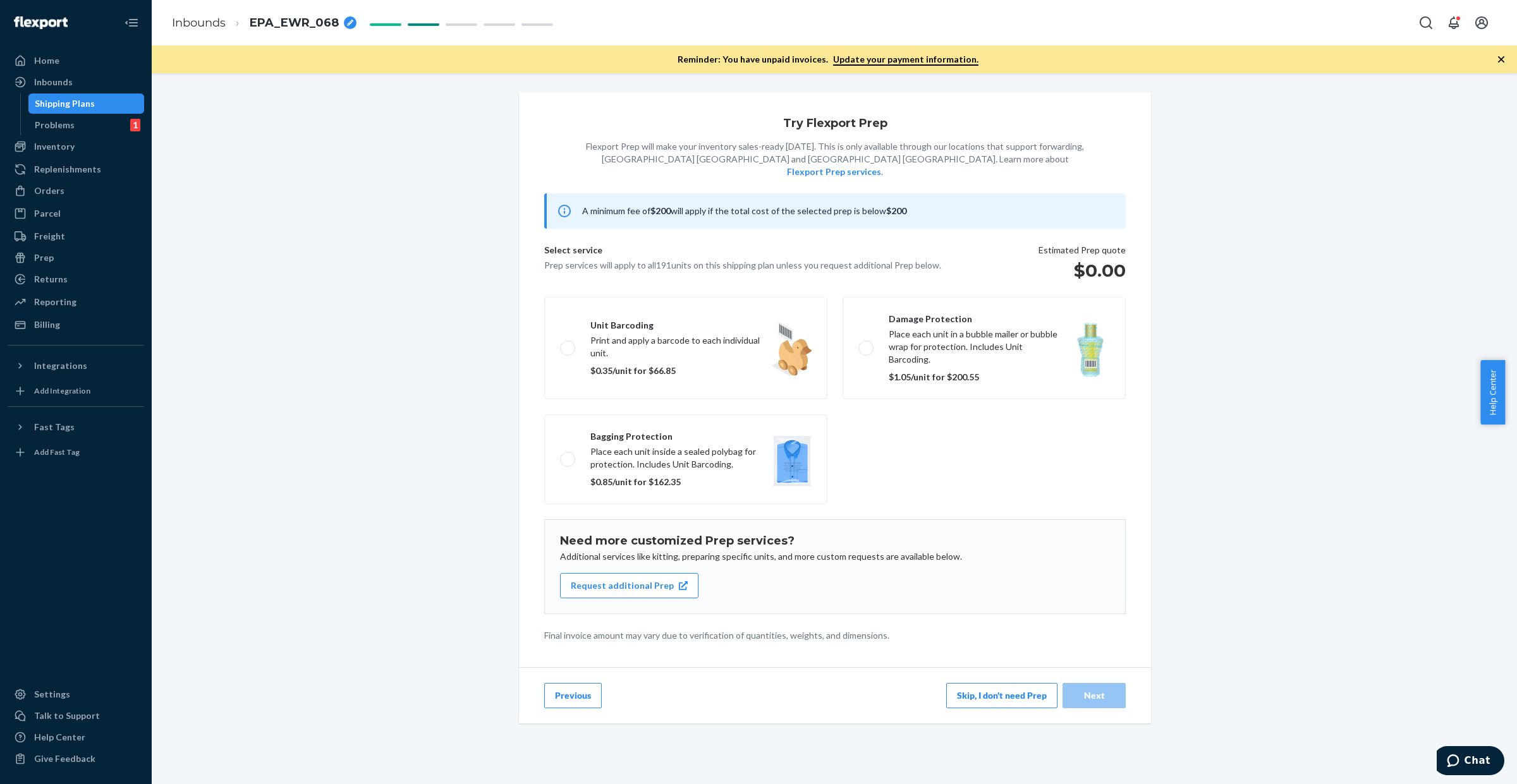
click at [987, 683] on button "Skip, I don't need Prep" at bounding box center [1002, 695] width 112 height 26
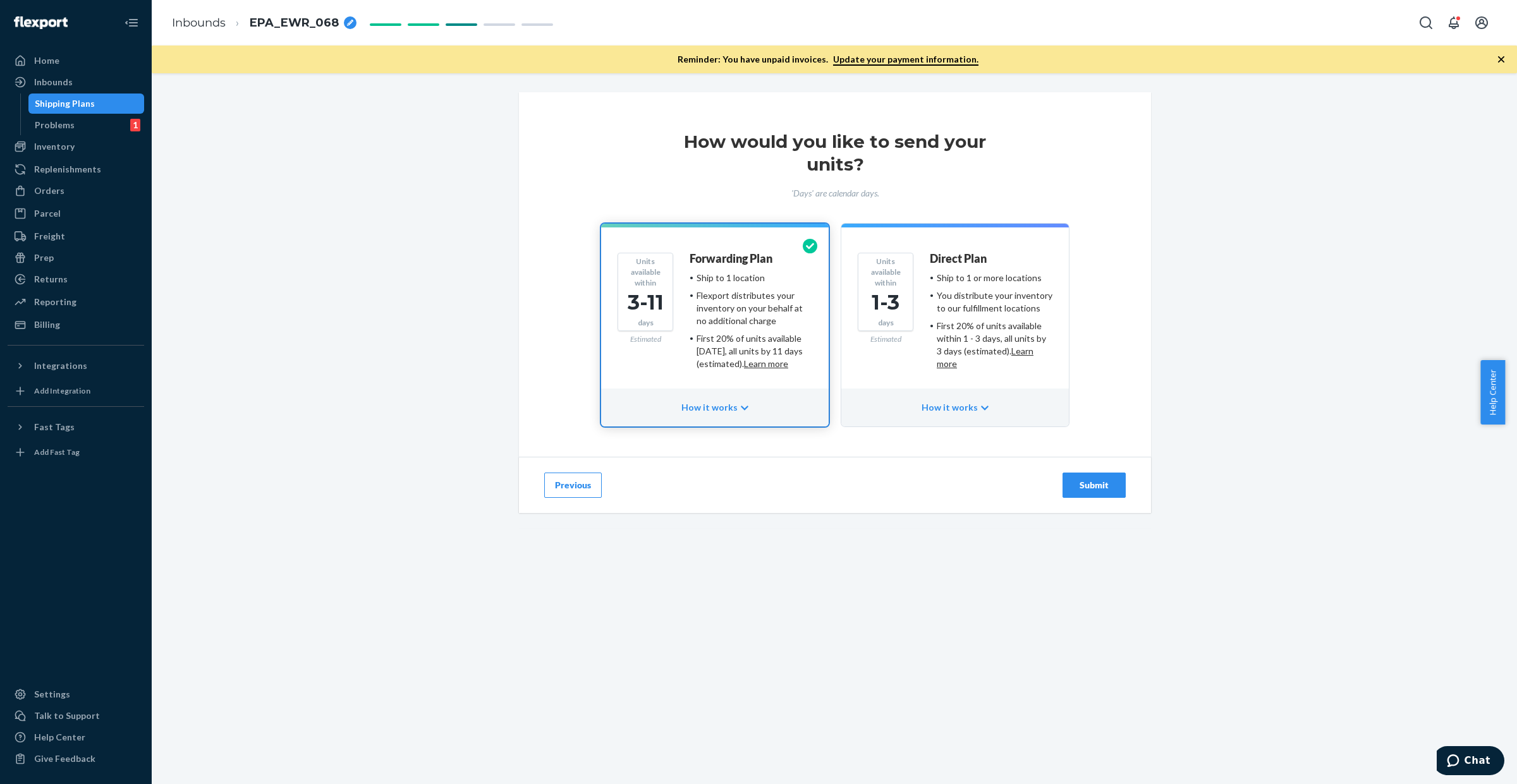
click at [991, 279] on div "Ship to 1 or more locations" at bounding box center [989, 278] width 105 height 12
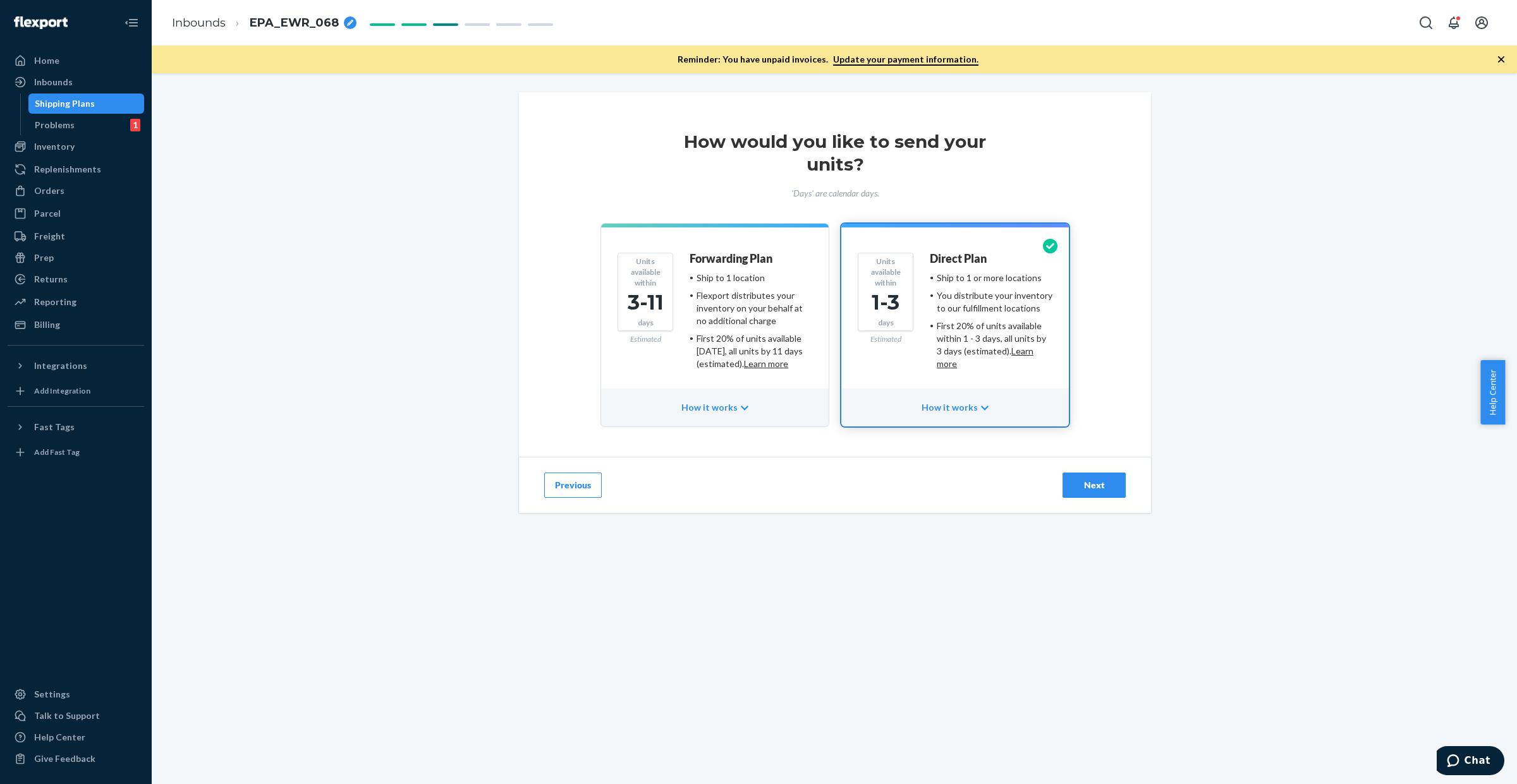
click at [1098, 496] on button "Next" at bounding box center [1094, 485] width 63 height 26
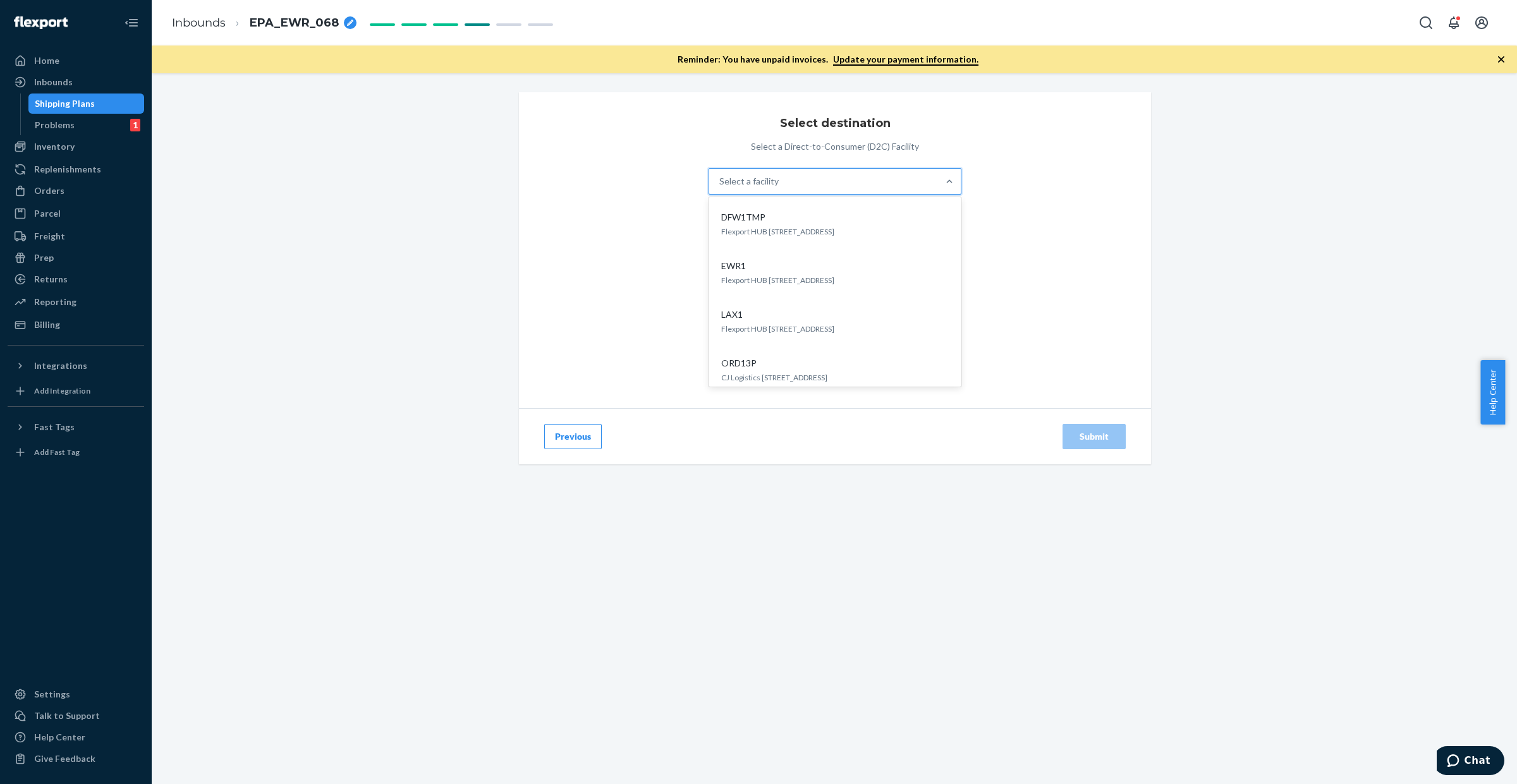
click at [777, 174] on div "Select a facility" at bounding box center [823, 181] width 229 height 26
click at [720, 175] on input "option DFW1TMP focused, 1 of 5. 5 results available. Use Up and Down to choose …" at bounding box center [719, 181] width 1 height 12
click at [769, 257] on div "EWR1 Flexport HUB [STREET_ADDRESS]" at bounding box center [835, 273] width 233 height 38
click at [1081, 434] on div "Submit" at bounding box center [1094, 436] width 42 height 12
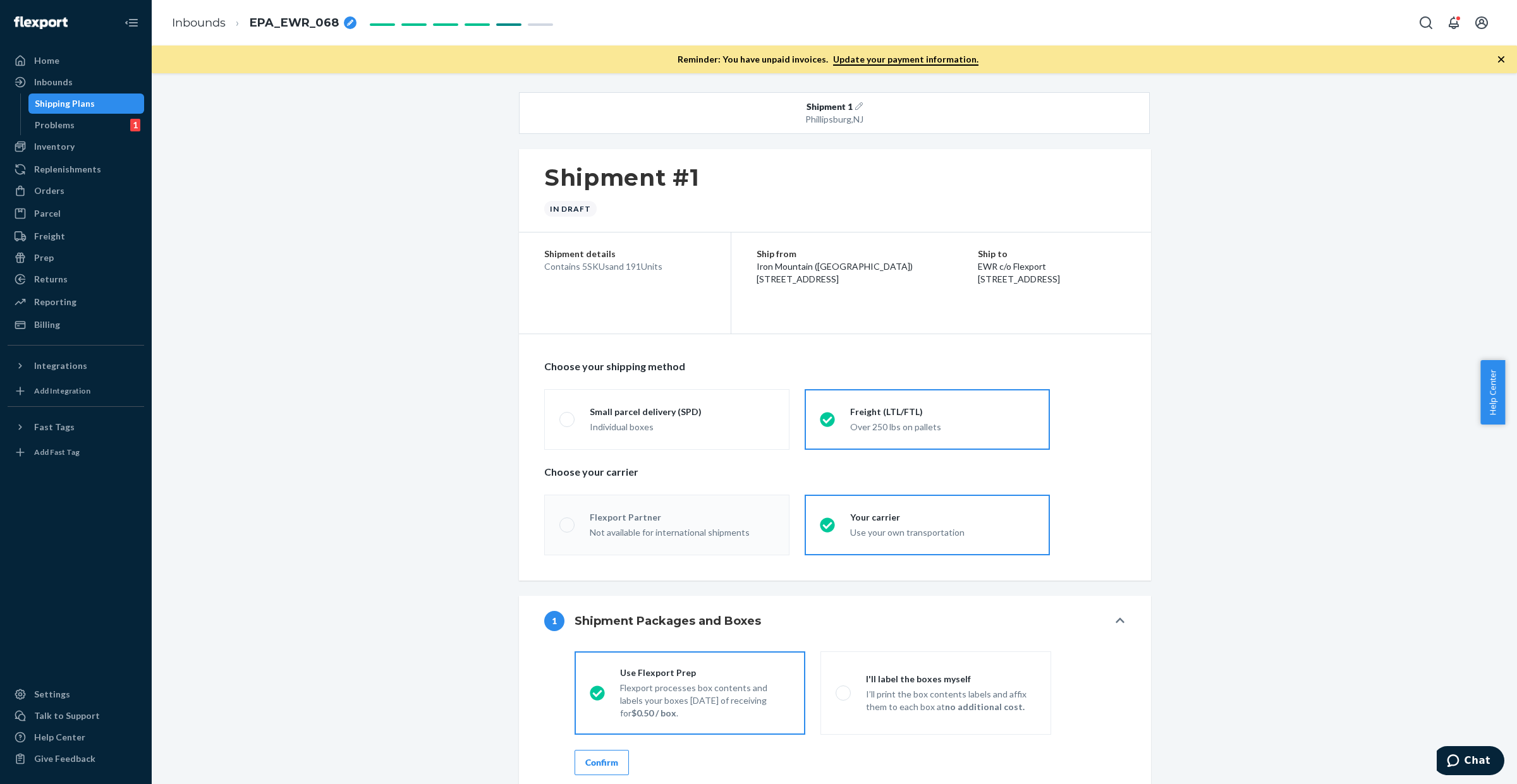
radio input "true"
radio input "false"
radio input "true"
radio input "false"
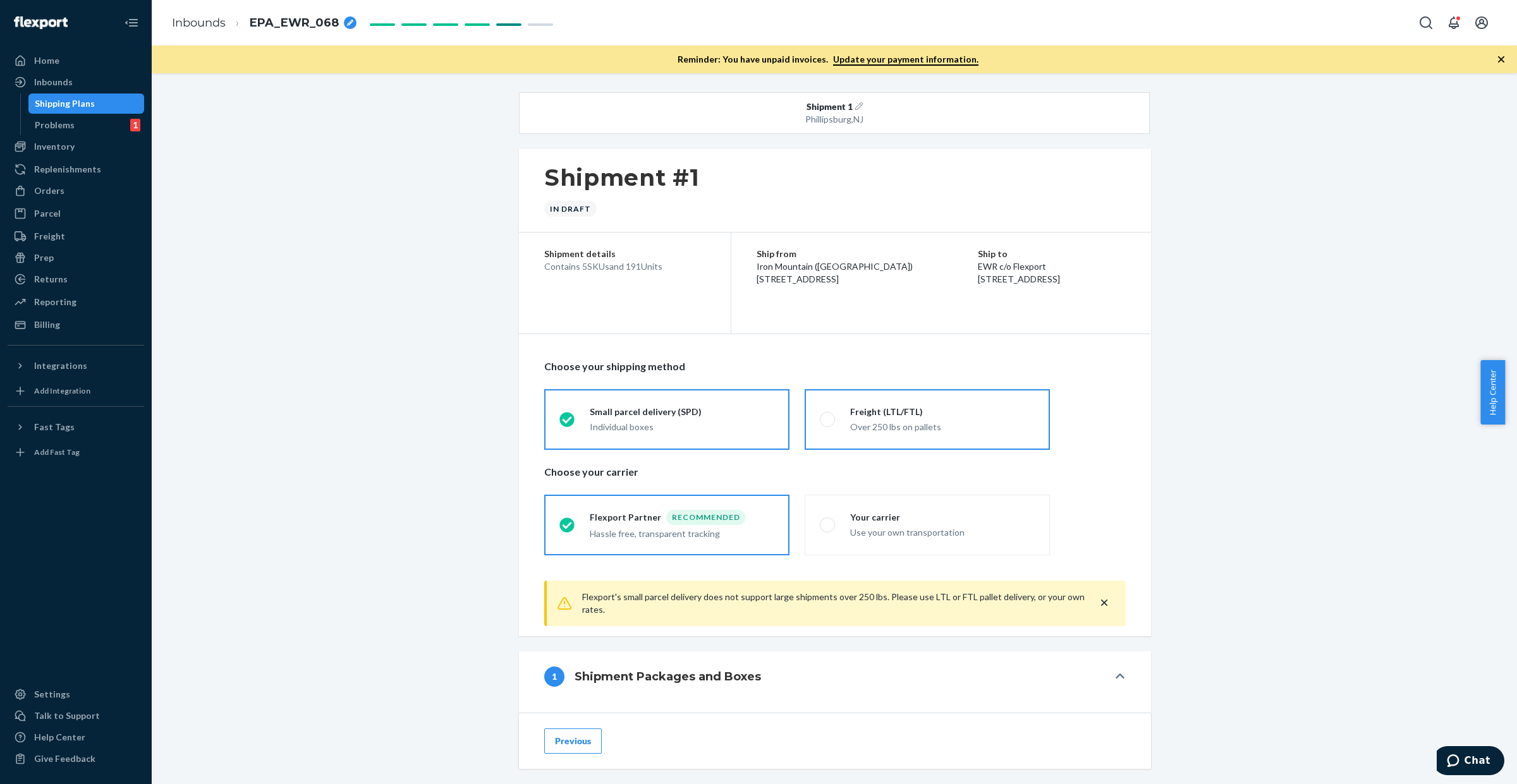
click at [852, 419] on div "Freight (LTL/FTL)" at bounding box center [942, 411] width 184 height 12
click at [828, 419] on input "Freight (LTL/FTL) Over 250 lbs on pallets" at bounding box center [823, 419] width 9 height 9
radio input "true"
radio input "false"
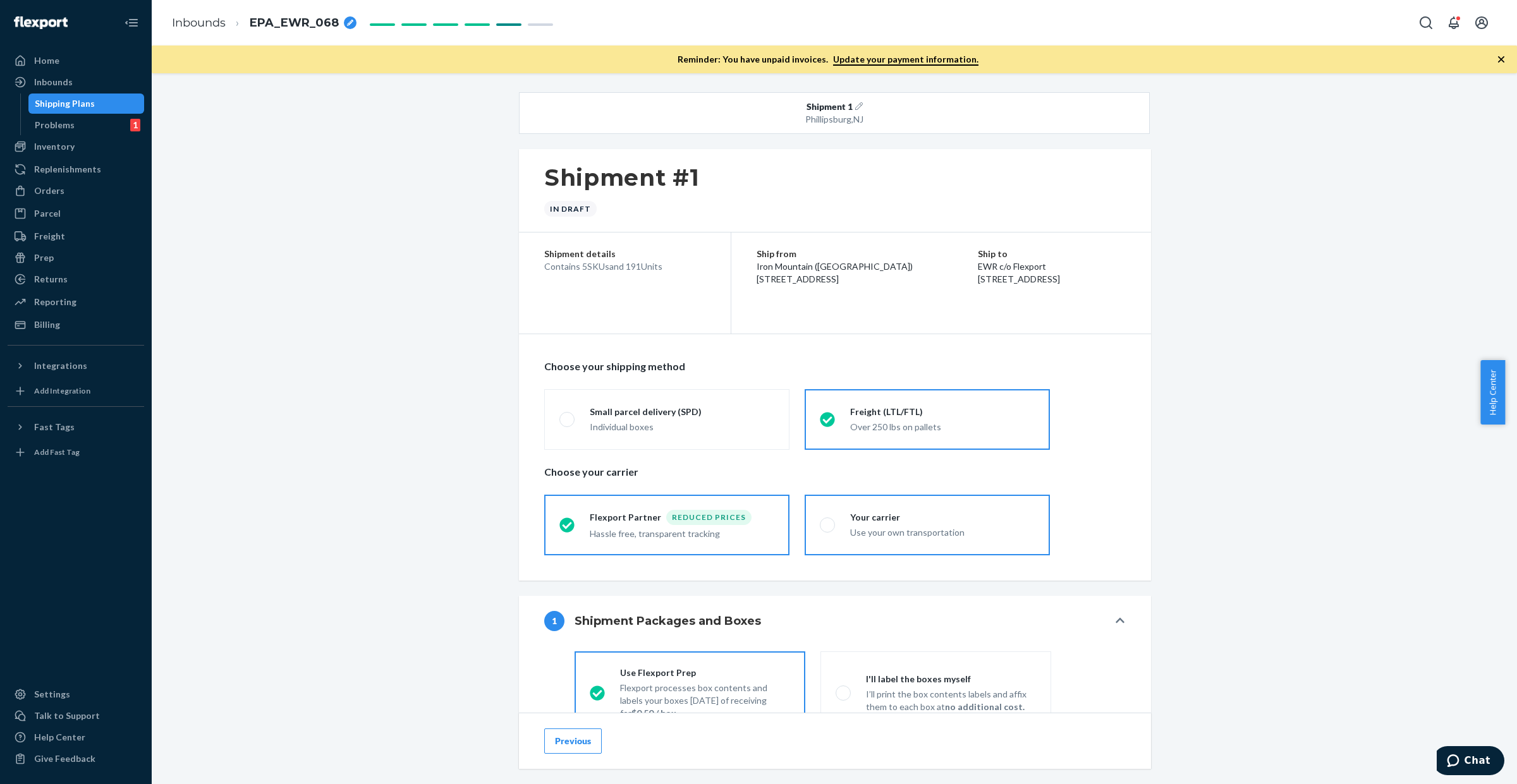
click at [900, 517] on div "Your carrier" at bounding box center [942, 517] width 184 height 12
click at [828, 521] on input "Your carrier Use your own transportation" at bounding box center [823, 525] width 9 height 9
radio input "true"
radio input "false"
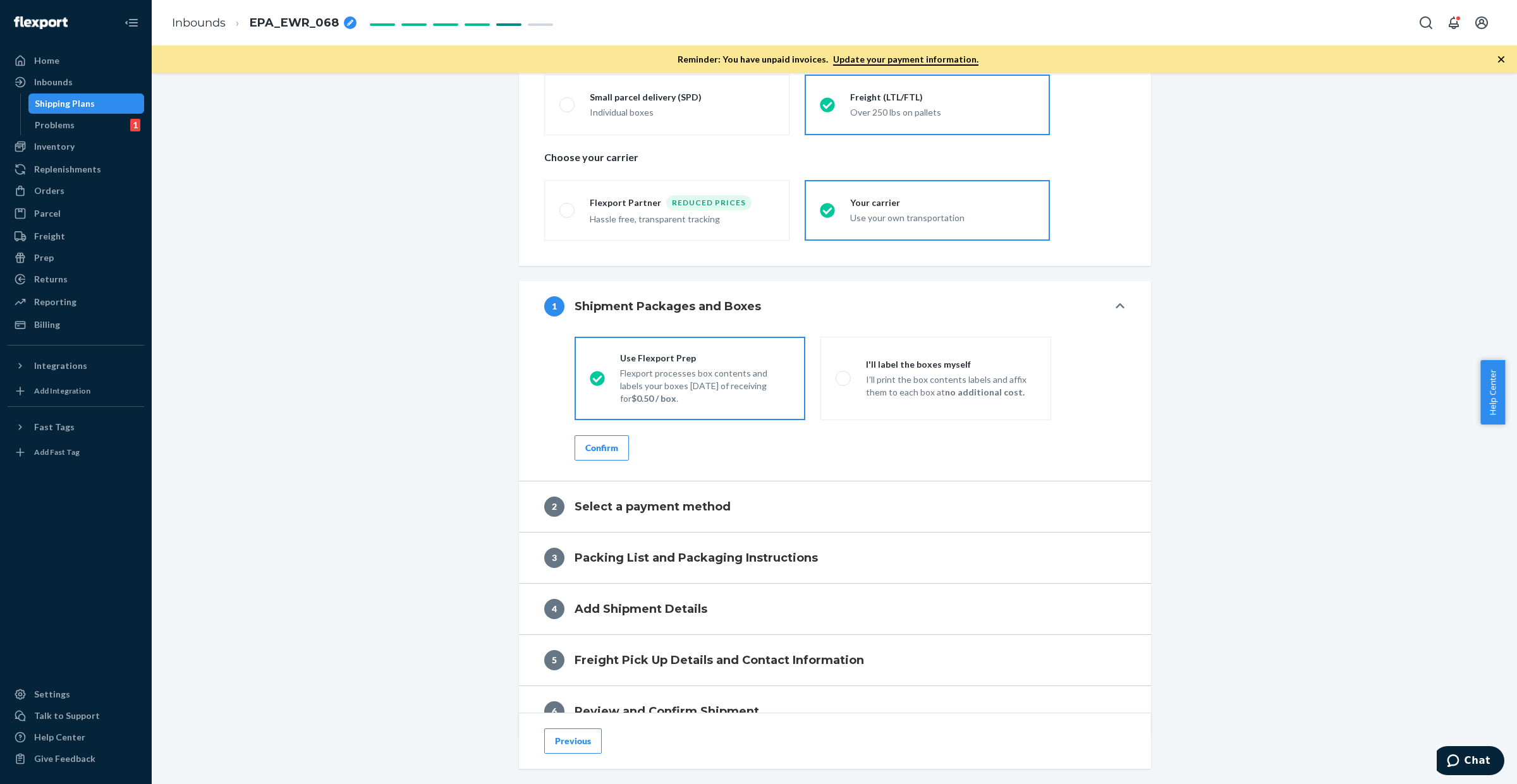
scroll to position [316, 0]
click at [904, 361] on div "I'll label the boxes myself" at bounding box center [951, 362] width 170 height 12
click at [843, 373] on input "I'll label the boxes myself I’ll print the box contents labels and affix them t…" at bounding box center [840, 377] width 9 height 9
radio input "true"
radio input "false"
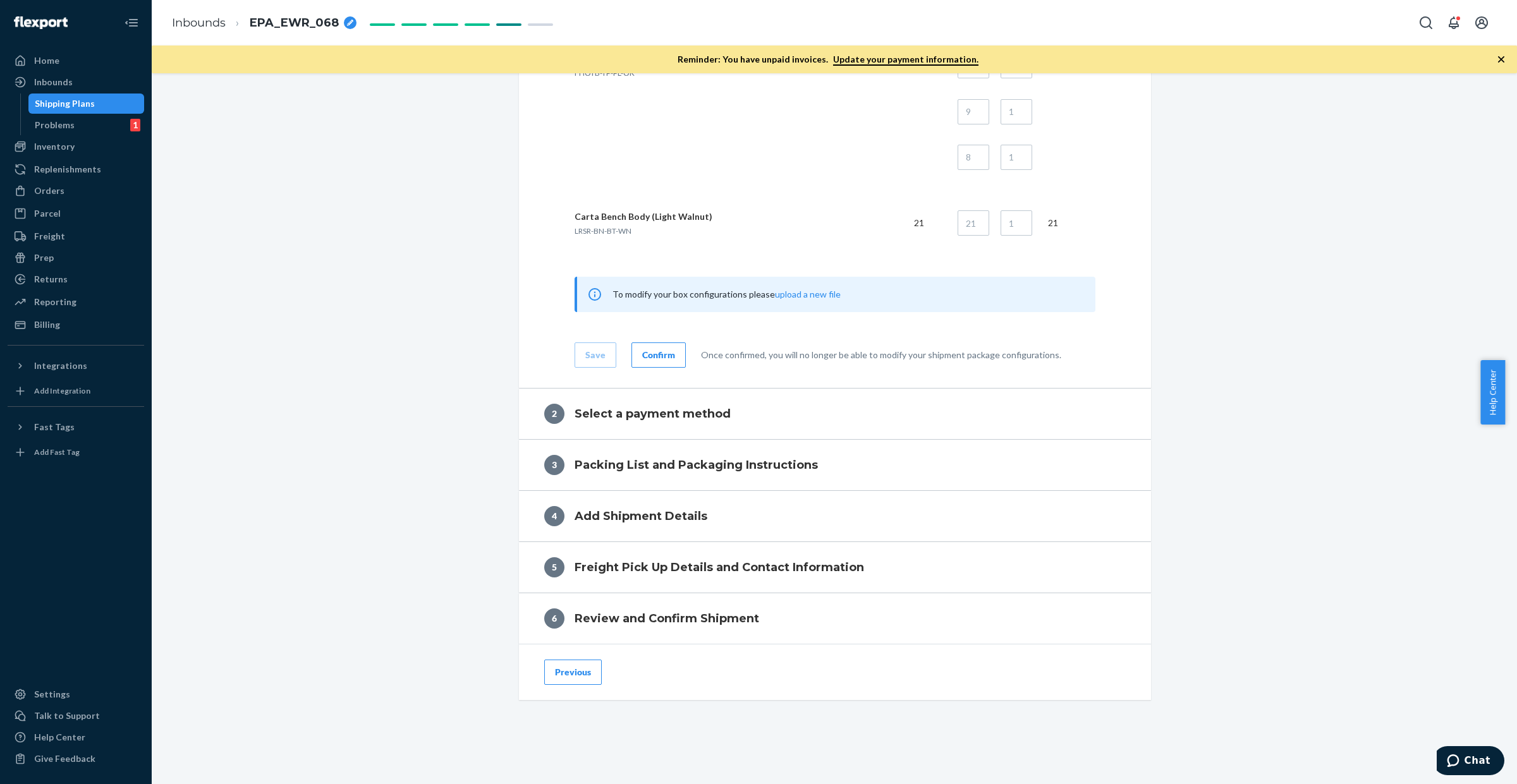
scroll to position [1720, 0]
click at [671, 358] on button "Confirm" at bounding box center [658, 354] width 54 height 26
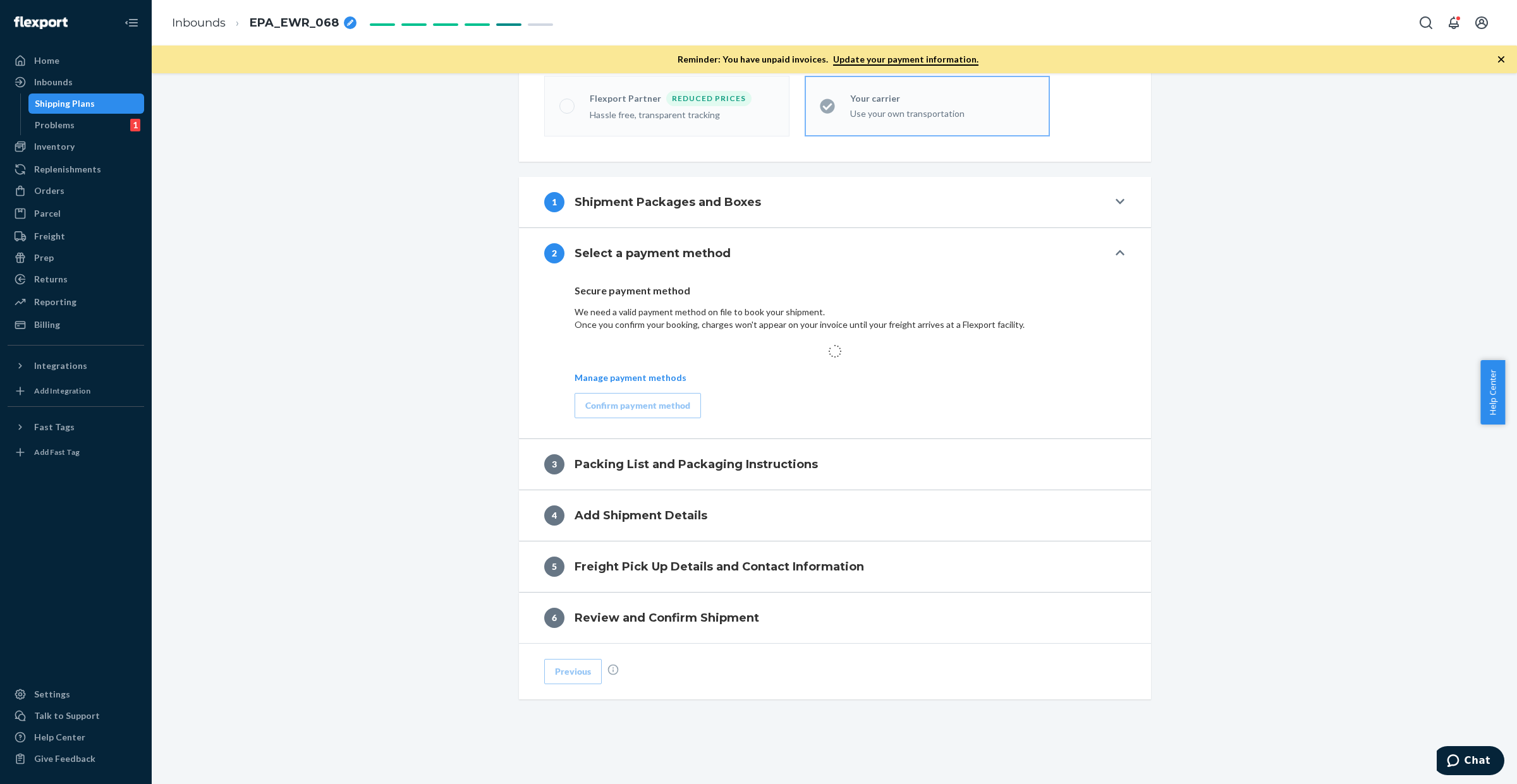
scroll to position [421, 0]
click at [617, 403] on div "Confirm payment method" at bounding box center [638, 405] width 105 height 12
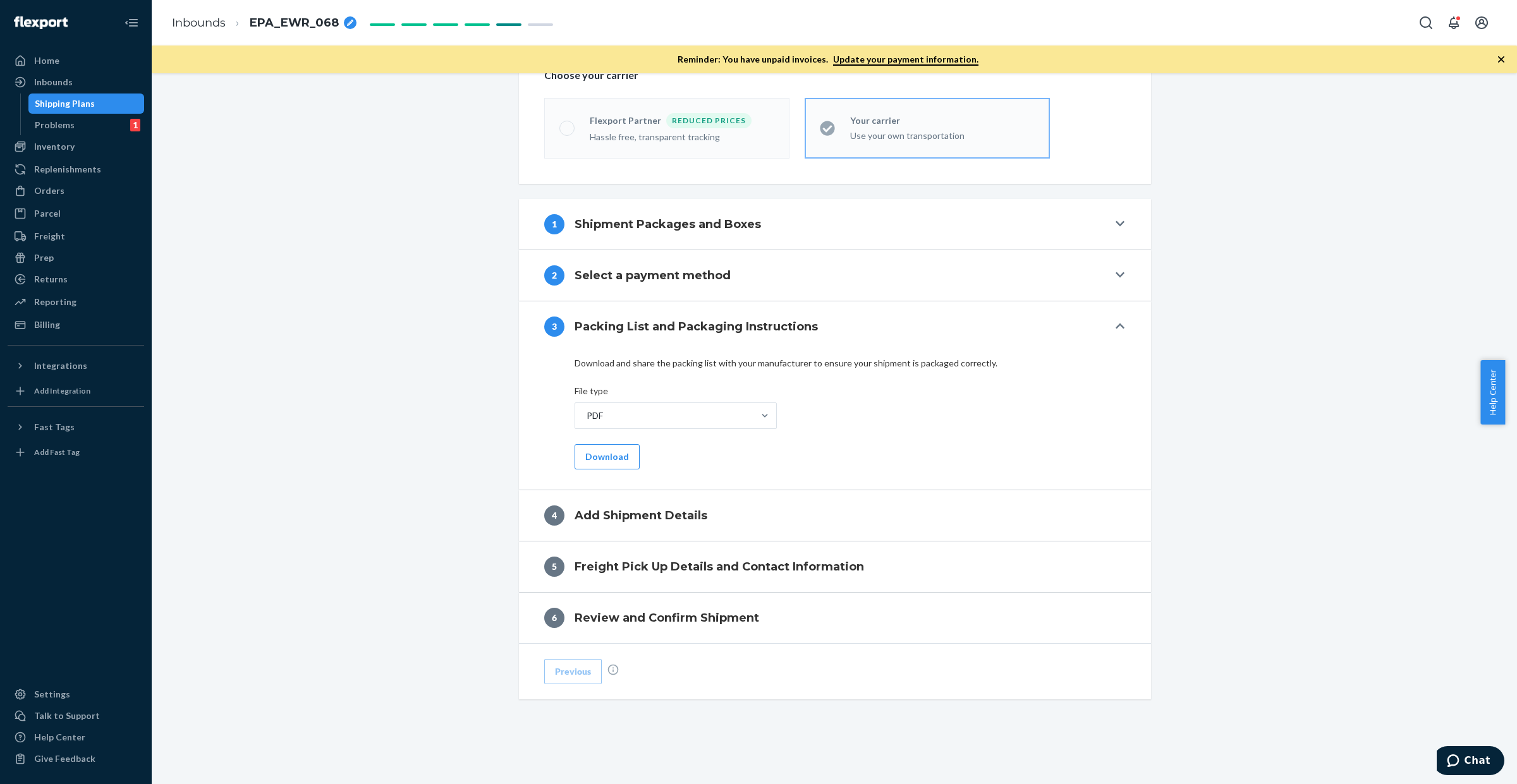
scroll to position [399, 0]
click at [606, 462] on button "Download" at bounding box center [607, 457] width 65 height 26
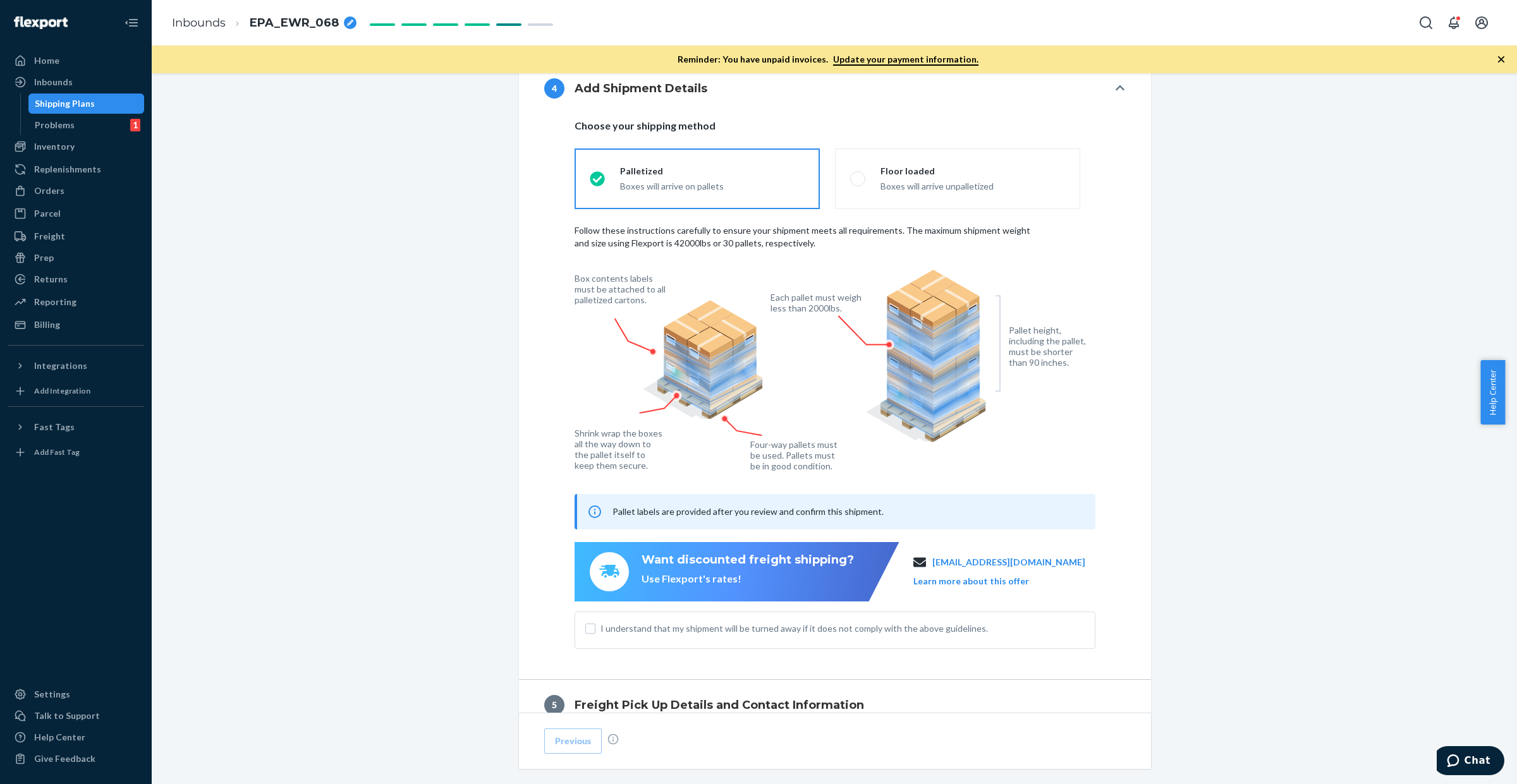
scroll to position [714, 0]
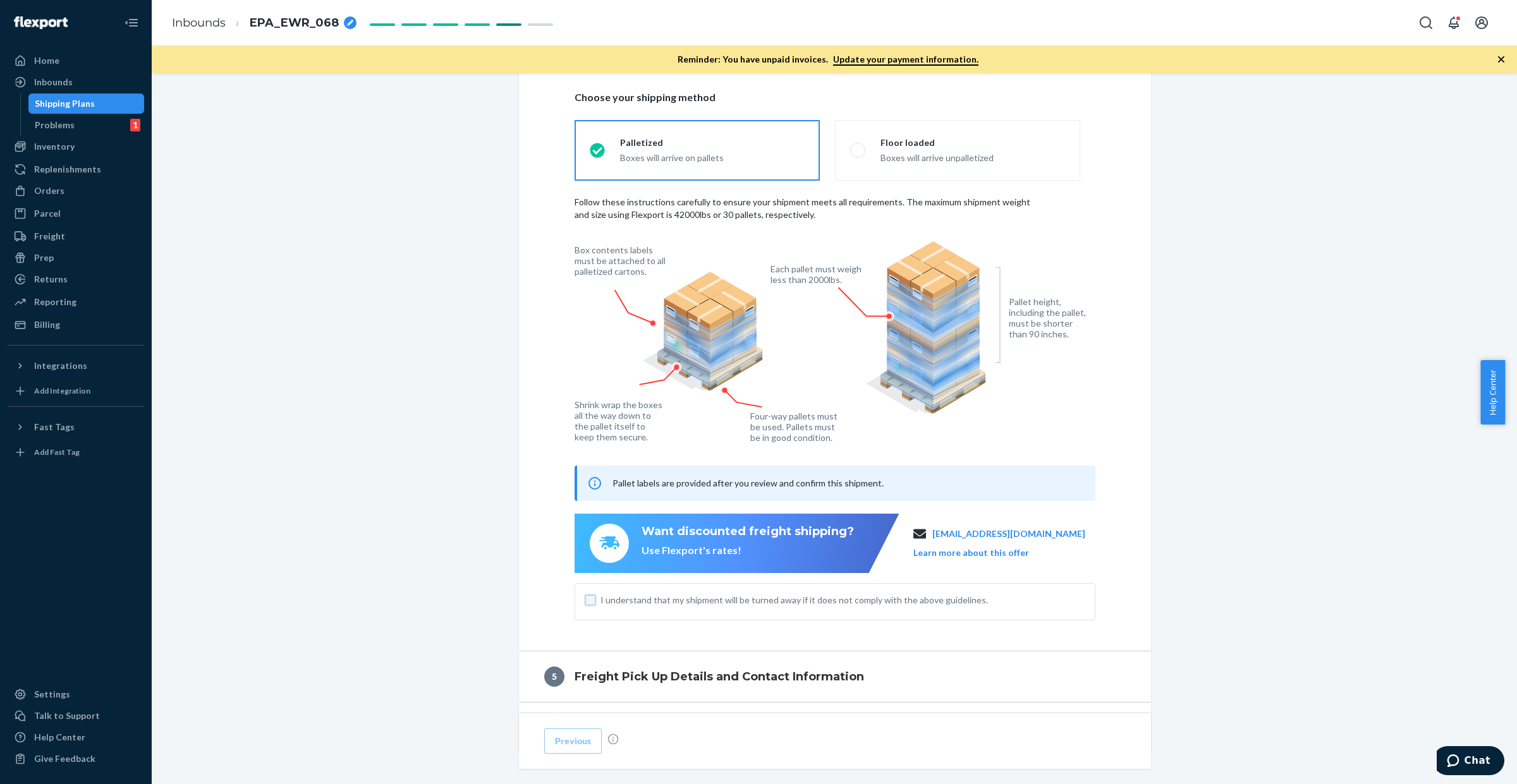
click at [587, 604] on input "I understand that my shipment will be turned away if it does not comply with th…" at bounding box center [591, 600] width 10 height 10
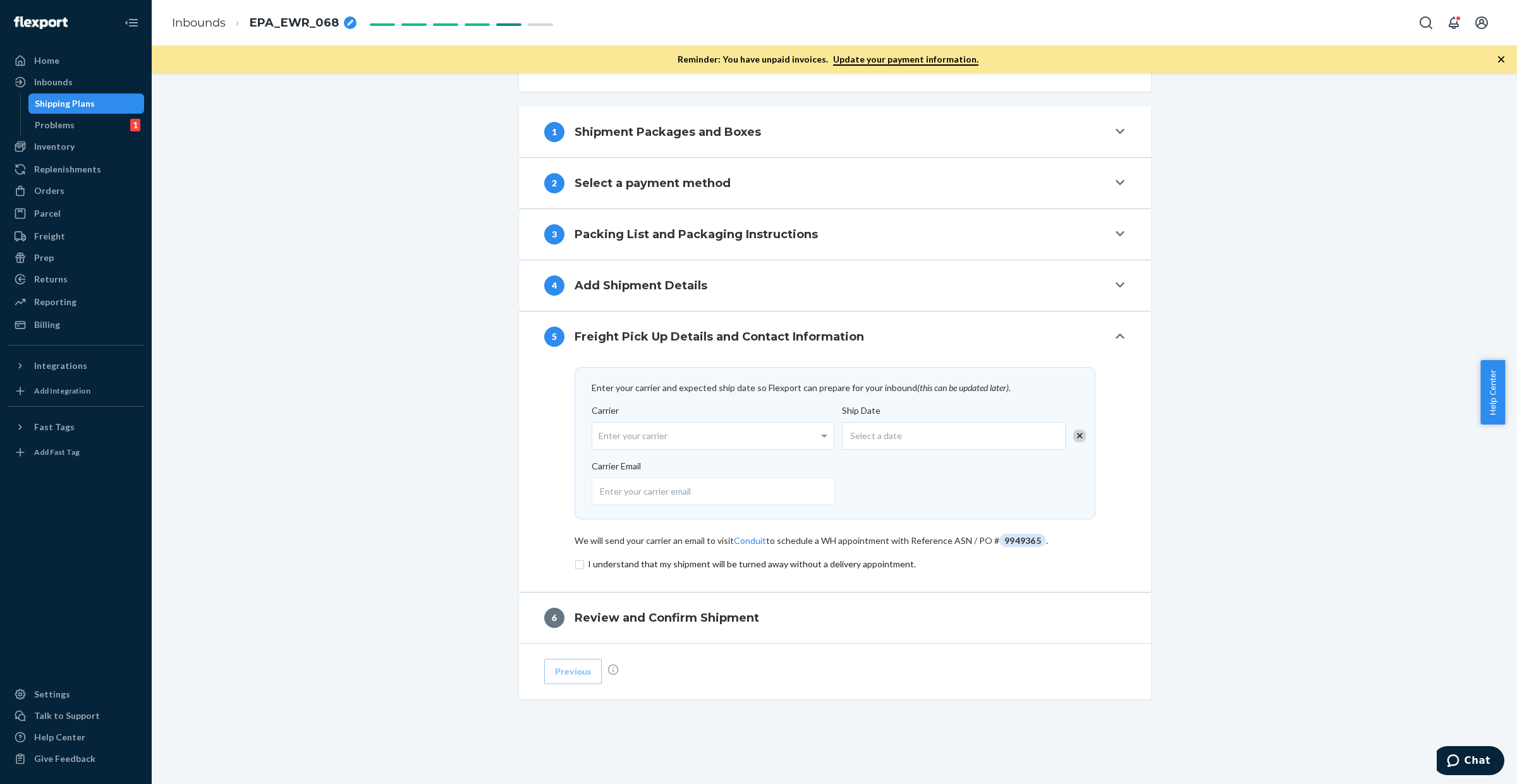
scroll to position [491, 0]
click at [759, 425] on div "Enter your carrier" at bounding box center [713, 436] width 241 height 27
click at [602, 425] on input "Carrier Enter your carrier" at bounding box center [599, 436] width 3 height 24
type input "flexport"
click at [929, 439] on div "Select a date" at bounding box center [953, 436] width 224 height 28
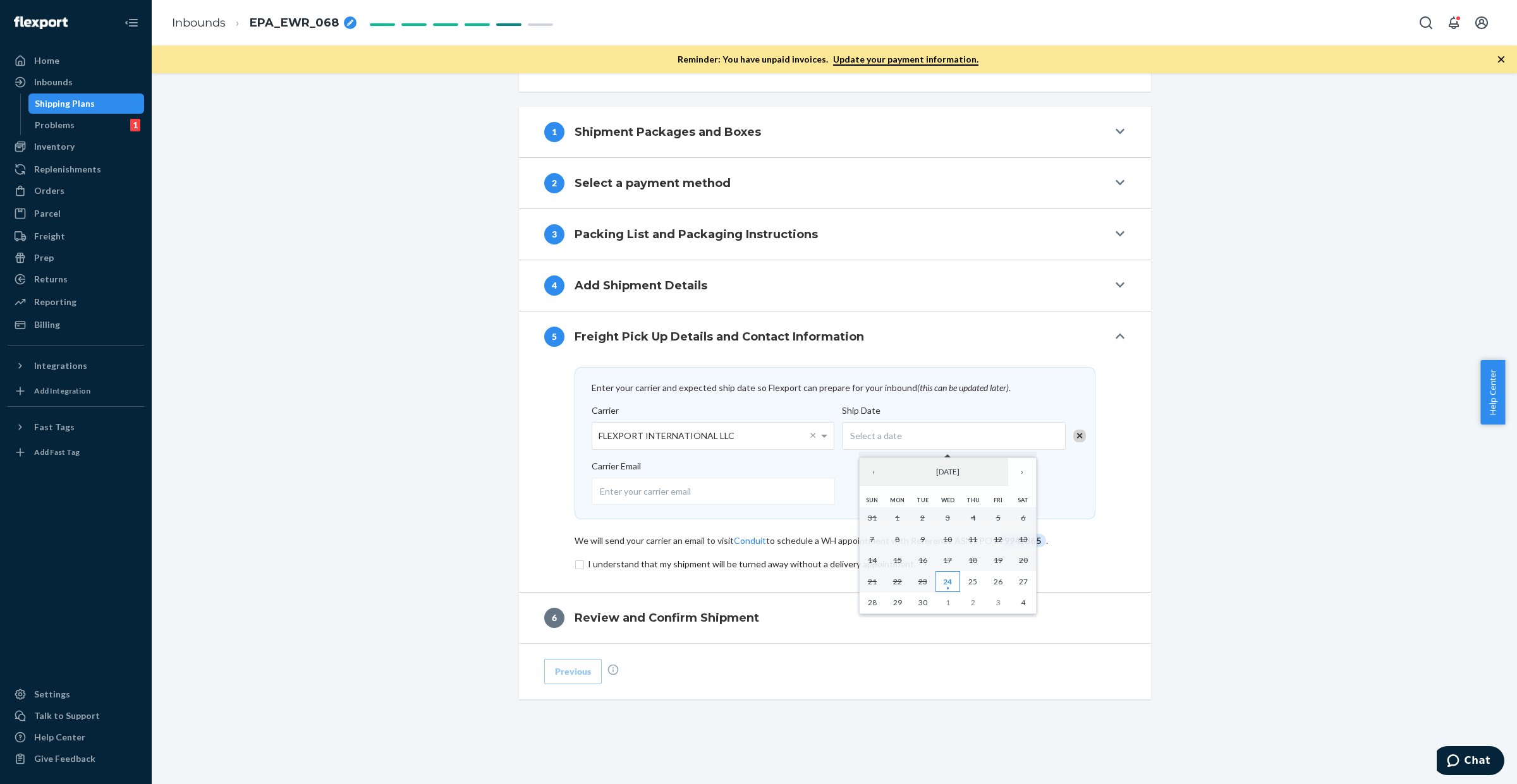
click at [944, 584] on abbr "24" at bounding box center [947, 582] width 9 height 10
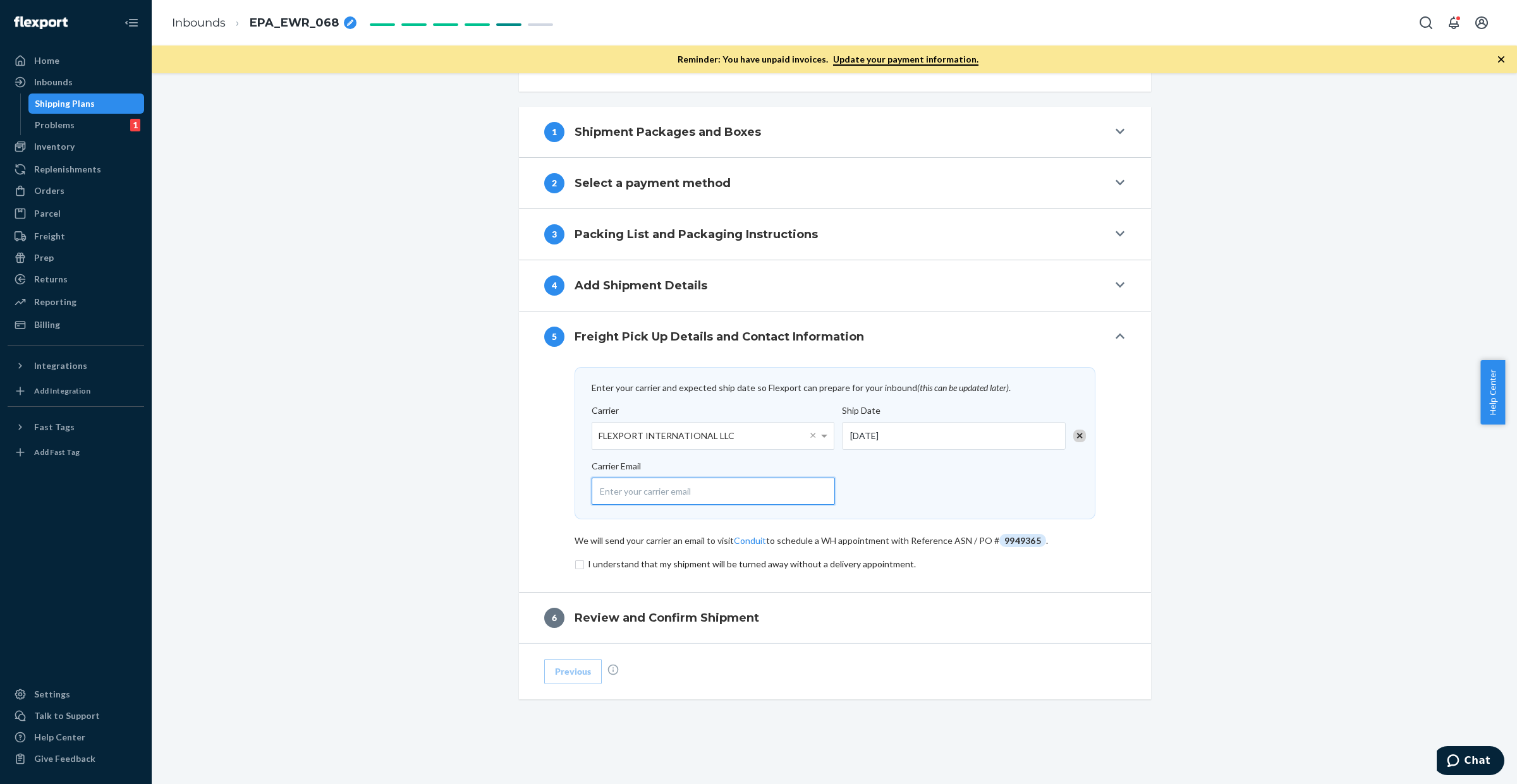
click at [746, 484] on input "email" at bounding box center [713, 491] width 243 height 27
type input "[EMAIL_ADDRESS][DOMAIN_NAME]"
click at [574, 563] on input "checkbox" at bounding box center [835, 565] width 521 height 15
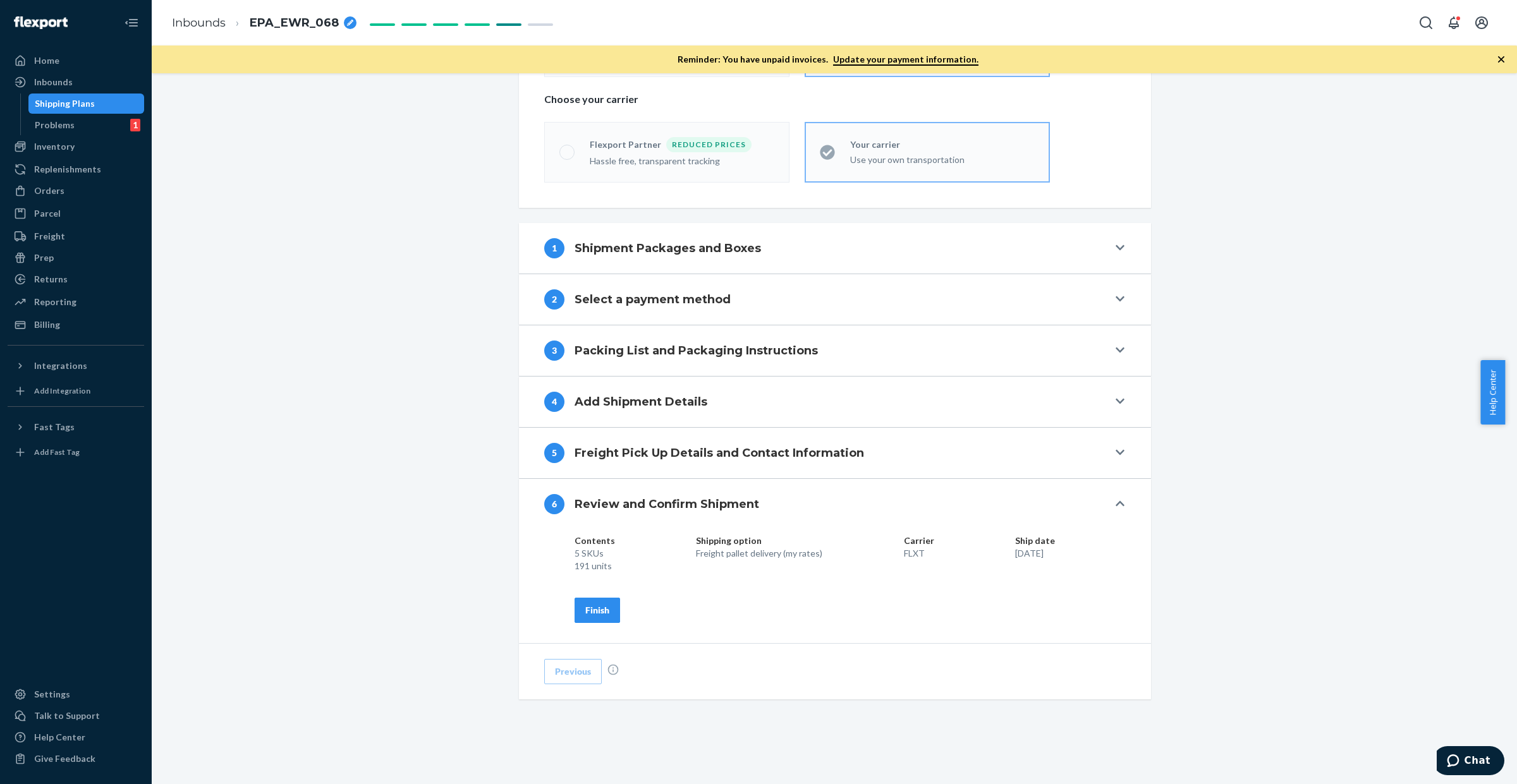
click at [607, 608] on button "Finish" at bounding box center [597, 610] width 46 height 26
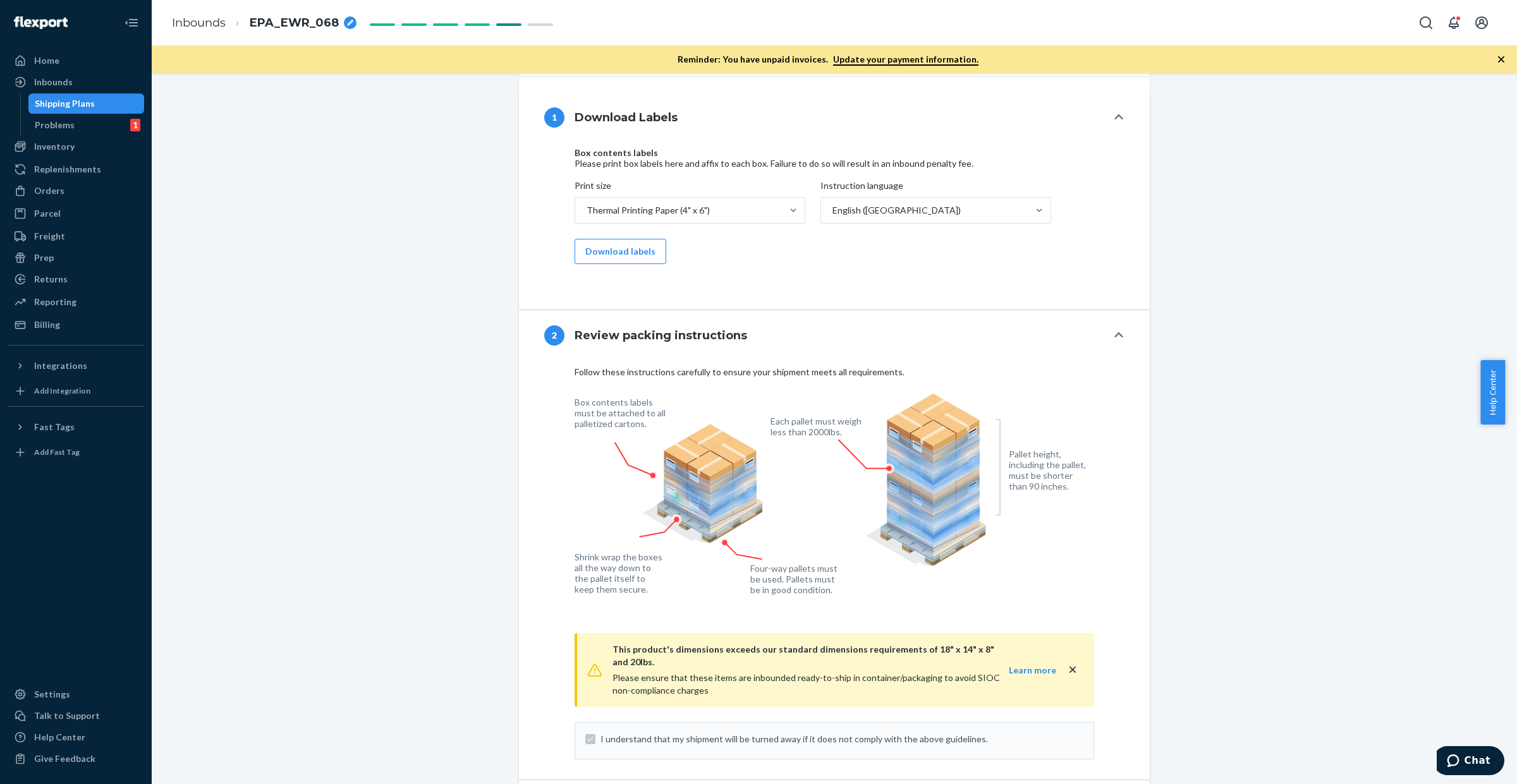
scroll to position [1338, 0]
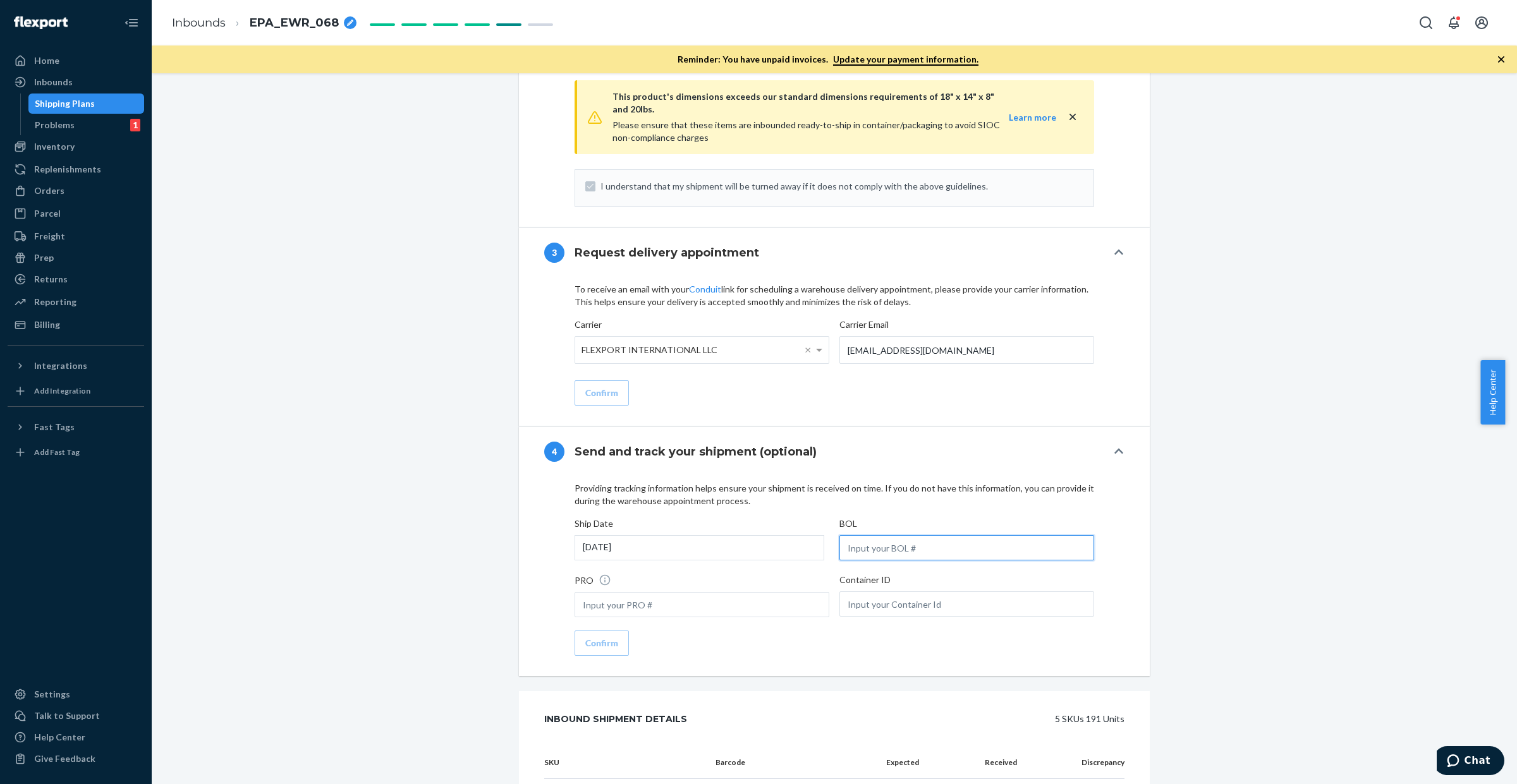
click at [895, 549] on input "text" at bounding box center [966, 547] width 255 height 26
paste input "SW4141560"
type input "SW4141560"
click at [605, 637] on div "Confirm" at bounding box center [602, 643] width 32 height 12
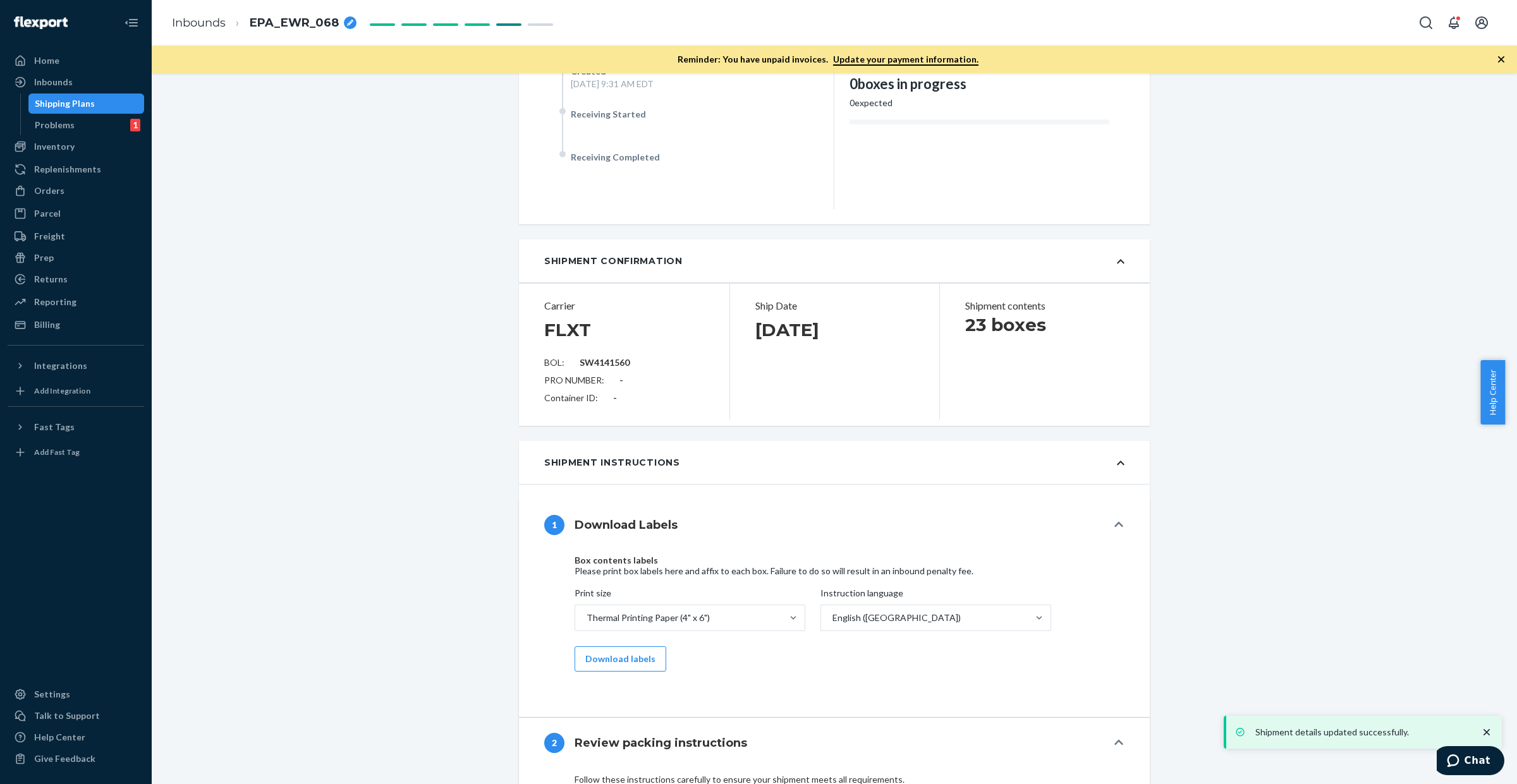
scroll to position [0, 0]
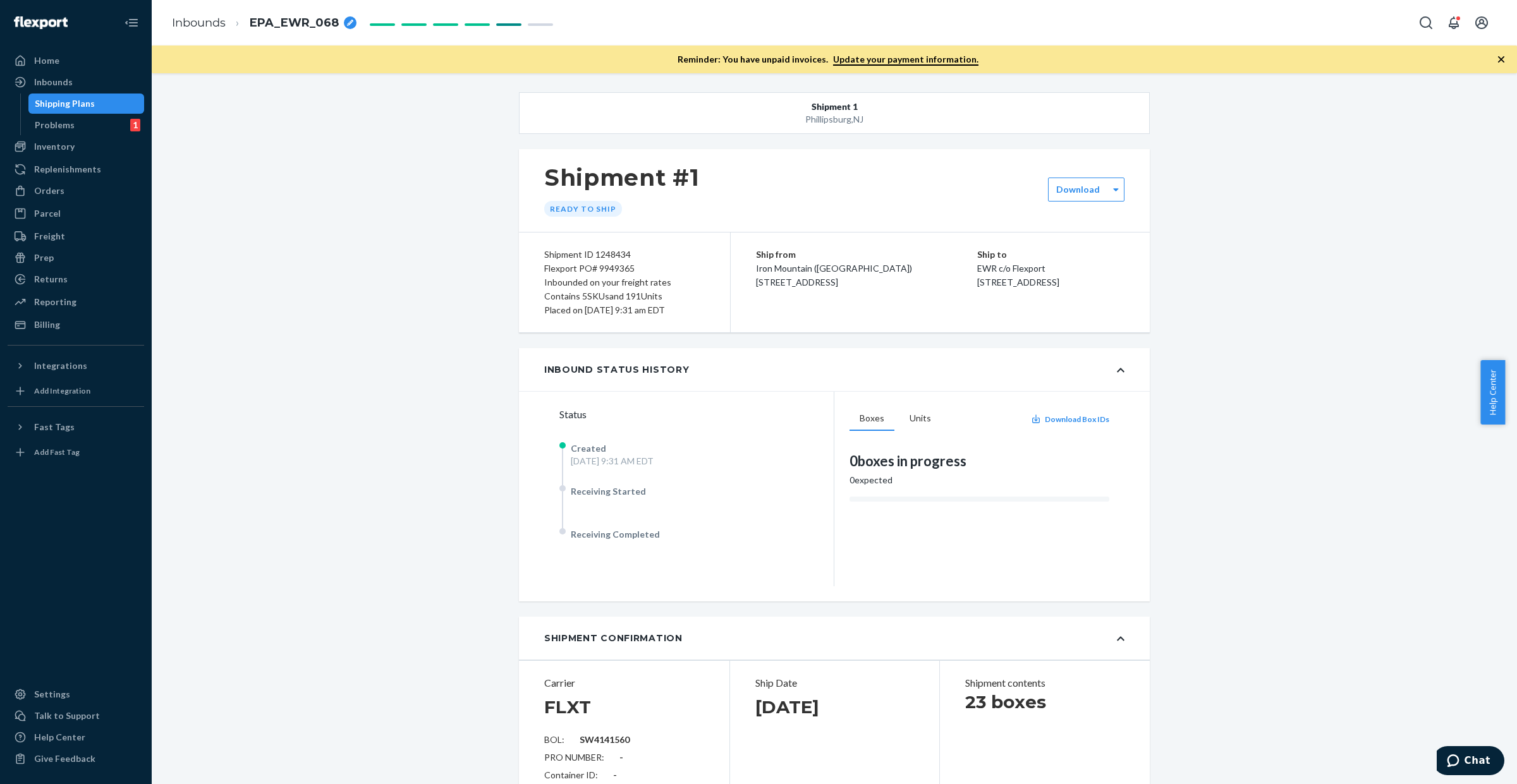
click at [599, 263] on div "Flexport PO# 9949365" at bounding box center [624, 268] width 160 height 14
click at [601, 267] on div "Flexport PO# 9949365" at bounding box center [624, 268] width 160 height 14
click at [71, 73] on div "Inbounds" at bounding box center [75, 82] width 134 height 18
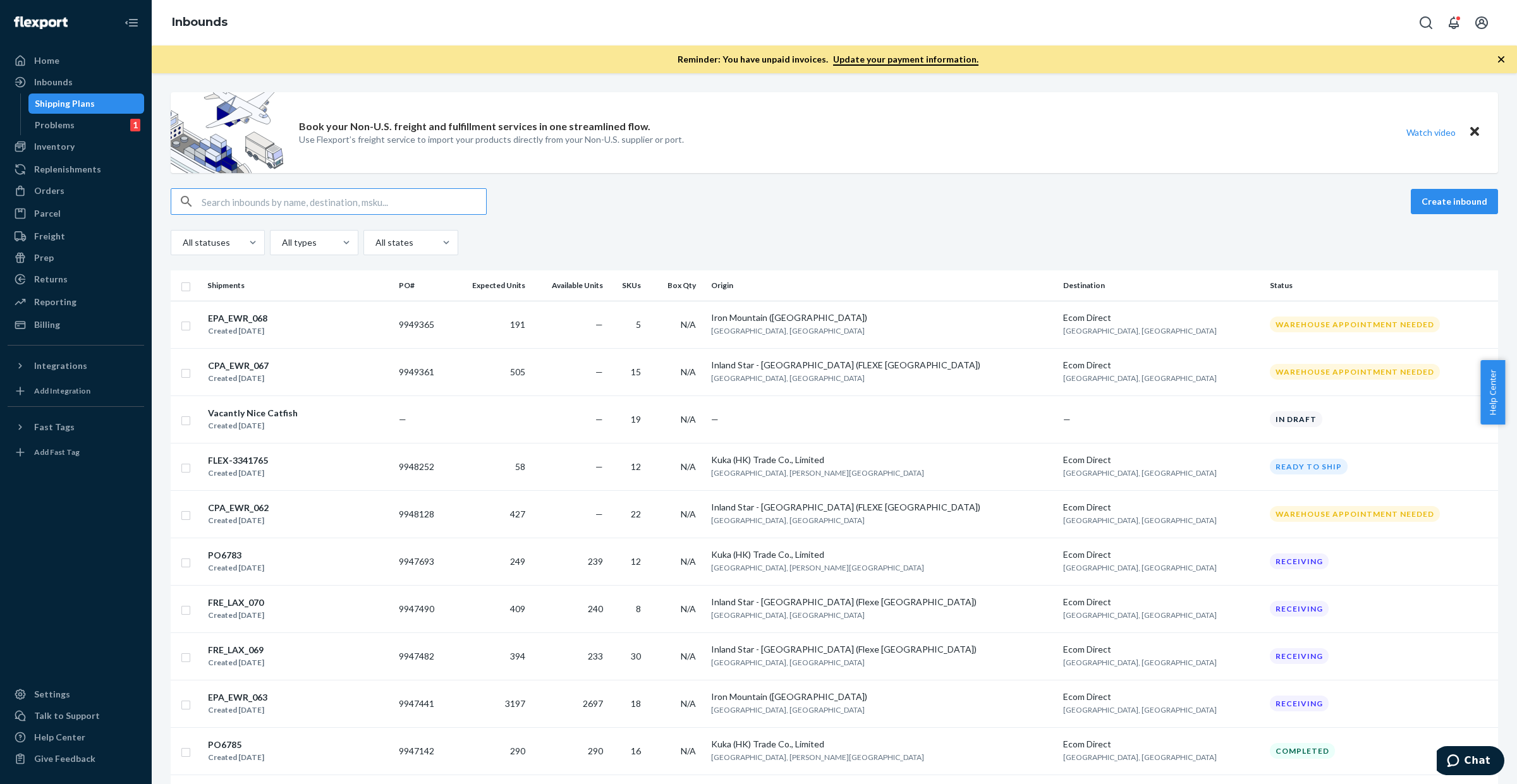
type input "9948128"
click at [409, 201] on input "text" at bounding box center [343, 201] width 284 height 26
type input "9948128"
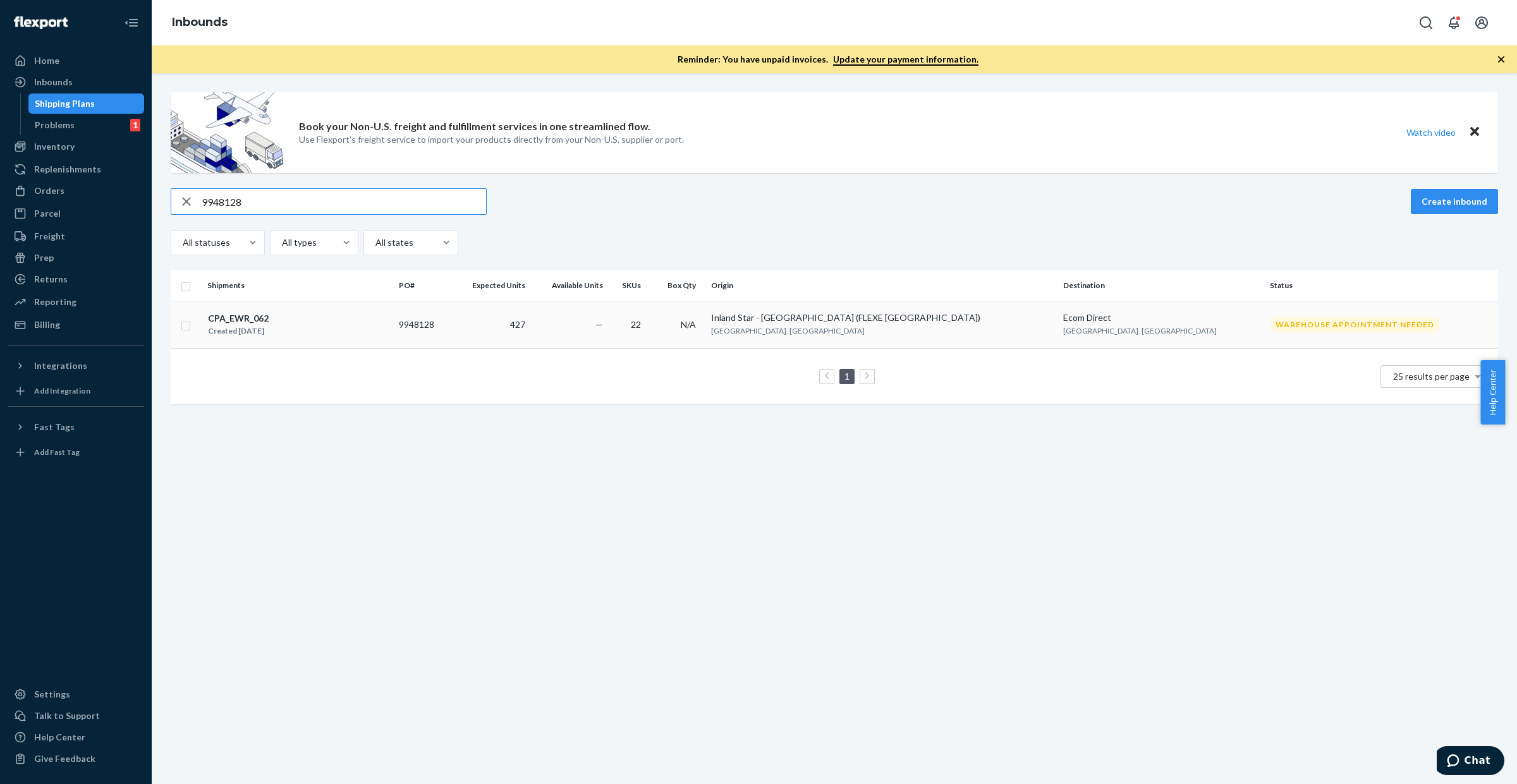
click at [366, 329] on div "CPA_EWR_062 Created [DATE]" at bounding box center [298, 325] width 181 height 27
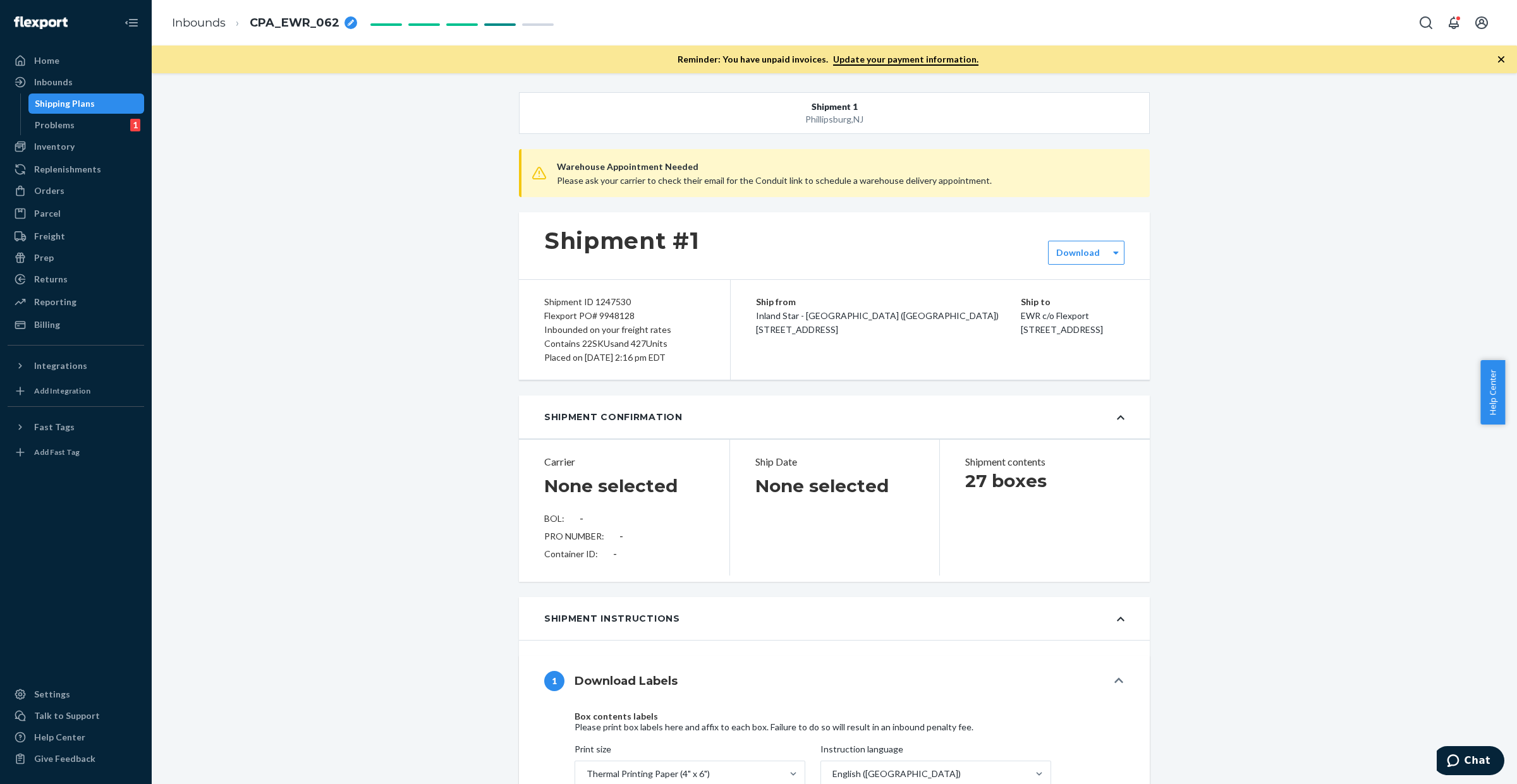
type input "SW4141515"
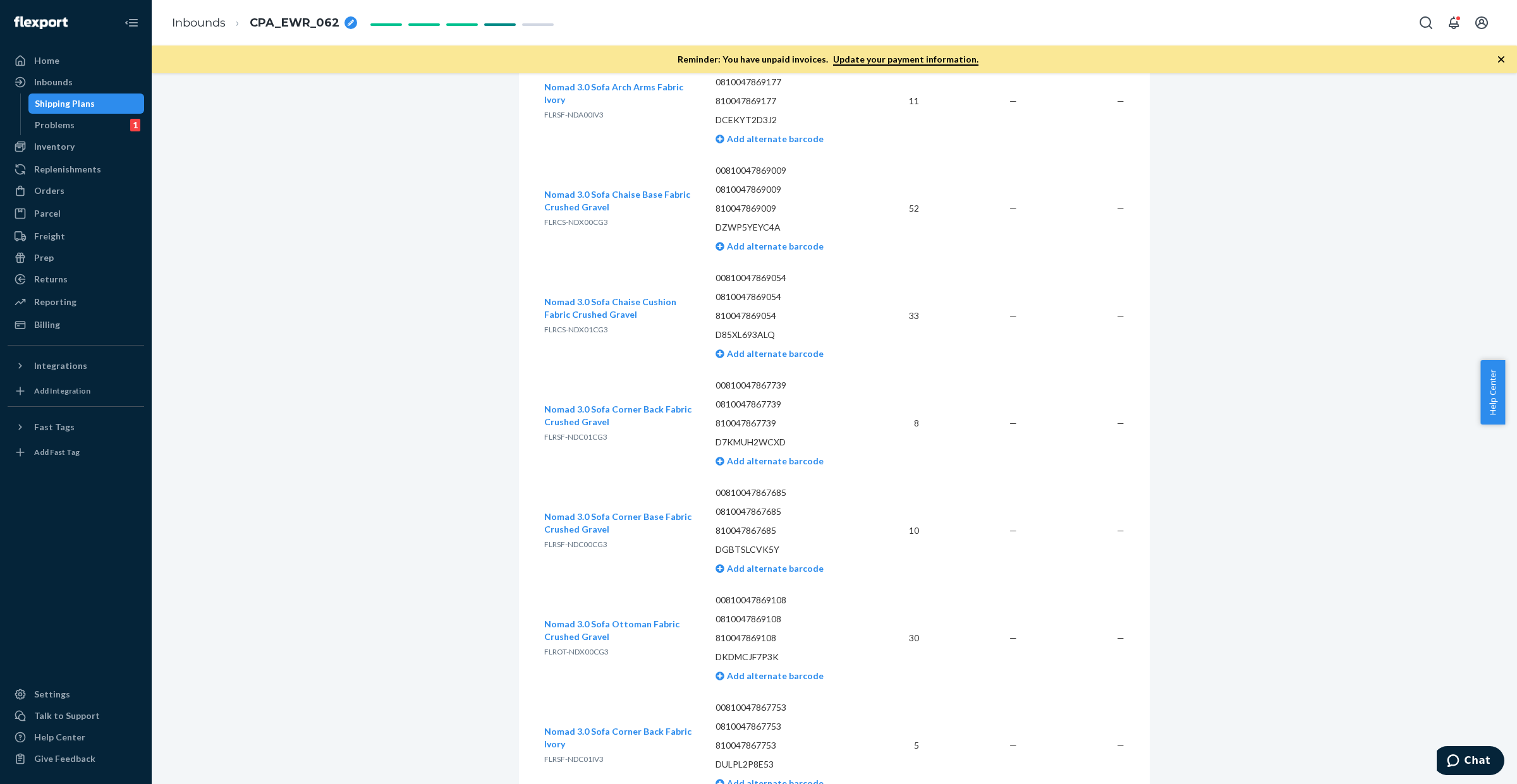
scroll to position [2402, 0]
